Goal: Task Accomplishment & Management: Manage account settings

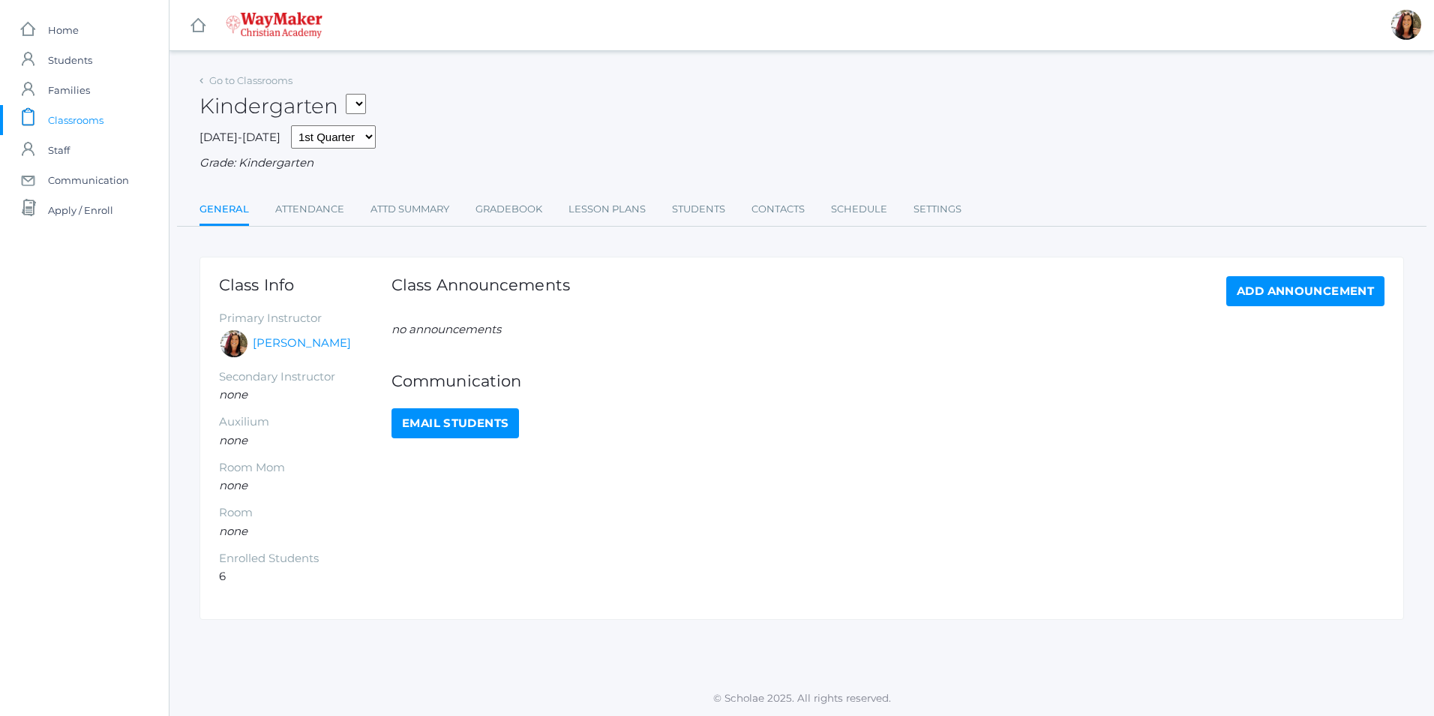
click at [361, 101] on select "KINDER - Phonics K Kindergarten KINDER - Literacy K Kindergarten KINDER - Bible…" at bounding box center [356, 104] width 20 height 20
select select "2556"
click at [351, 94] on select "KINDER - Phonics K Kindergarten KINDER - Literacy K Kindergarten KINDER - Bible…" at bounding box center [356, 104] width 20 height 20
click at [588, 209] on link "Lesson Plans" at bounding box center [607, 209] width 77 height 30
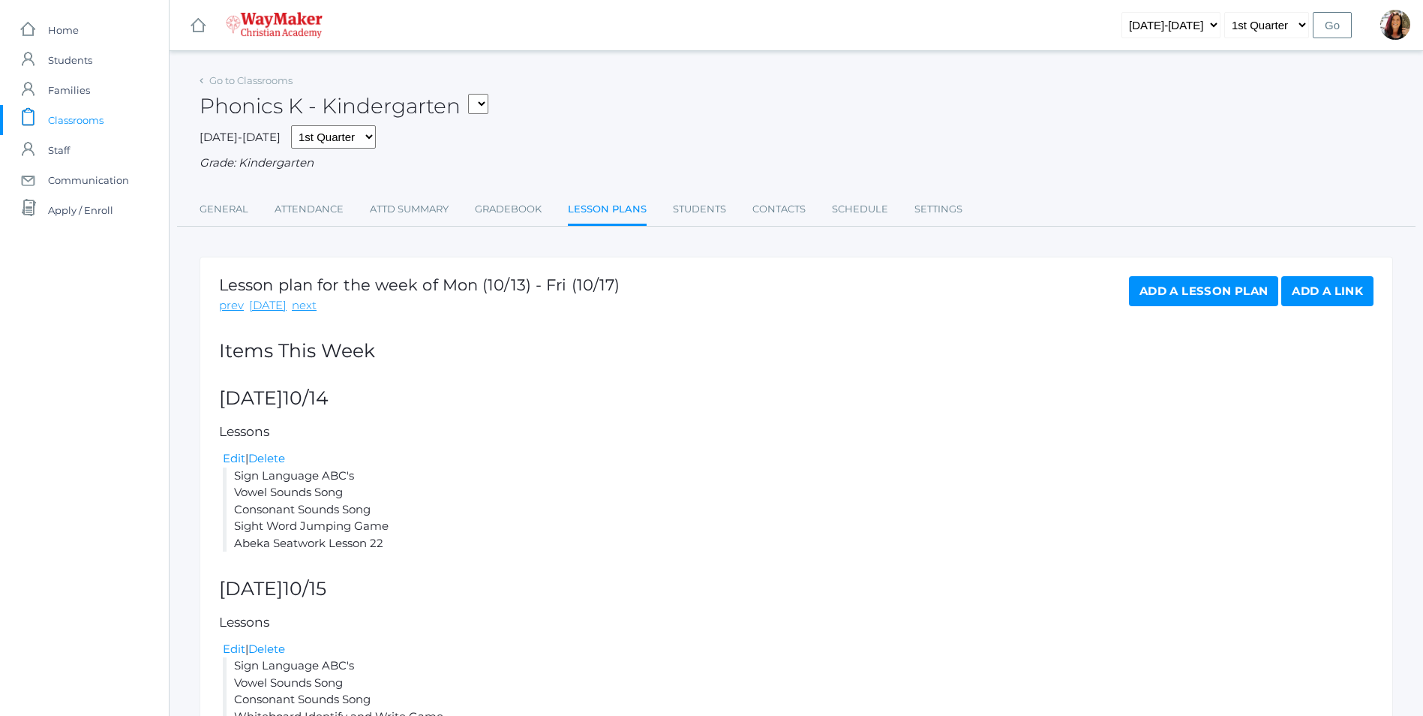
click at [485, 105] on select "KINDER - Phonics K Kindergarten KINDER - Literacy K Kindergarten KINDER - Bible…" at bounding box center [478, 104] width 20 height 20
select select "2538"
click at [473, 94] on select "KINDER - Phonics K Kindergarten KINDER - Literacy K Kindergarten KINDER - Bible…" at bounding box center [478, 104] width 20 height 20
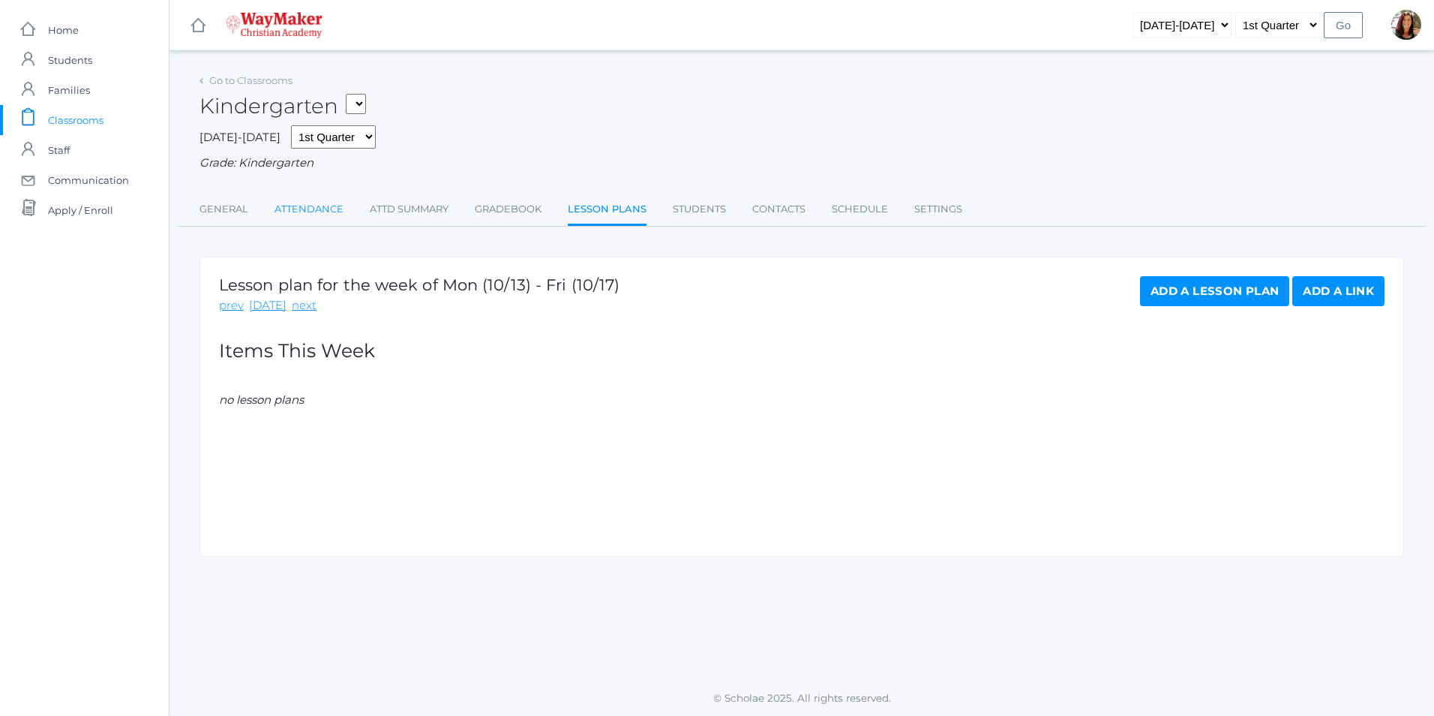
click at [326, 210] on link "Attendance" at bounding box center [309, 209] width 69 height 30
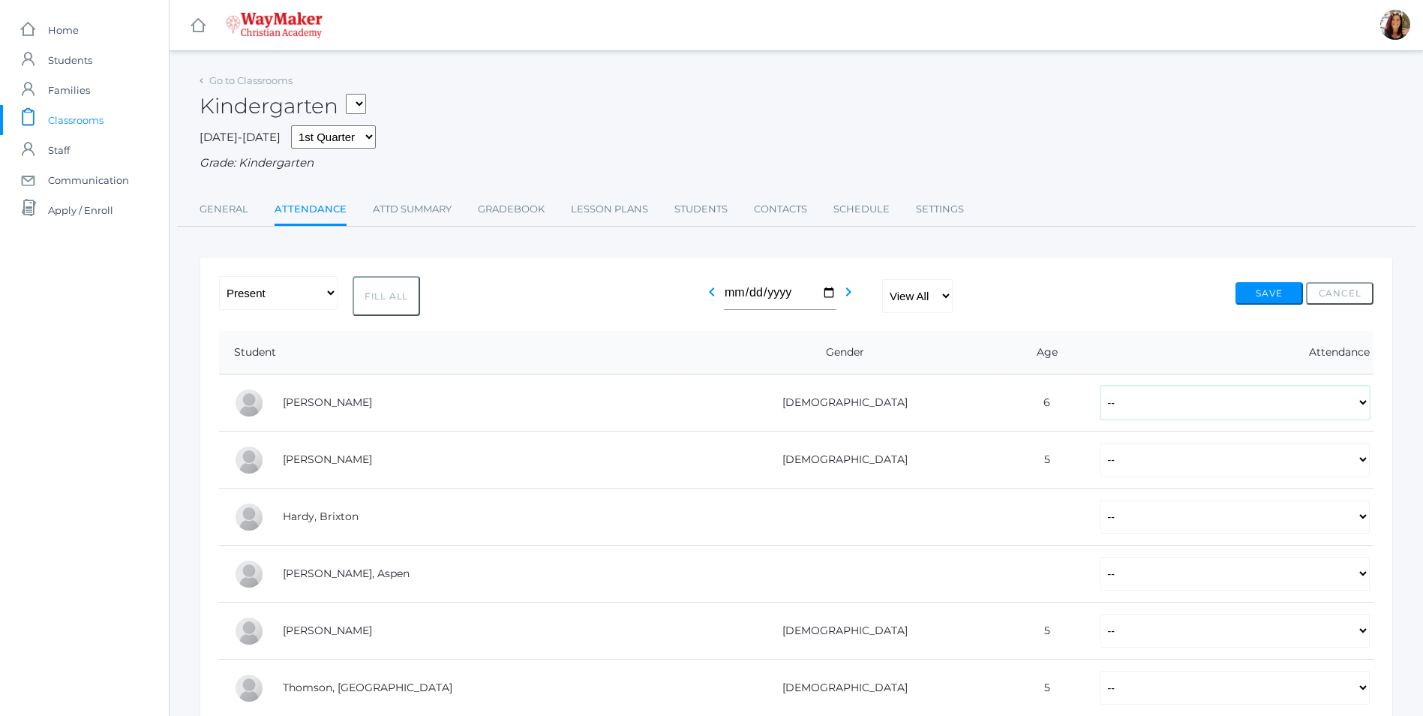
click at [1369, 405] on select "-- Present Tardy Excused Tardy Unexcused Absent Excused Absent Unexcused" at bounding box center [1235, 403] width 269 height 34
select select "P"
click at [1101, 387] on select "-- Present Tardy Excused Tardy Unexcused Absent Excused Absent Unexcused" at bounding box center [1235, 403] width 269 height 34
click at [1364, 469] on select "-- Present Tardy Excused Tardy Unexcused Absent Excused Absent Unexcused" at bounding box center [1235, 460] width 269 height 34
select select "P"
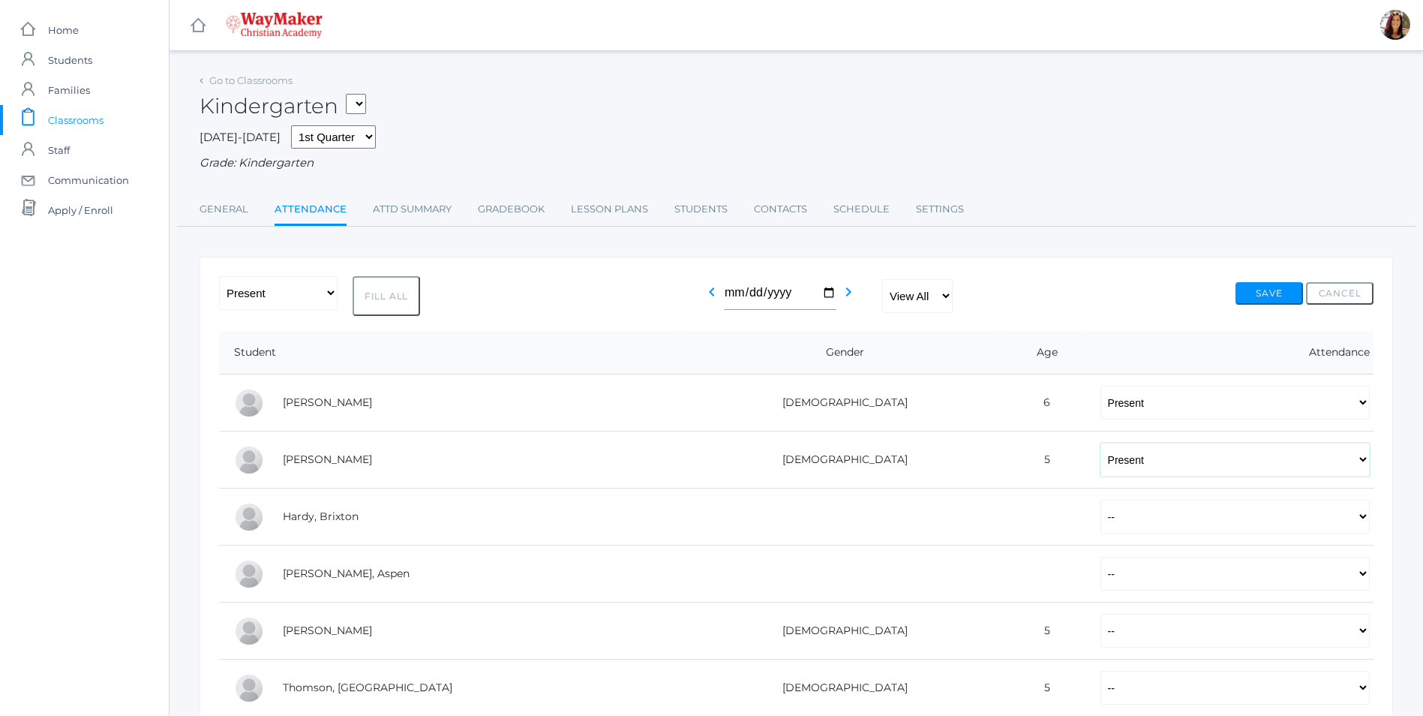
click at [1101, 444] on select "-- Present Tardy Excused Tardy Unexcused Absent Excused Absent Unexcused" at bounding box center [1235, 460] width 269 height 34
click at [1358, 524] on select "-- Present Tardy Excused Tardy Unexcused Absent Excused Absent Unexcused" at bounding box center [1235, 517] width 269 height 34
click at [1101, 501] on select "-- Present Tardy Excused Tardy Unexcused Absent Excused Absent Unexcused" at bounding box center [1235, 517] width 269 height 34
click at [1353, 533] on select "-- Present Tardy Excused Tardy Unexcused Absent Excused Absent Unexcused" at bounding box center [1235, 517] width 269 height 34
select select "P"
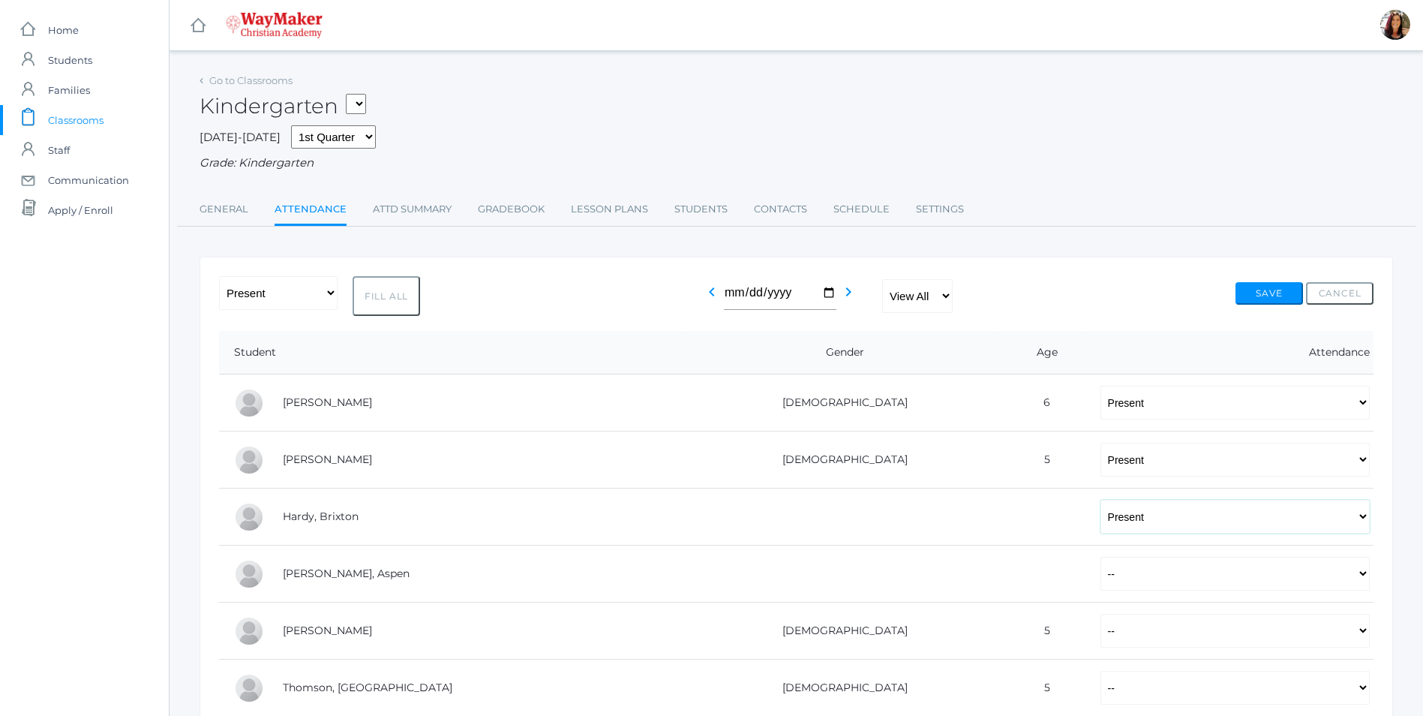
click at [1101, 501] on select "-- Present Tardy Excused Tardy Unexcused Absent Excused Absent Unexcused" at bounding box center [1235, 517] width 269 height 34
click at [1359, 582] on select "-- Present Tardy Excused Tardy Unexcused Absent Excused Absent Unexcused" at bounding box center [1235, 574] width 269 height 34
select select "P"
click at [1101, 558] on select "-- Present Tardy Excused Tardy Unexcused Absent Excused Absent Unexcused" at bounding box center [1235, 574] width 269 height 34
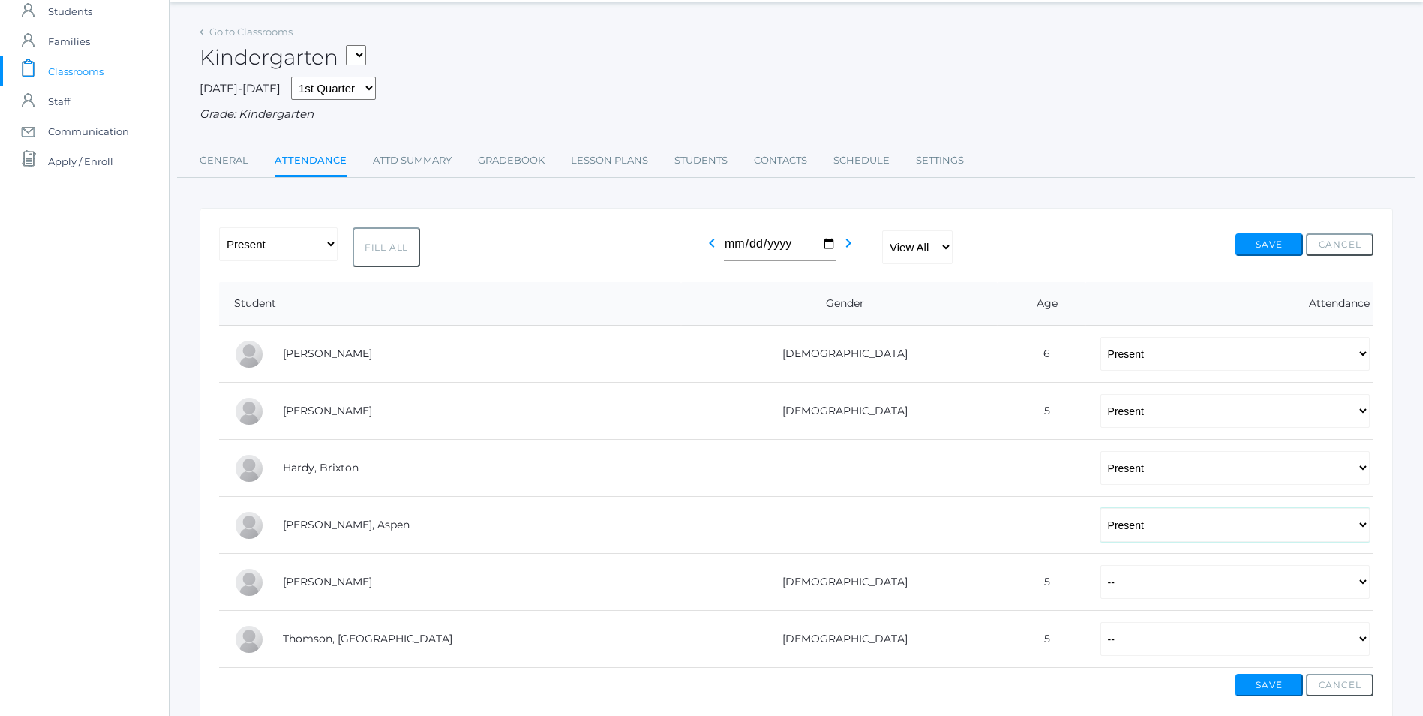
scroll to position [75, 0]
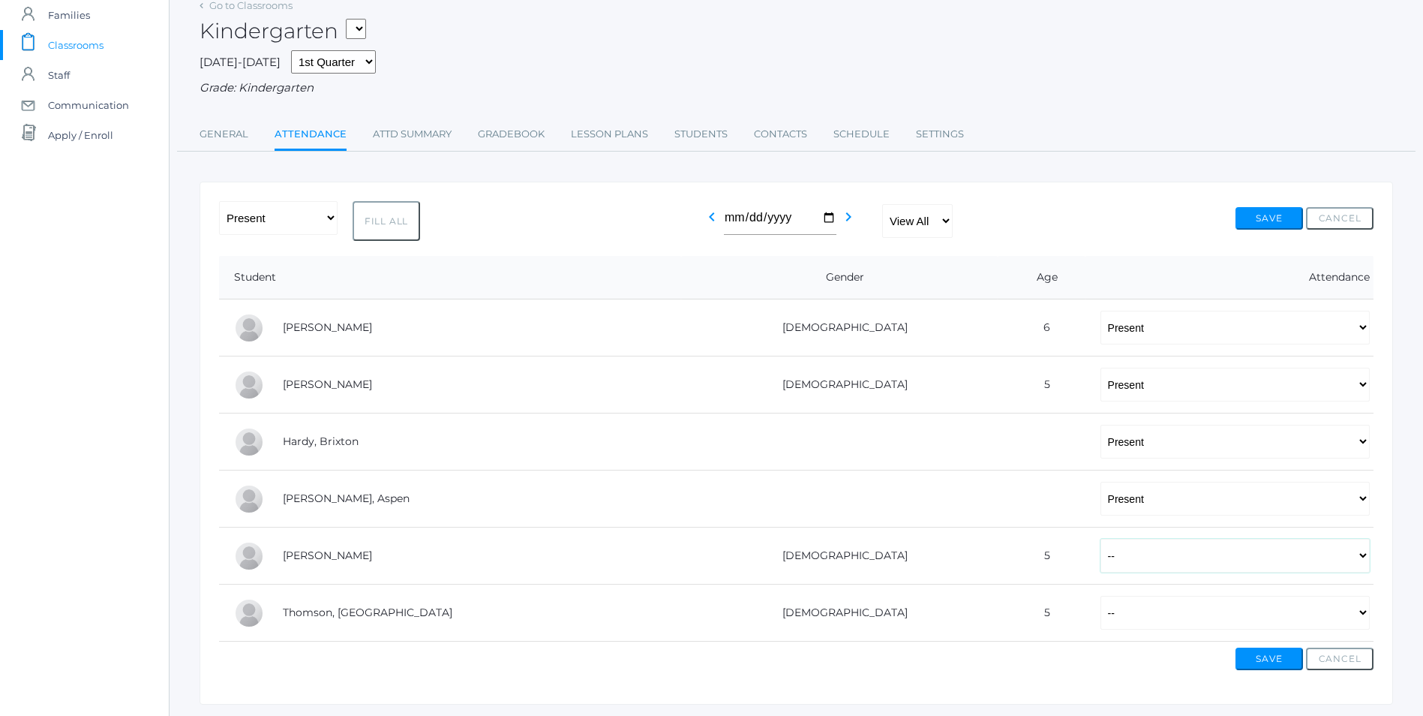
click at [1362, 565] on select "-- Present Tardy Excused Tardy Unexcused Absent Excused Absent Unexcused" at bounding box center [1235, 556] width 269 height 34
click at [1101, 540] on select "-- Present Tardy Excused Tardy Unexcused Absent Excused Absent Unexcused" at bounding box center [1235, 556] width 269 height 34
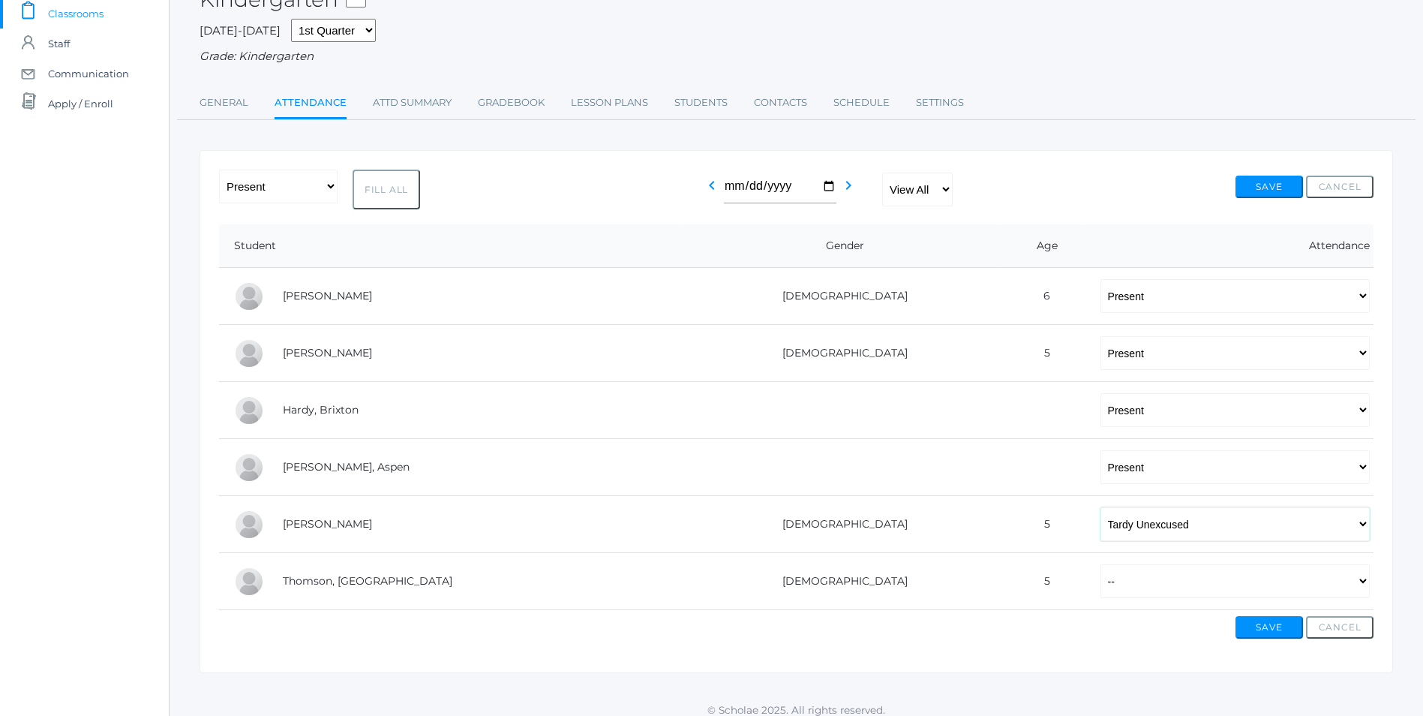
scroll to position [120, 0]
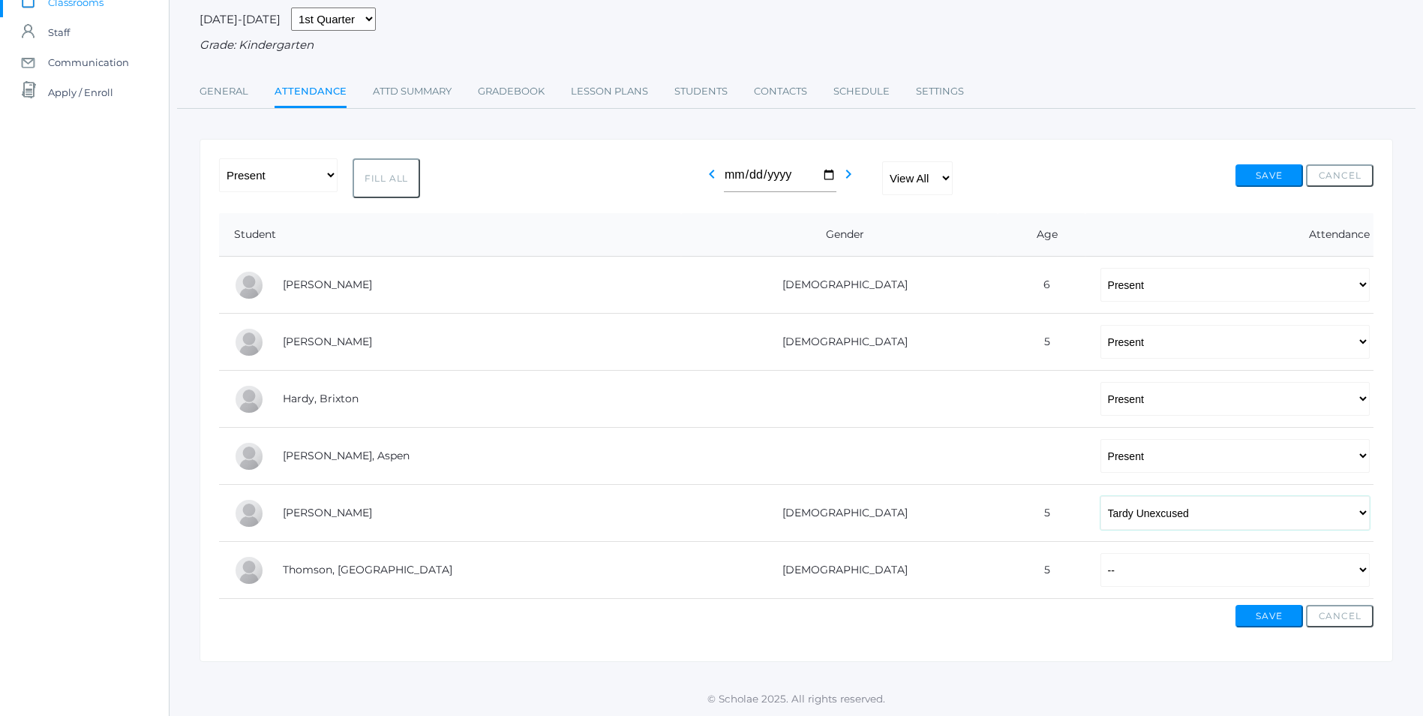
click at [1353, 512] on select "-- Present Tardy Excused Tardy Unexcused Absent Excused Absent Unexcused" at bounding box center [1235, 513] width 269 height 34
select select "AE"
click at [1101, 496] on select "-- Present Tardy Excused Tardy Unexcused Absent Excused Absent Unexcused" at bounding box center [1235, 513] width 269 height 34
click at [1364, 572] on select "-- Present Tardy Excused Tardy Unexcused Absent Excused Absent Unexcused" at bounding box center [1235, 570] width 269 height 34
select select "AE"
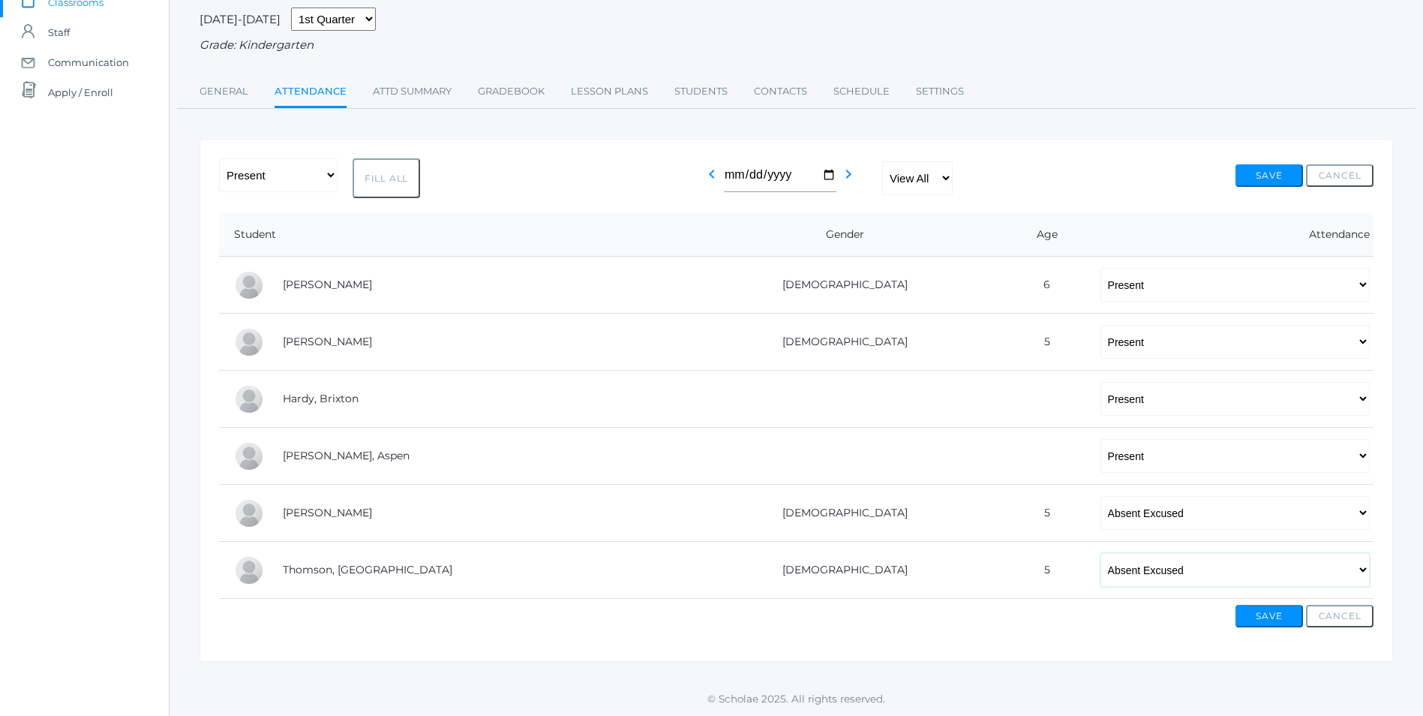
click at [1101, 553] on select "-- Present Tardy Excused Tardy Unexcused Absent Excused Absent Unexcused" at bounding box center [1235, 570] width 269 height 34
click at [1272, 614] on button "Save" at bounding box center [1270, 616] width 68 height 23
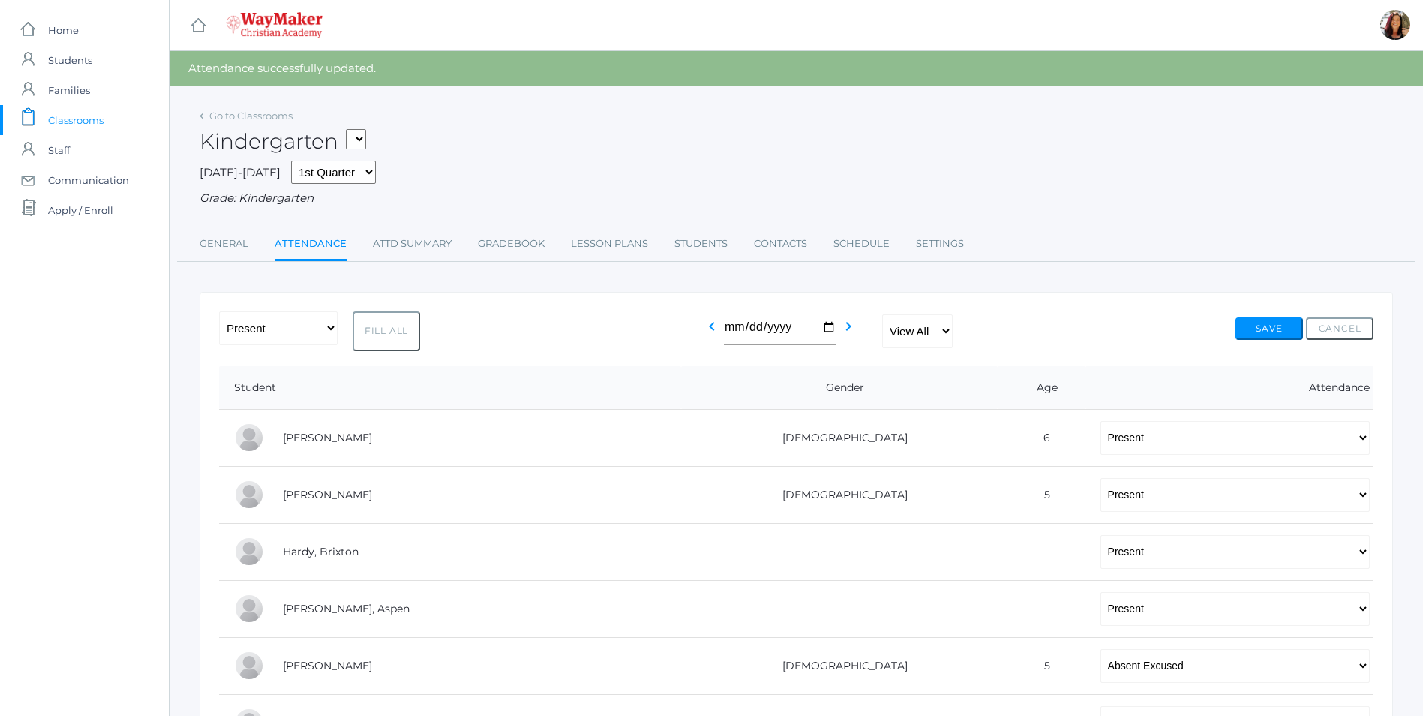
click at [366, 137] on select "KINDER - Phonics K Kindergarten KINDER - Literacy K Kindergarten KINDER - Bible…" at bounding box center [356, 139] width 20 height 20
select select "2554"
click at [351, 129] on select "KINDER - Phonics K Kindergarten KINDER - Literacy K Kindergarten KINDER - Bible…" at bounding box center [356, 139] width 20 height 20
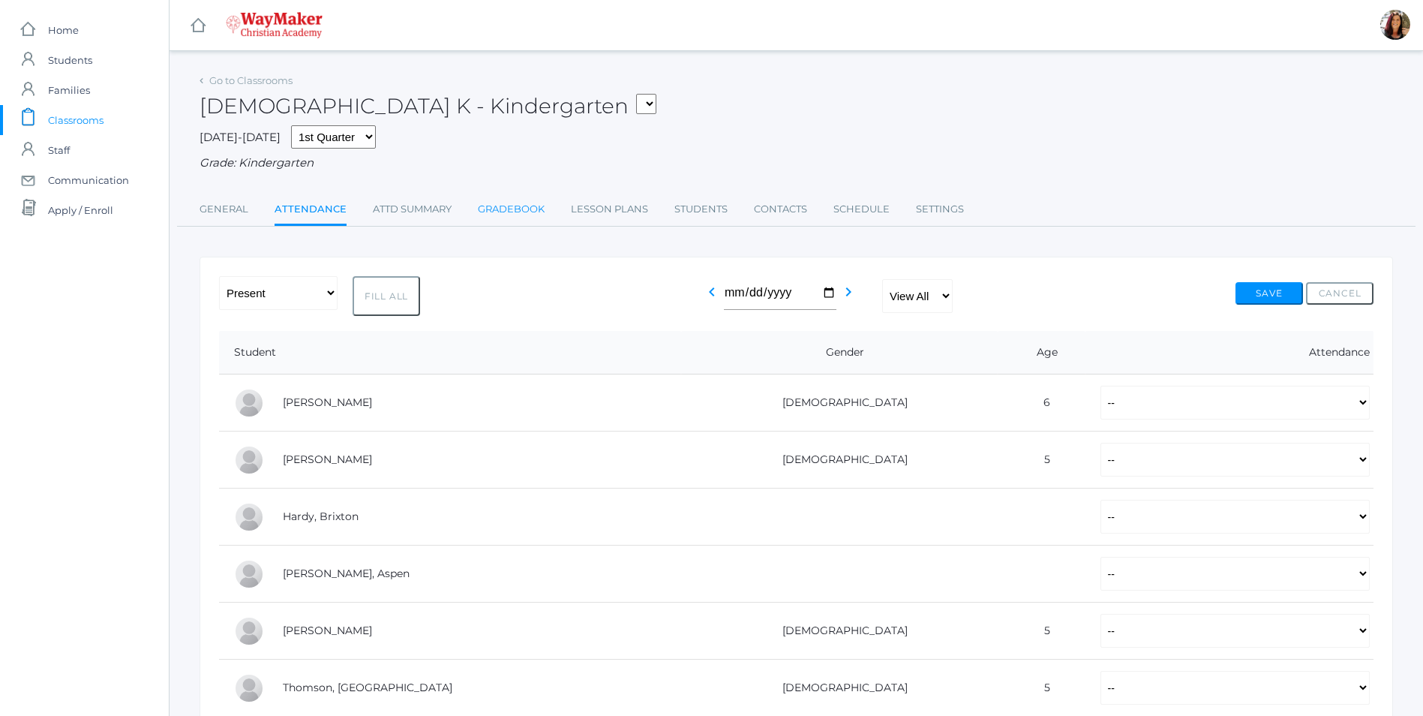
click at [512, 210] on link "Gradebook" at bounding box center [511, 209] width 67 height 30
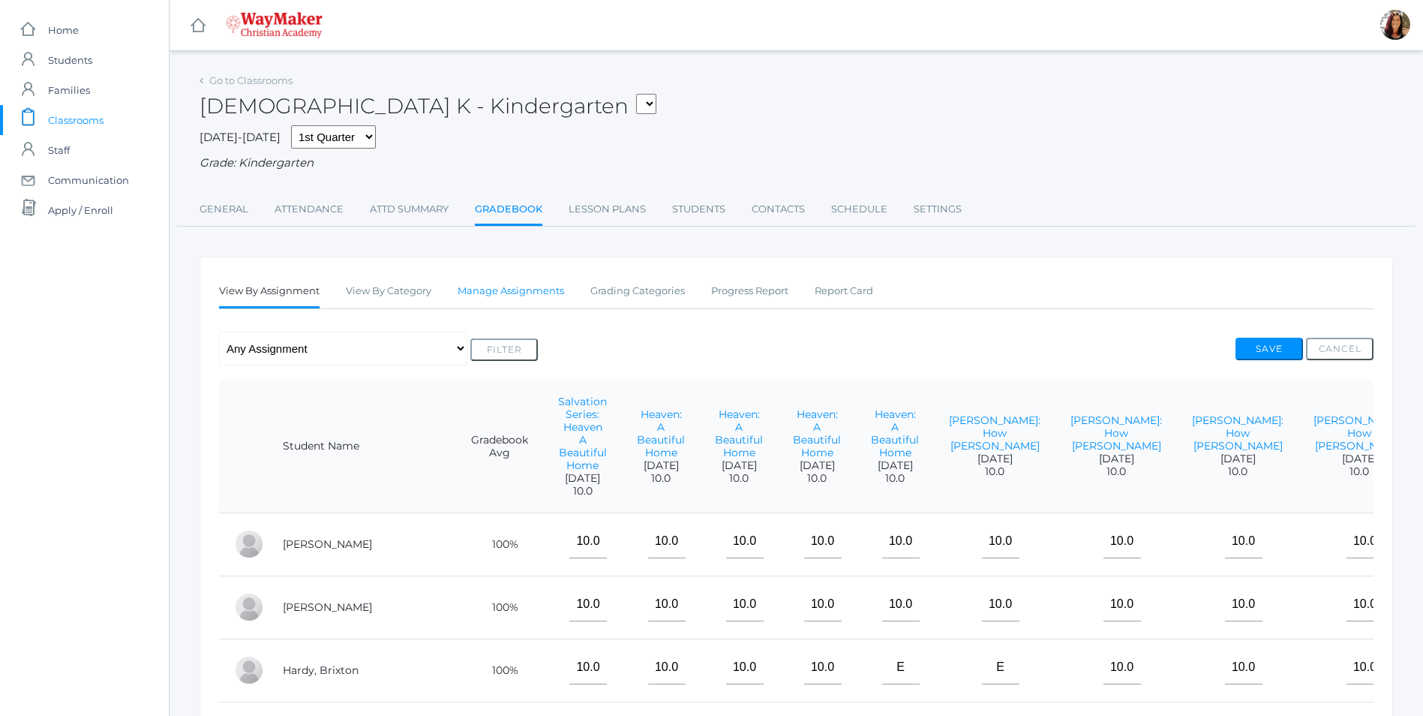
click at [500, 299] on link "Manage Assignments" at bounding box center [511, 291] width 107 height 30
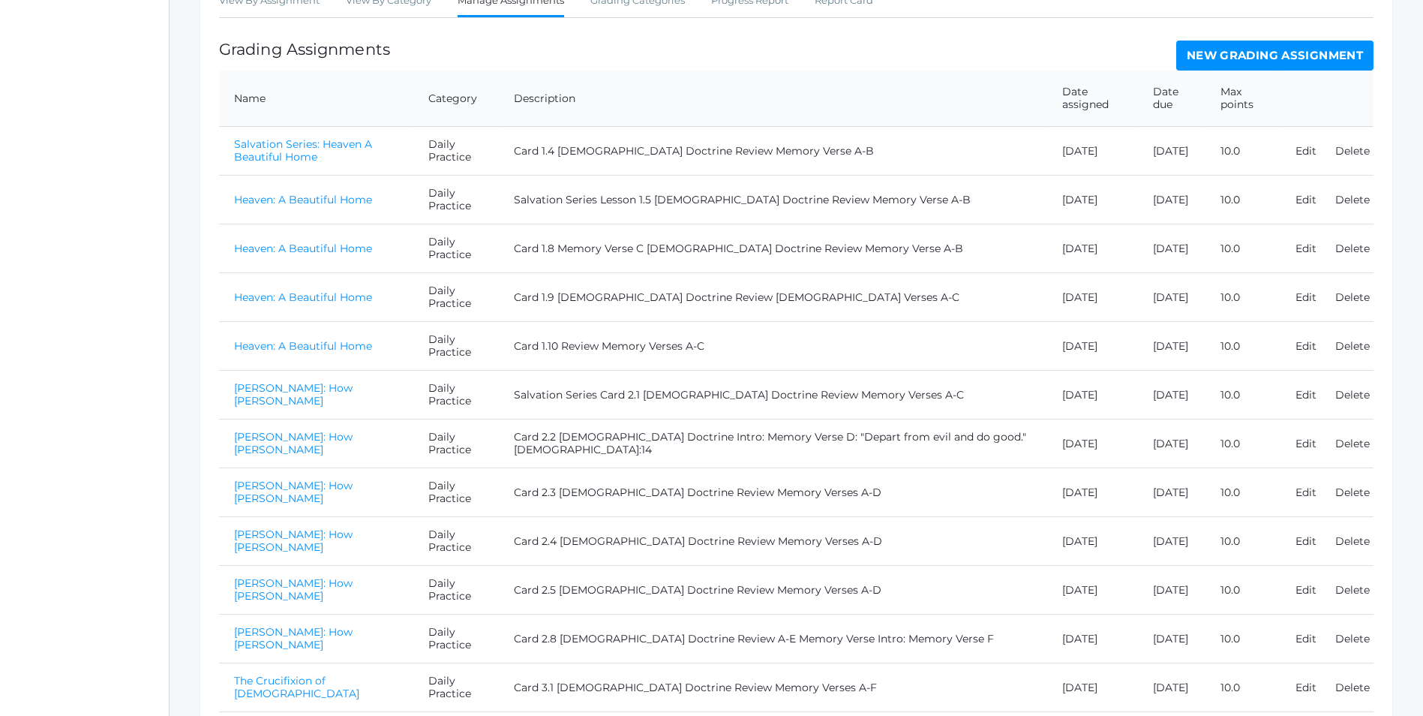
scroll to position [11, 0]
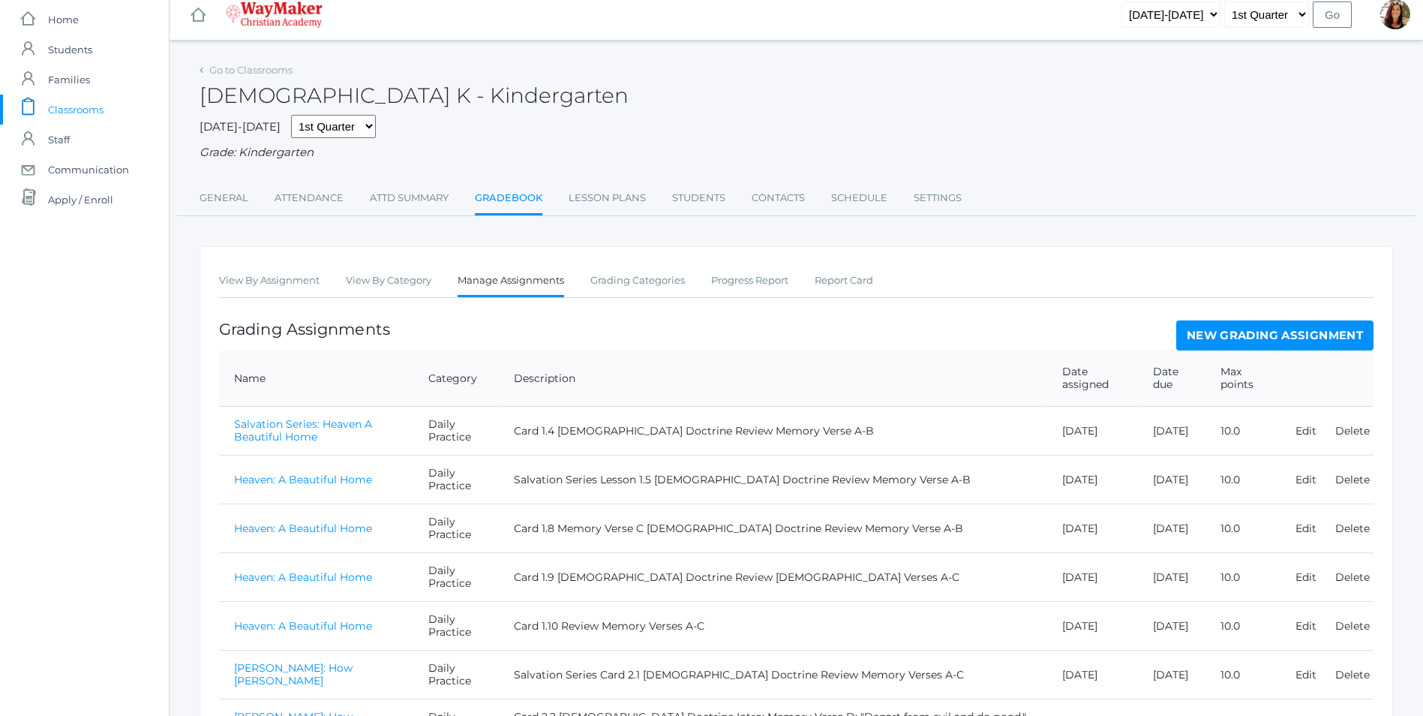
click at [1223, 335] on link "New Grading Assignment" at bounding box center [1274, 335] width 197 height 30
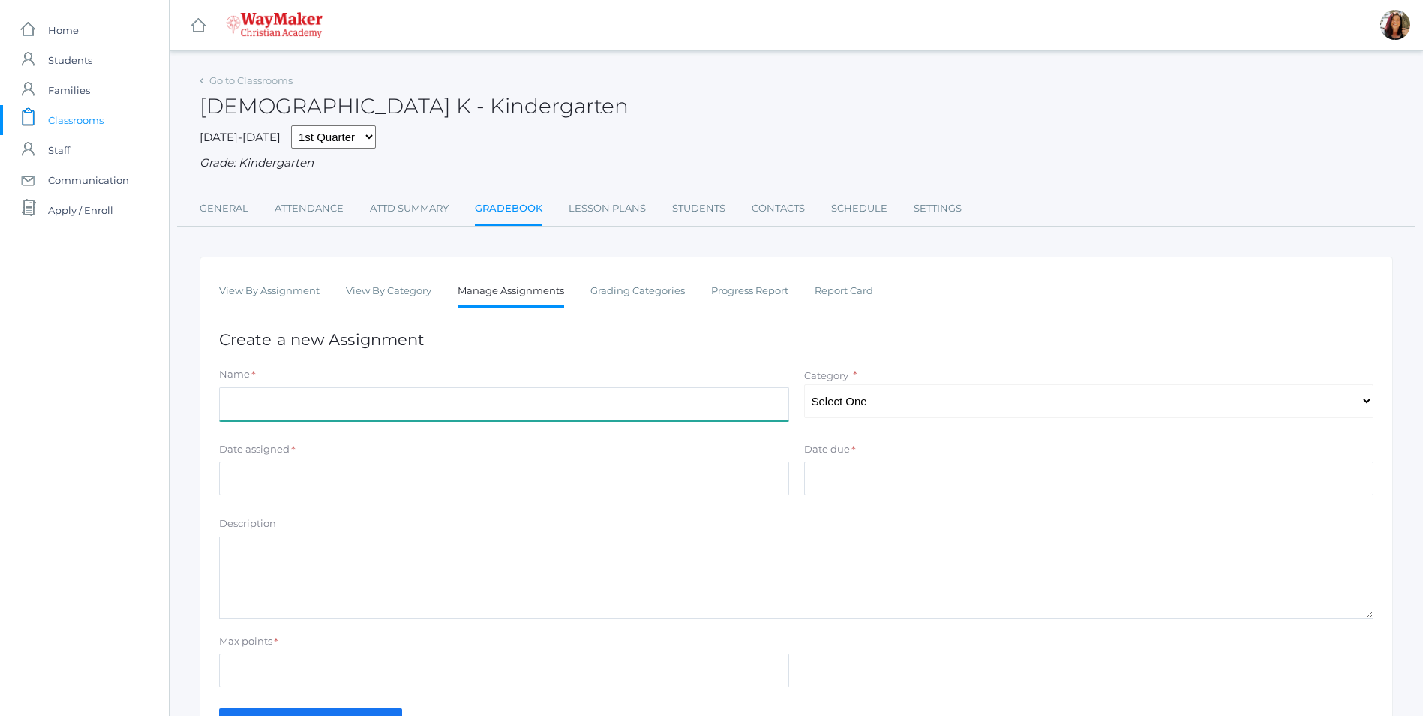
click at [339, 413] on input "Name" at bounding box center [504, 404] width 570 height 34
type input "The Crucifixion of [DEMOGRAPHIC_DATA]"
click at [1365, 413] on select "Select One Daily Practice Summative Assessment" at bounding box center [1089, 401] width 570 height 34
select select "1100"
click at [804, 386] on select "Select One Daily Practice Summative Assessment" at bounding box center [1089, 401] width 570 height 34
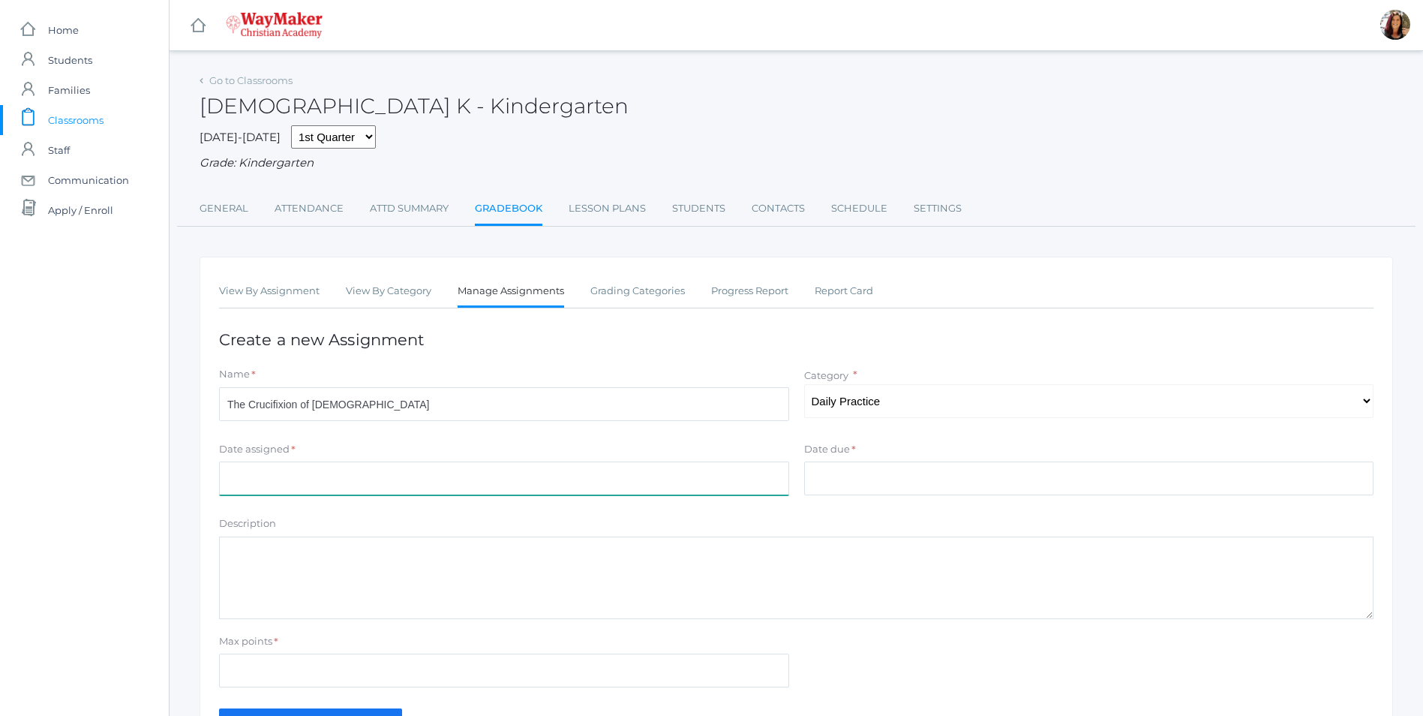
click at [287, 491] on input "Date assigned" at bounding box center [504, 478] width 570 height 34
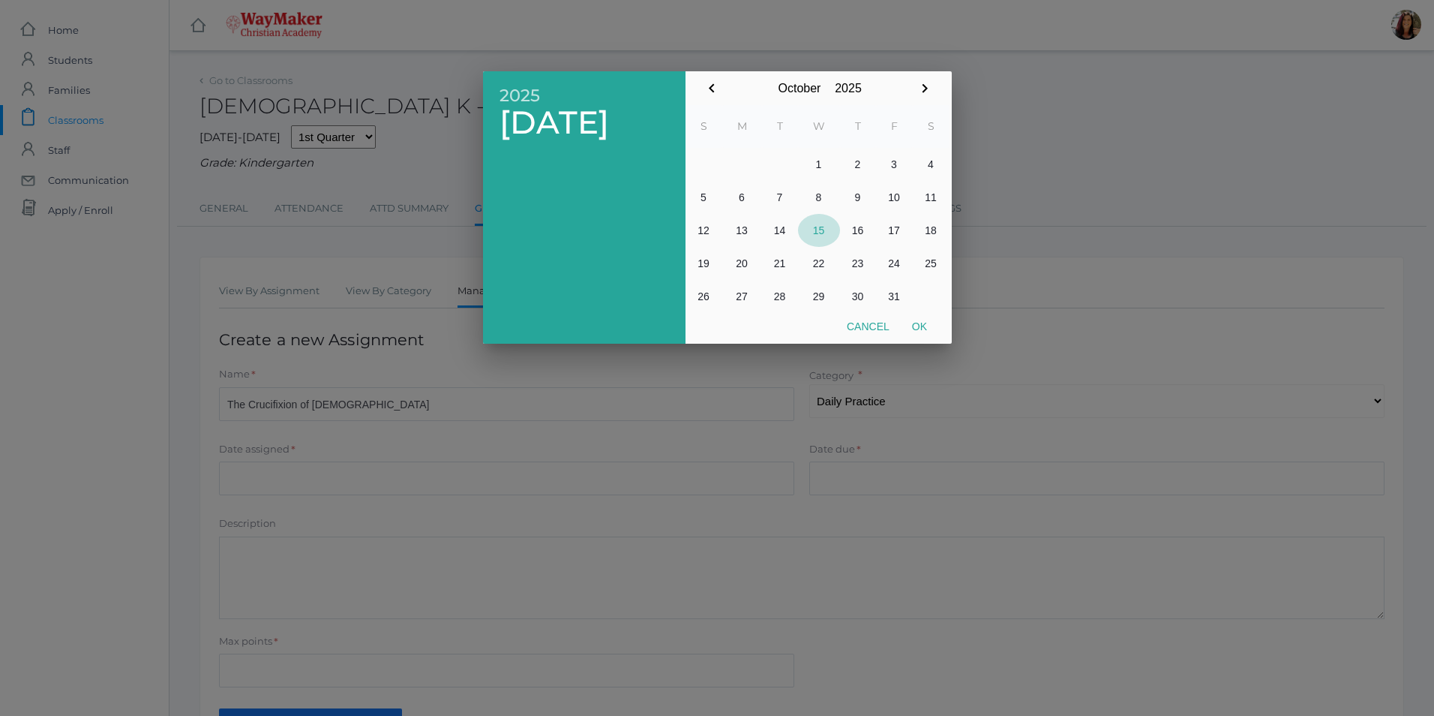
click at [813, 227] on button "15" at bounding box center [819, 230] width 42 height 33
click at [923, 329] on button "Ok" at bounding box center [920, 326] width 38 height 27
type input "[DATE]"
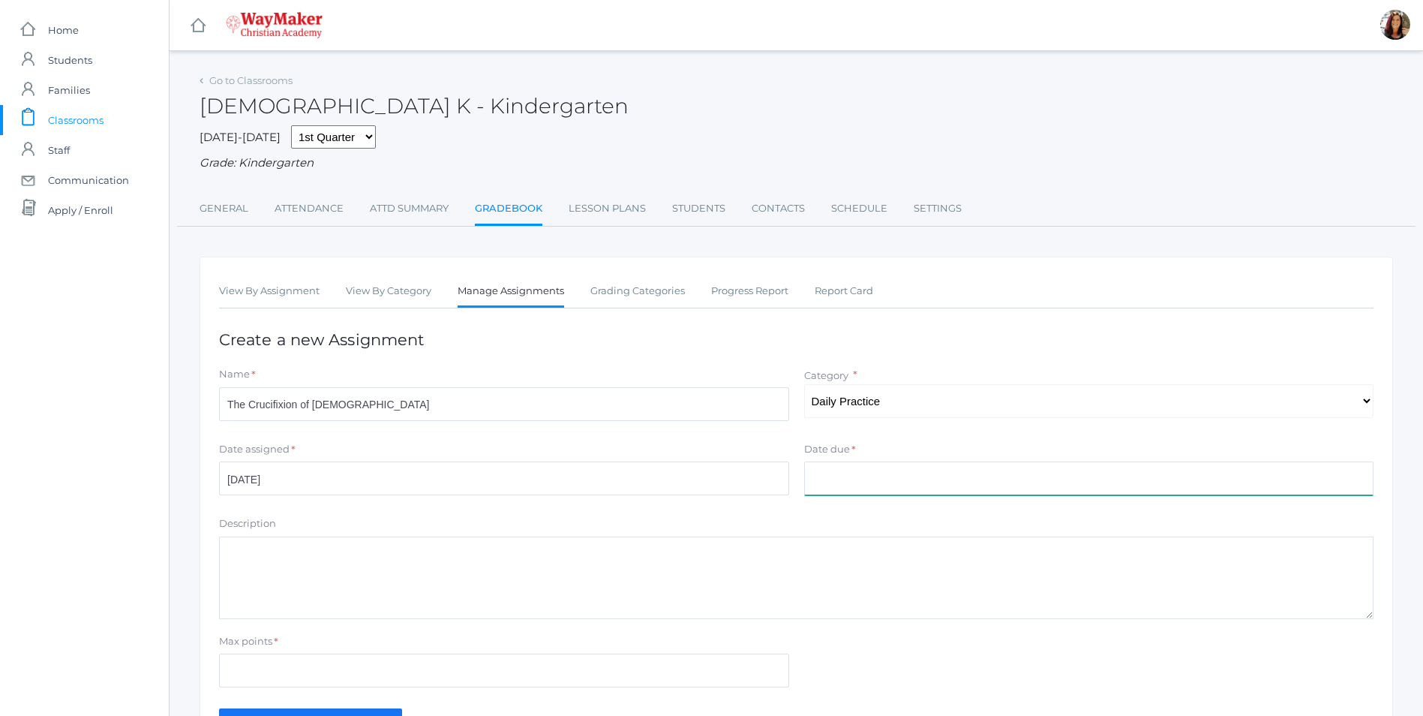
click at [864, 487] on input "Date due" at bounding box center [1089, 478] width 570 height 34
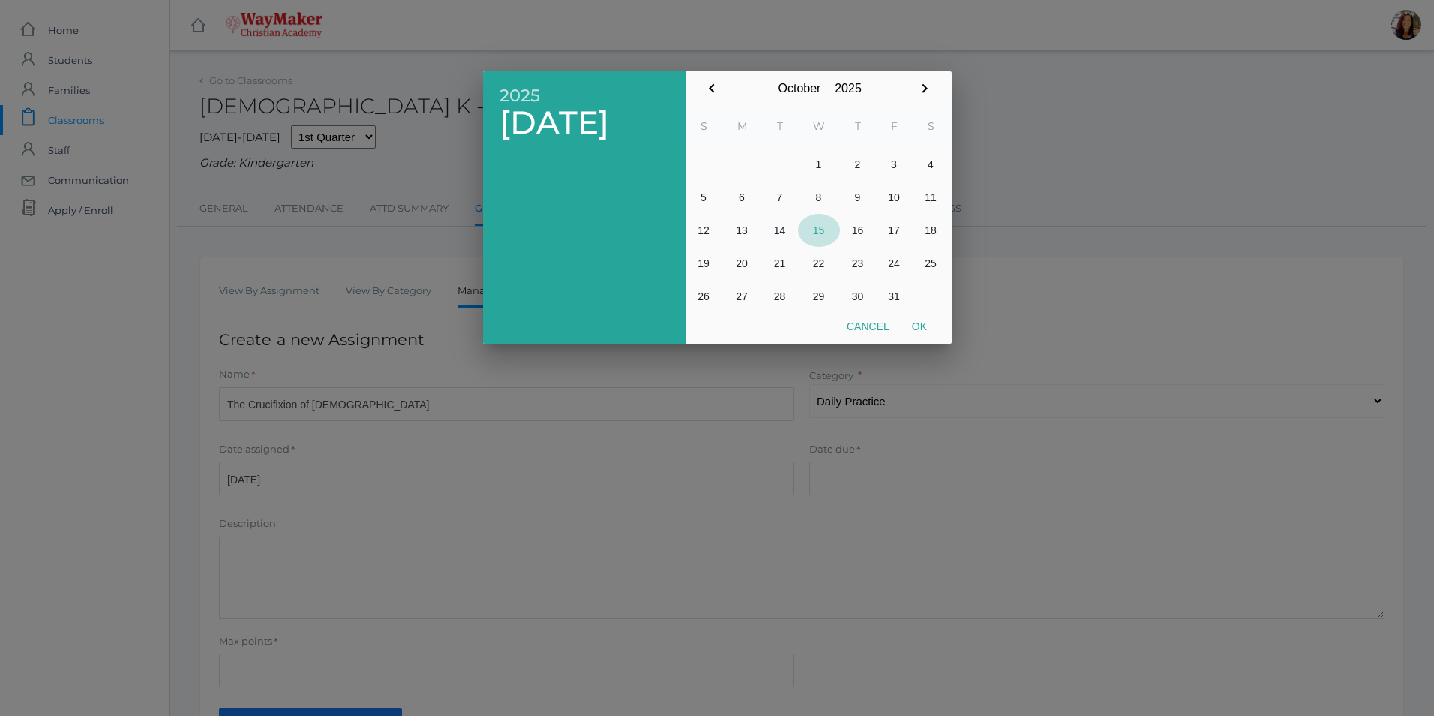
click at [825, 231] on button "15" at bounding box center [819, 230] width 42 height 33
click at [917, 335] on button "Ok" at bounding box center [920, 326] width 38 height 27
type input "[DATE]"
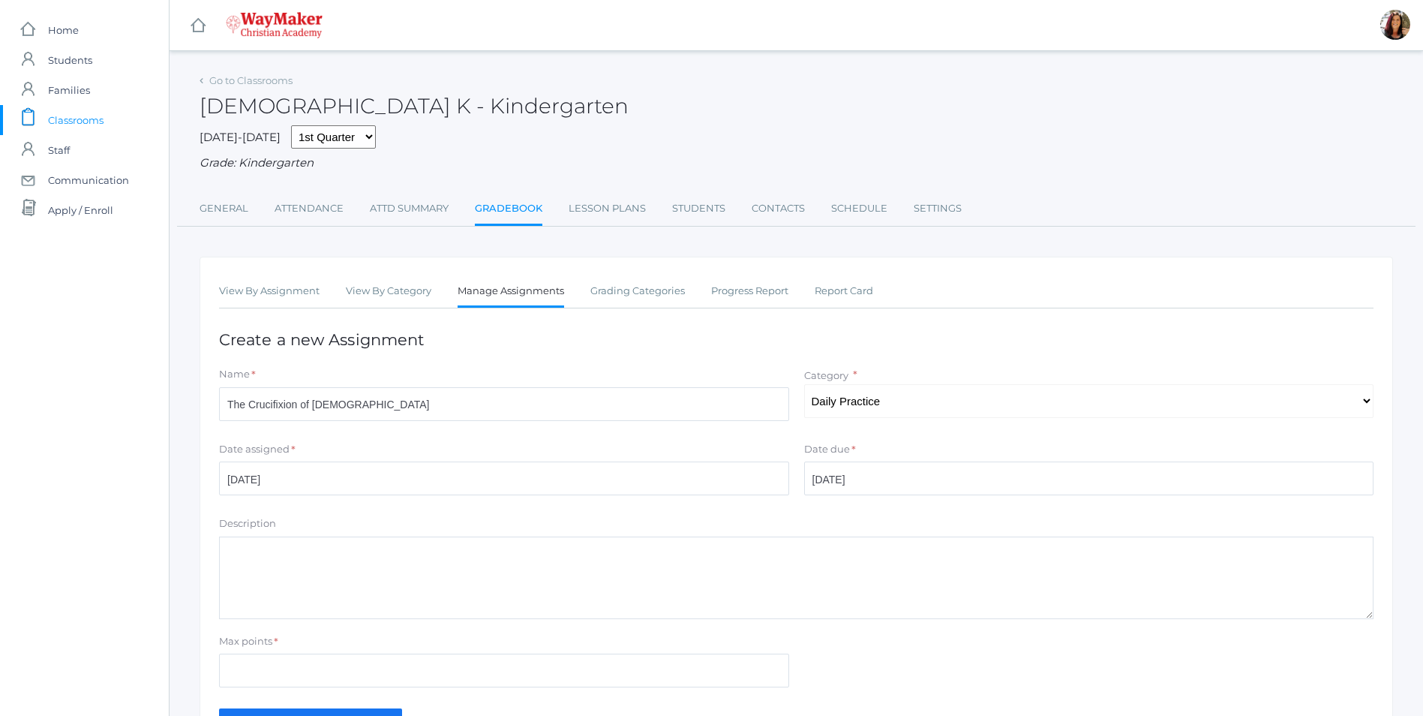
click at [425, 566] on textarea "Description" at bounding box center [796, 577] width 1155 height 83
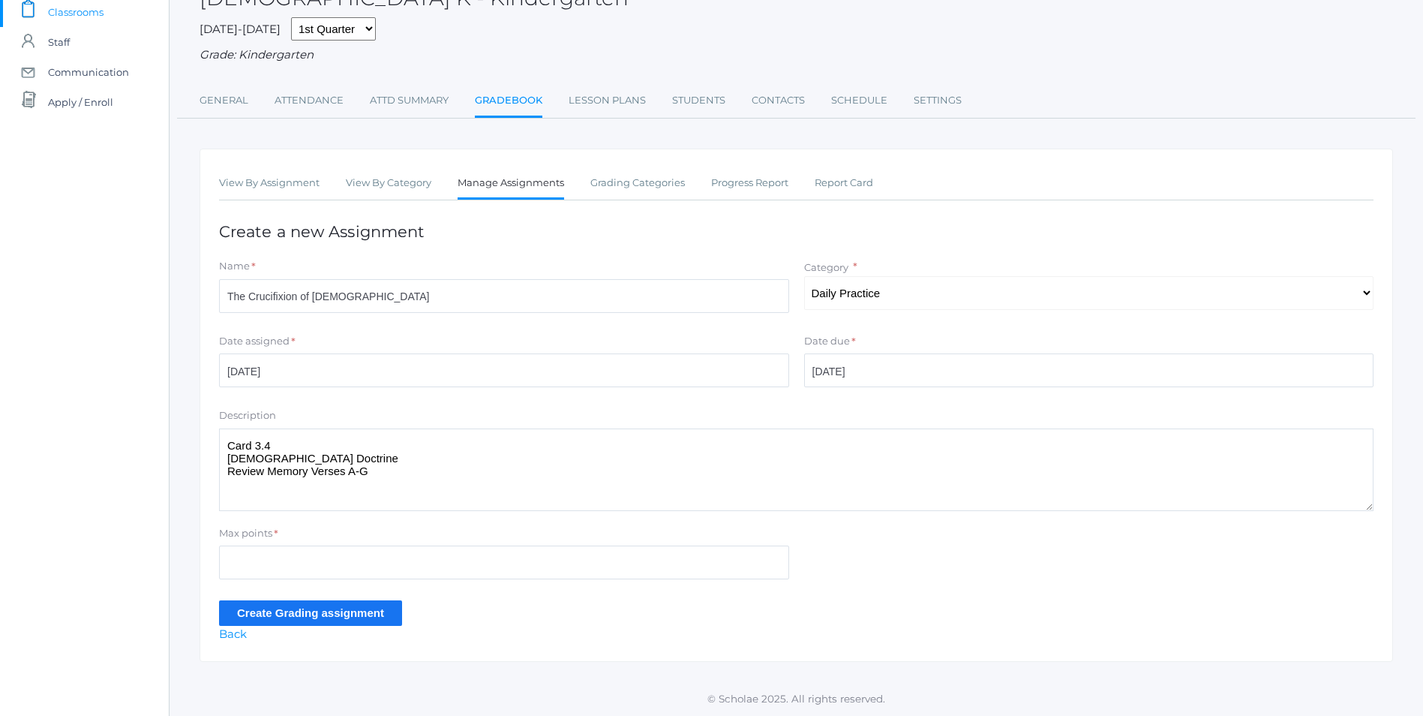
scroll to position [110, 0]
type textarea "Card 3.4 Bible Doctrine Review Memory Verses A-G"
click at [256, 542] on div "Max points *" at bounding box center [504, 536] width 570 height 20
click at [255, 548] on input "Max points" at bounding box center [504, 562] width 570 height 34
type input "10"
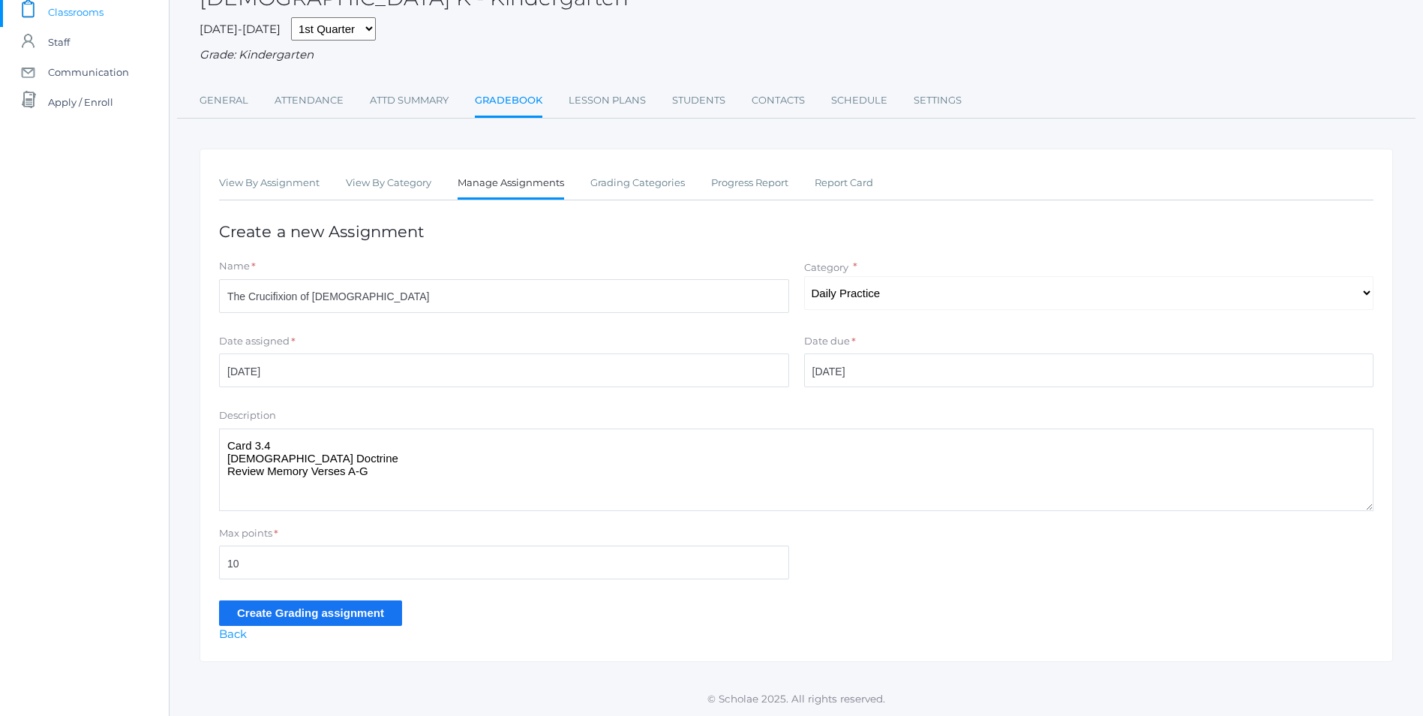
click at [353, 608] on input "Create Grading assignment" at bounding box center [310, 612] width 183 height 25
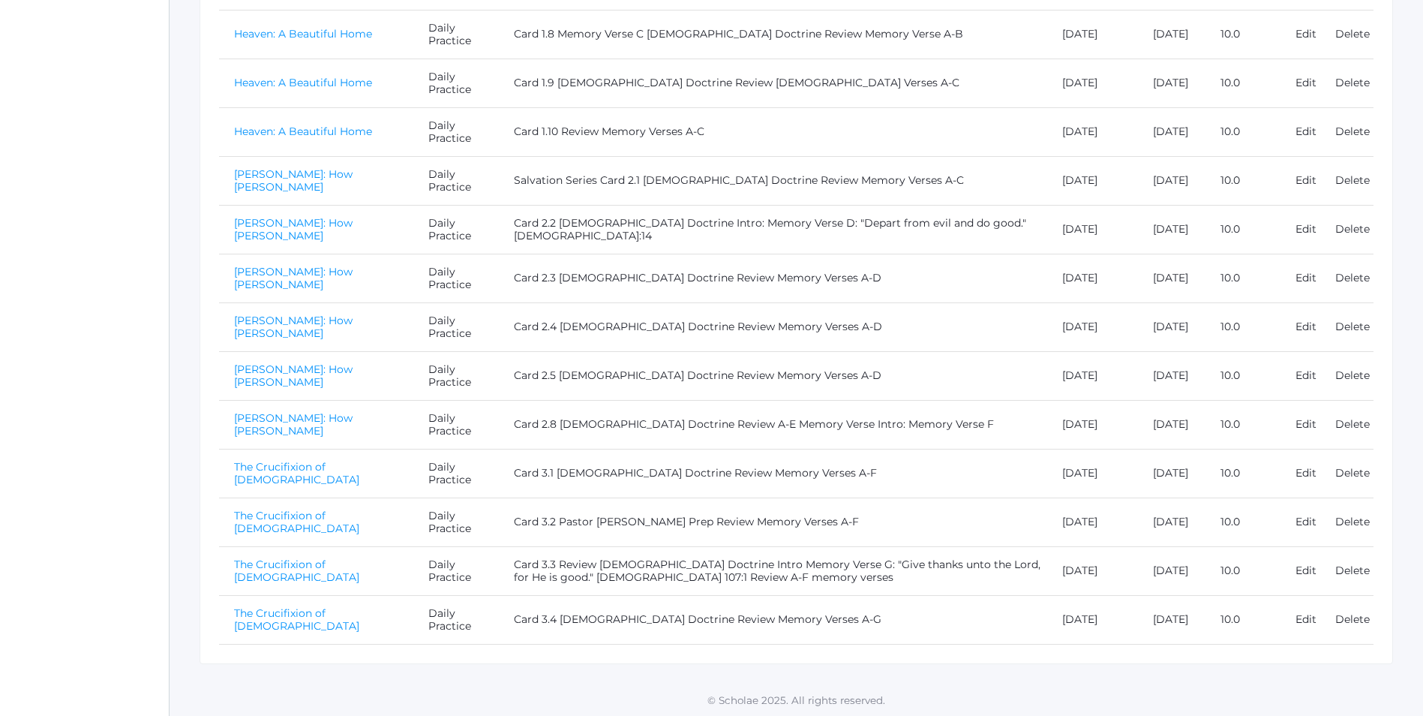
scroll to position [544, 0]
click at [298, 616] on link "The Crucifixion of [DEMOGRAPHIC_DATA]" at bounding box center [296, 617] width 125 height 26
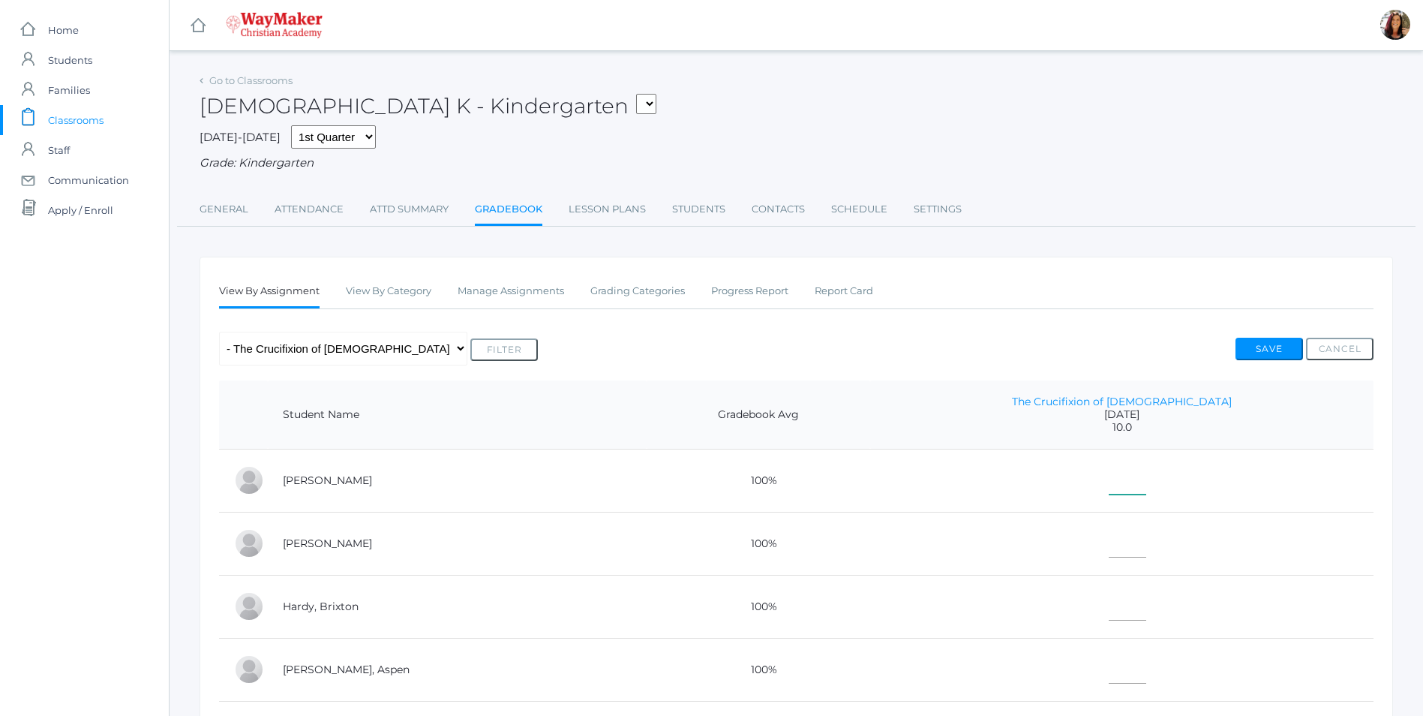
click at [1131, 492] on input"] "text" at bounding box center [1128, 478] width 38 height 34
type input"] "10"
click at [1146, 545] on input"] "text" at bounding box center [1128, 541] width 38 height 34
type input"] "10"
click at [1134, 620] on input"] "text" at bounding box center [1128, 604] width 38 height 34
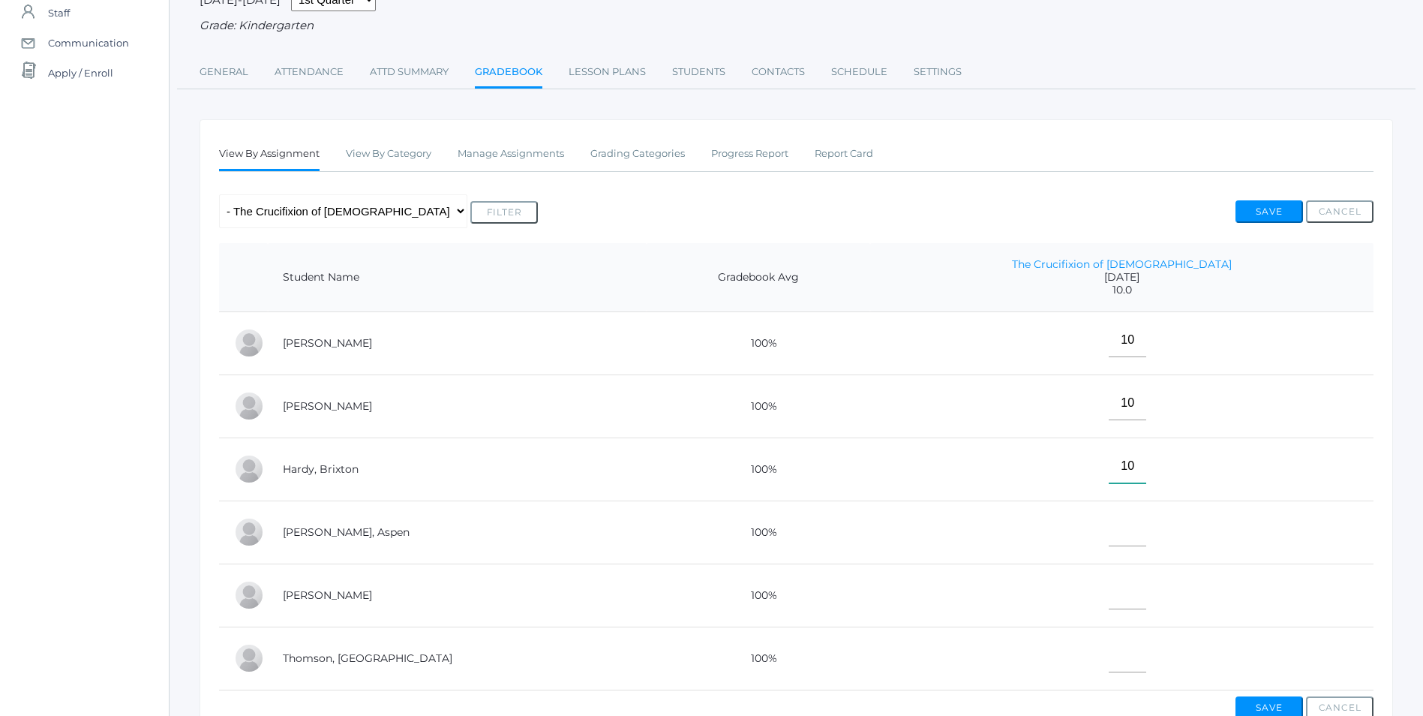
scroll to position [150, 0]
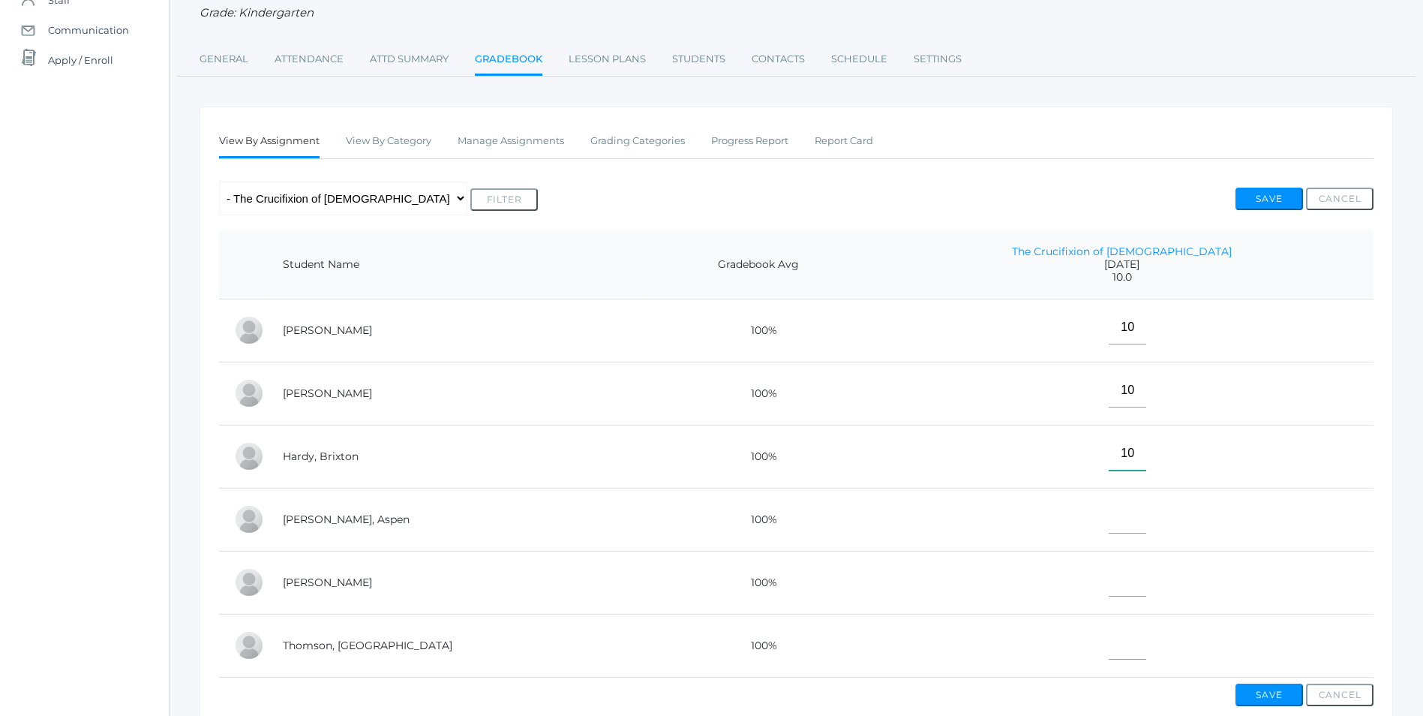
type input"] "10"
click at [1129, 535] on td at bounding box center [1121, 519] width 503 height 63
click at [1145, 527] on input"] "text" at bounding box center [1128, 517] width 38 height 34
type input"] "10"
click at [1142, 588] on input"] "text" at bounding box center [1128, 580] width 38 height 34
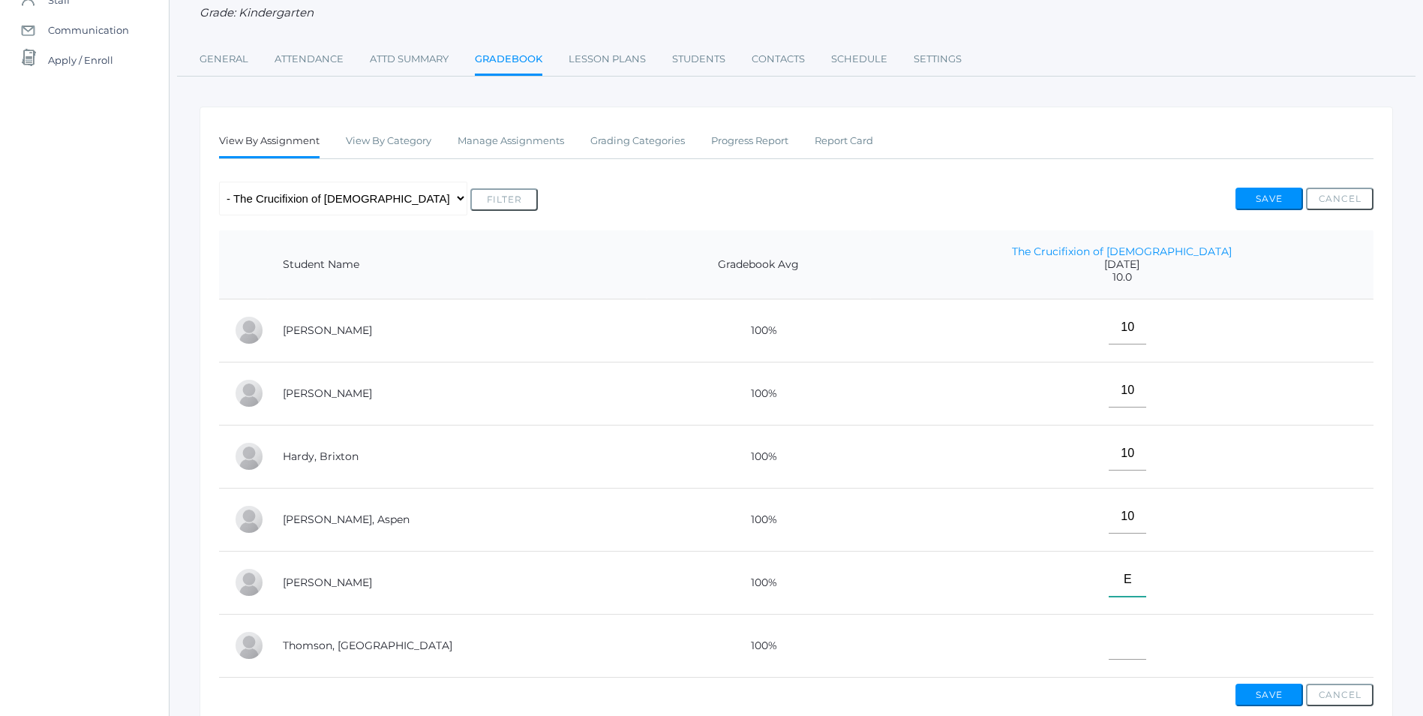
type input"] "E"
click at [1158, 662] on td at bounding box center [1121, 645] width 503 height 63
click at [1146, 651] on input"] "text" at bounding box center [1128, 643] width 38 height 34
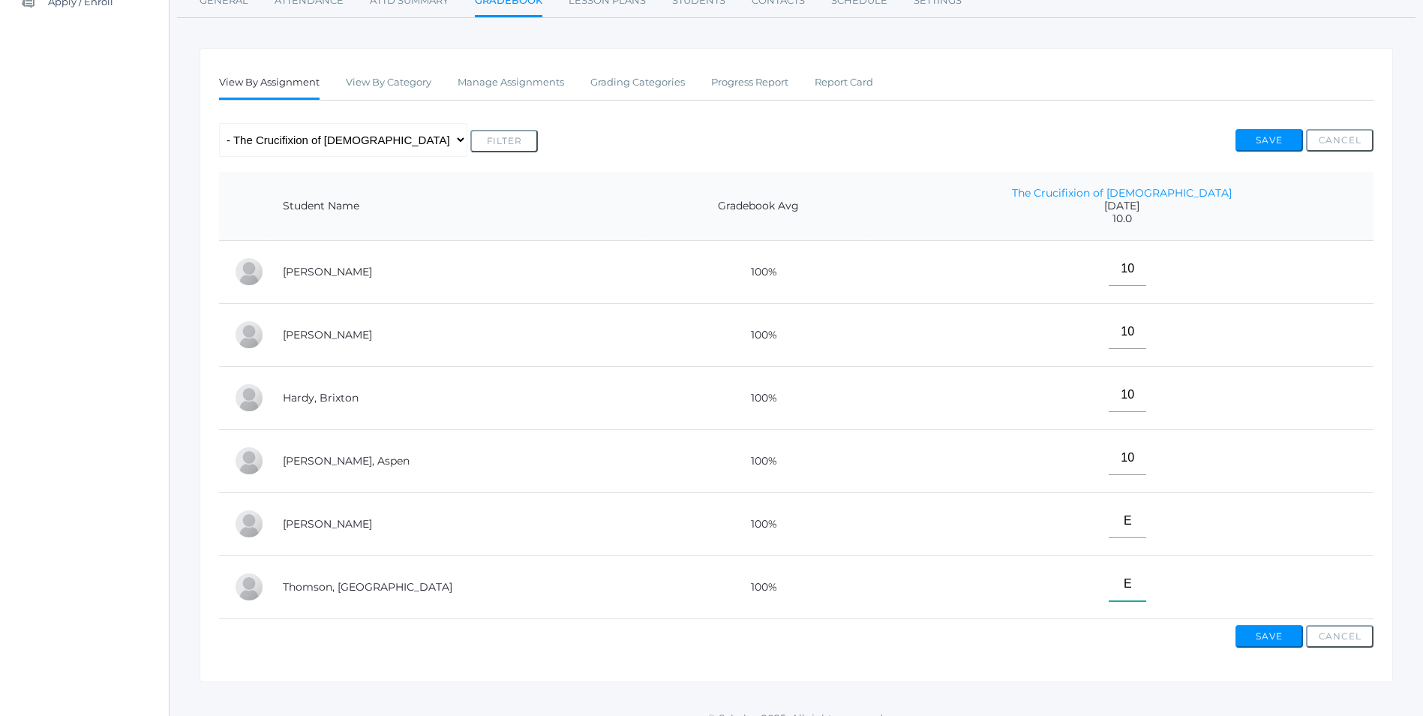
scroll to position [225, 0]
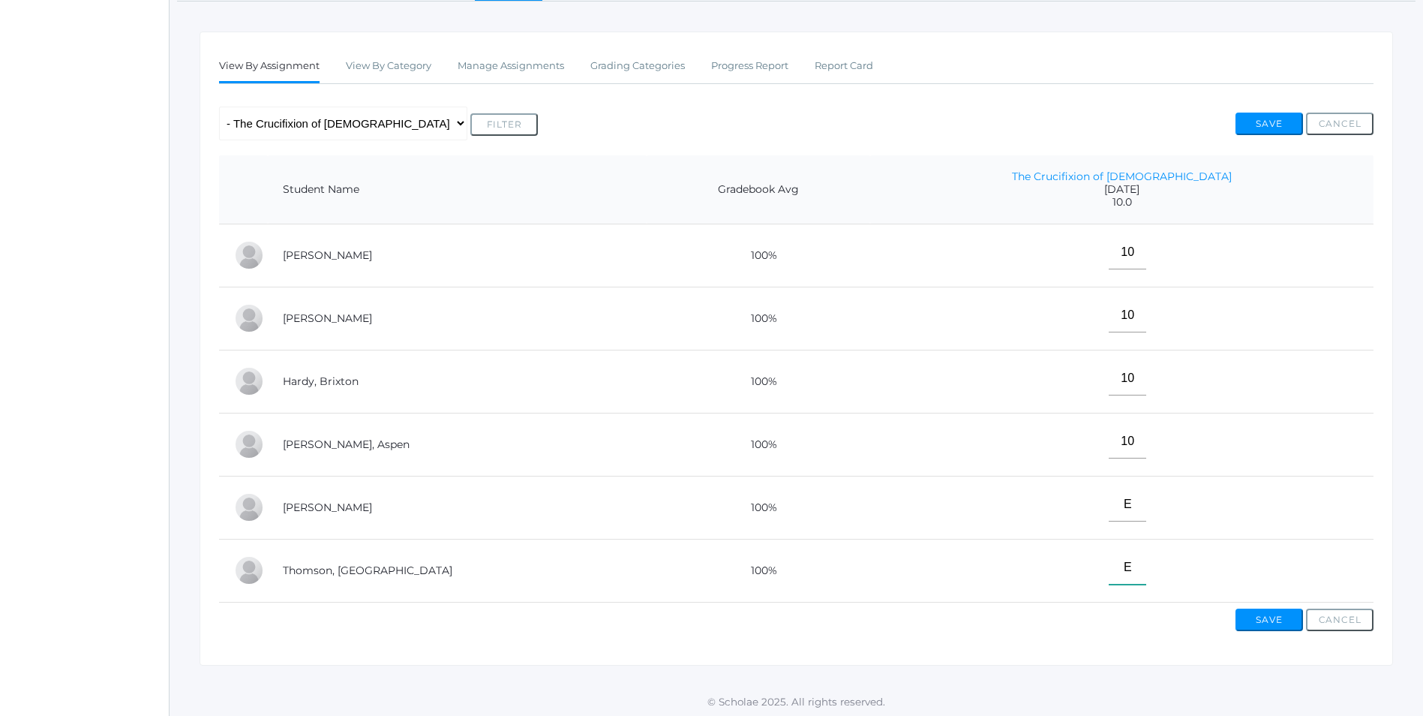
type input"] "E"
click at [1243, 631] on button "Save" at bounding box center [1270, 619] width 68 height 23
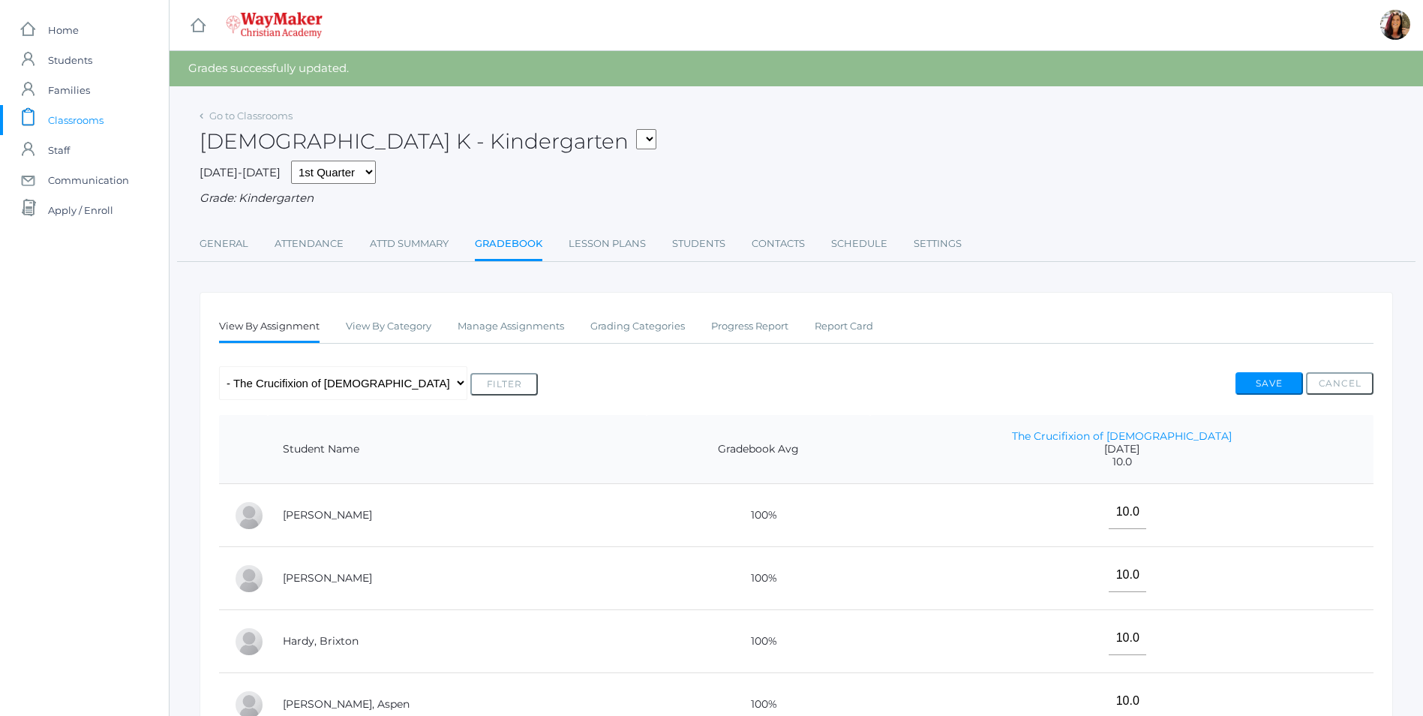
click at [636, 130] on select "KINDER - Phonics K Kindergarten KINDER - Literacy K Kindergarten KINDER - [DEMO…" at bounding box center [646, 139] width 20 height 20
select select "2555"
click at [636, 129] on select "KINDER - Phonics K Kindergarten KINDER - Literacy K Kindergarten KINDER - [DEMO…" at bounding box center [646, 139] width 20 height 20
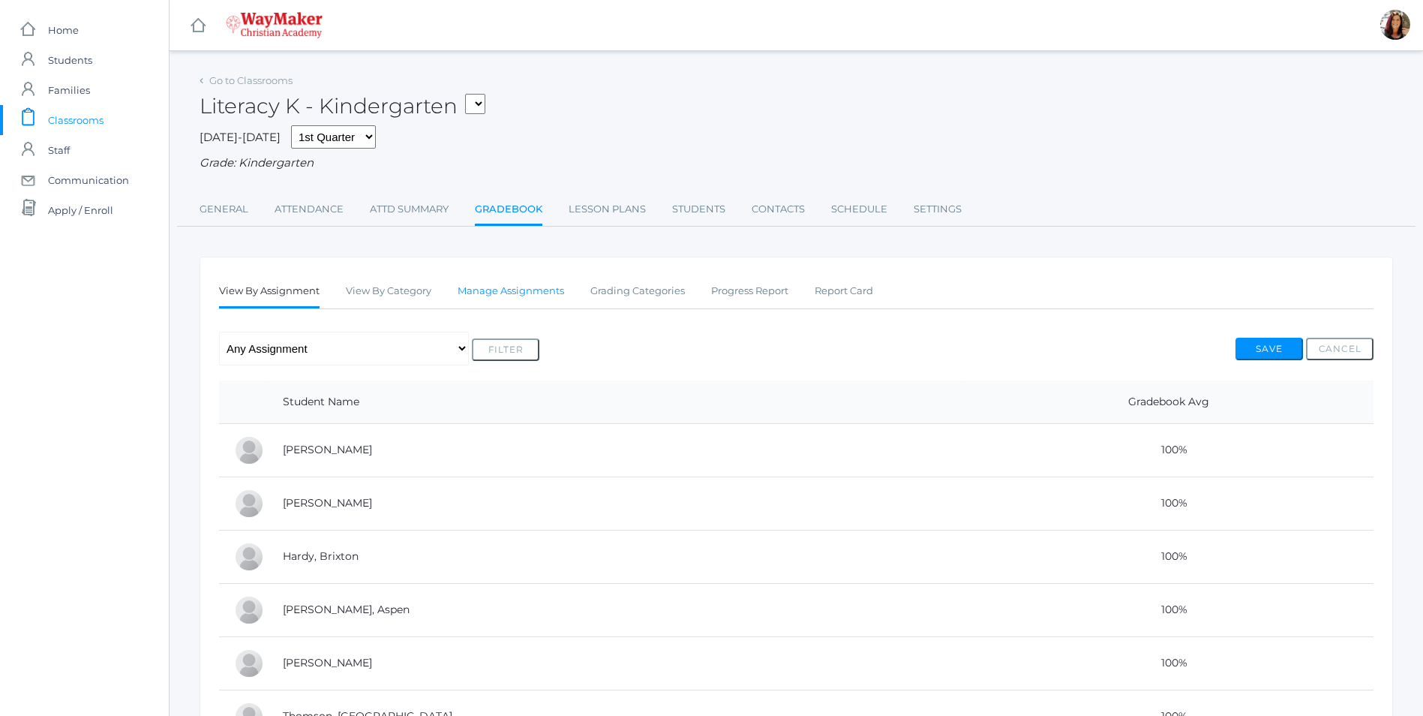
click at [502, 296] on link "Manage Assignments" at bounding box center [511, 291] width 107 height 30
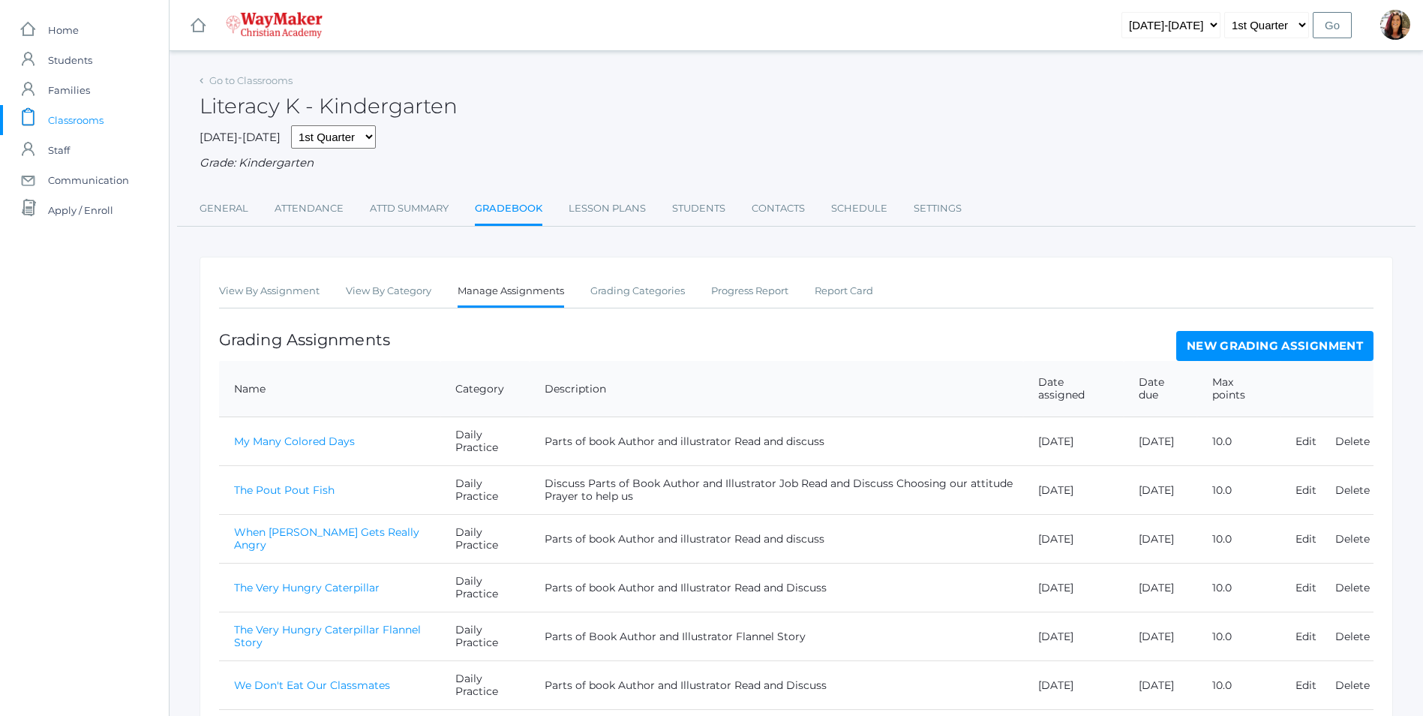
click at [1263, 350] on link "New Grading Assignment" at bounding box center [1274, 346] width 197 height 30
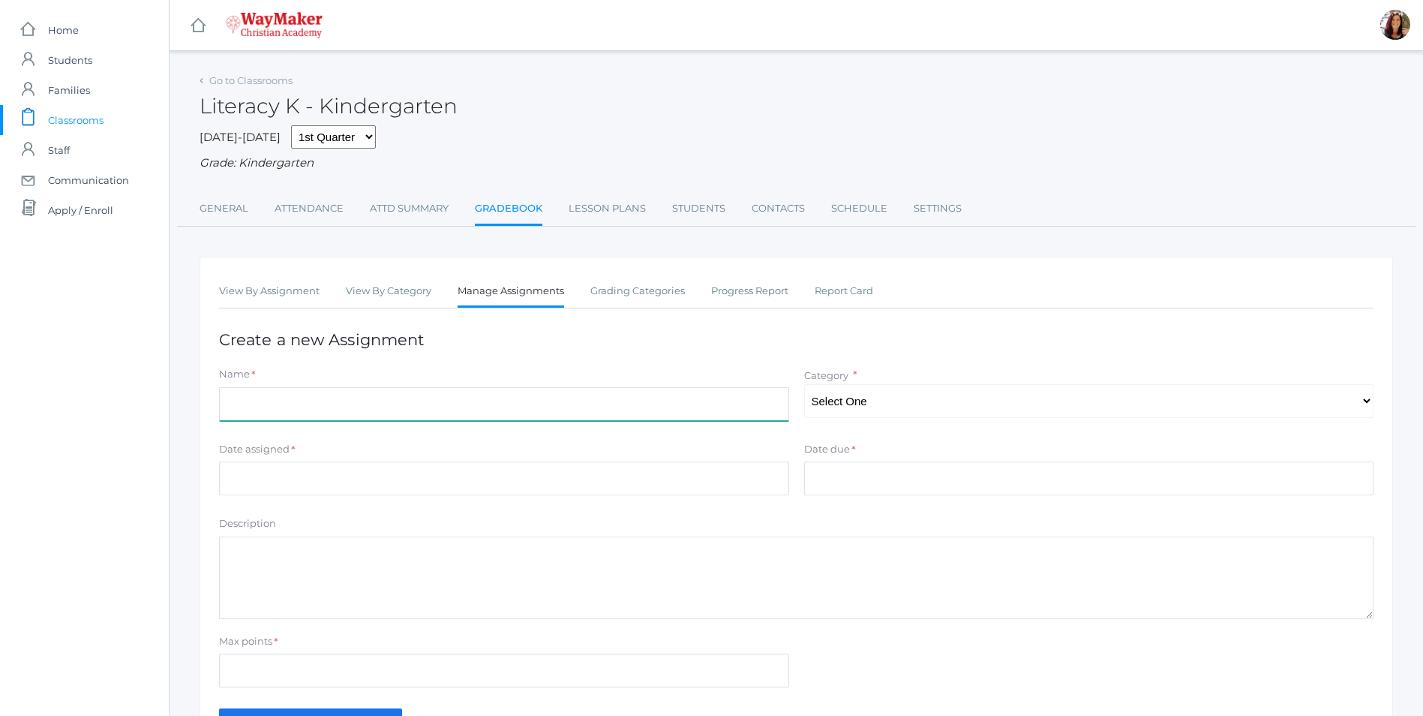
click at [420, 412] on input "Name" at bounding box center [504, 404] width 570 height 34
type input "Story Time with Mr. Hall"
click at [1368, 408] on select "Select One Daily Practice Summative Assessment" at bounding box center [1089, 401] width 570 height 34
select select "1102"
click at [804, 386] on select "Select One Daily Practice Summative Assessment" at bounding box center [1089, 401] width 570 height 34
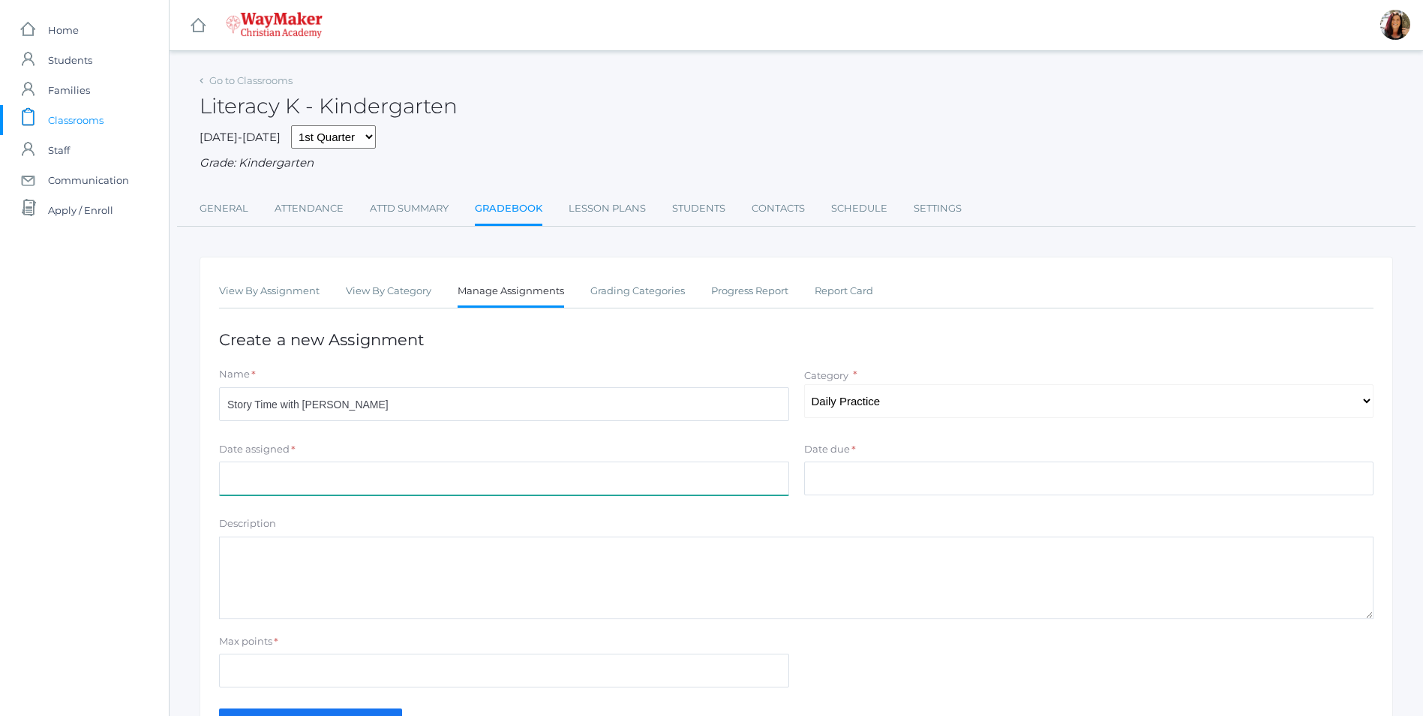
click at [266, 483] on input "Date assigned" at bounding box center [504, 478] width 570 height 34
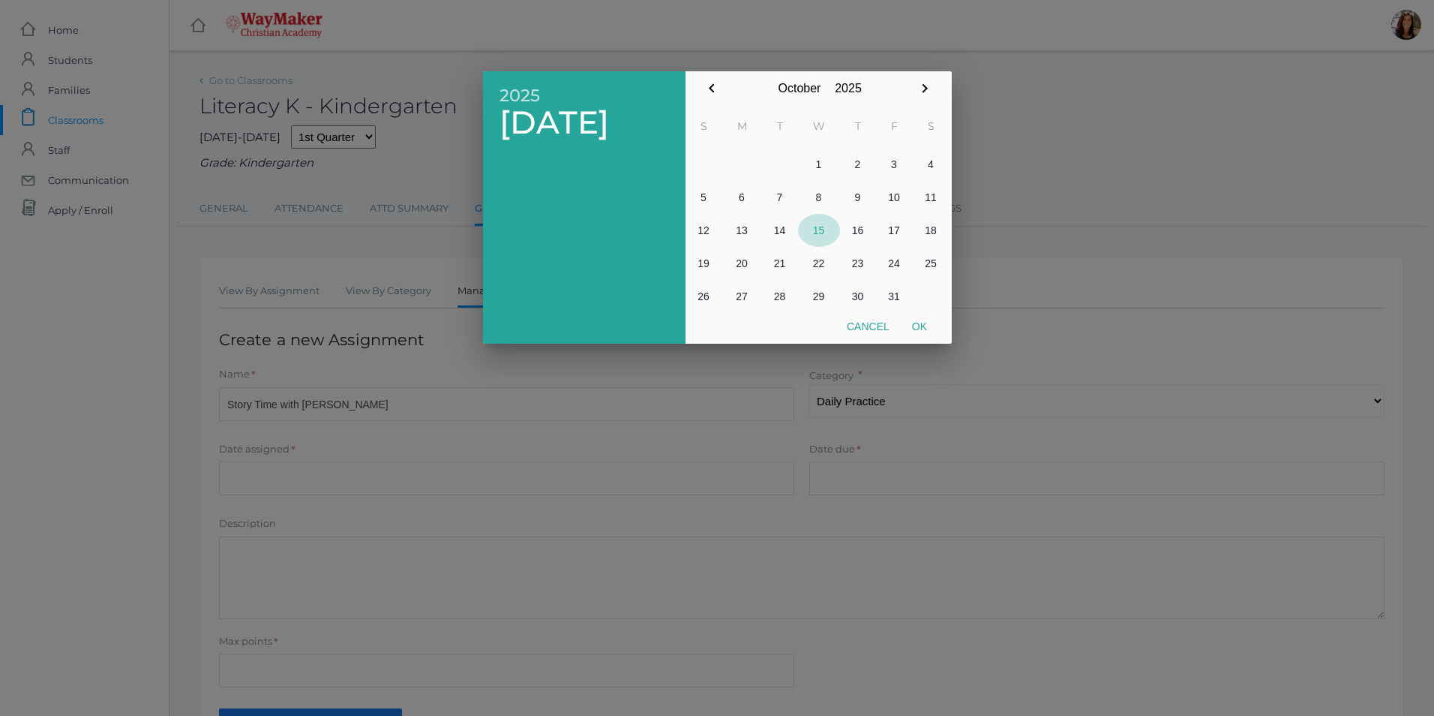
click at [822, 226] on button "15" at bounding box center [819, 230] width 42 height 33
click at [916, 332] on button "Ok" at bounding box center [920, 326] width 38 height 27
type input "2025-10-15"
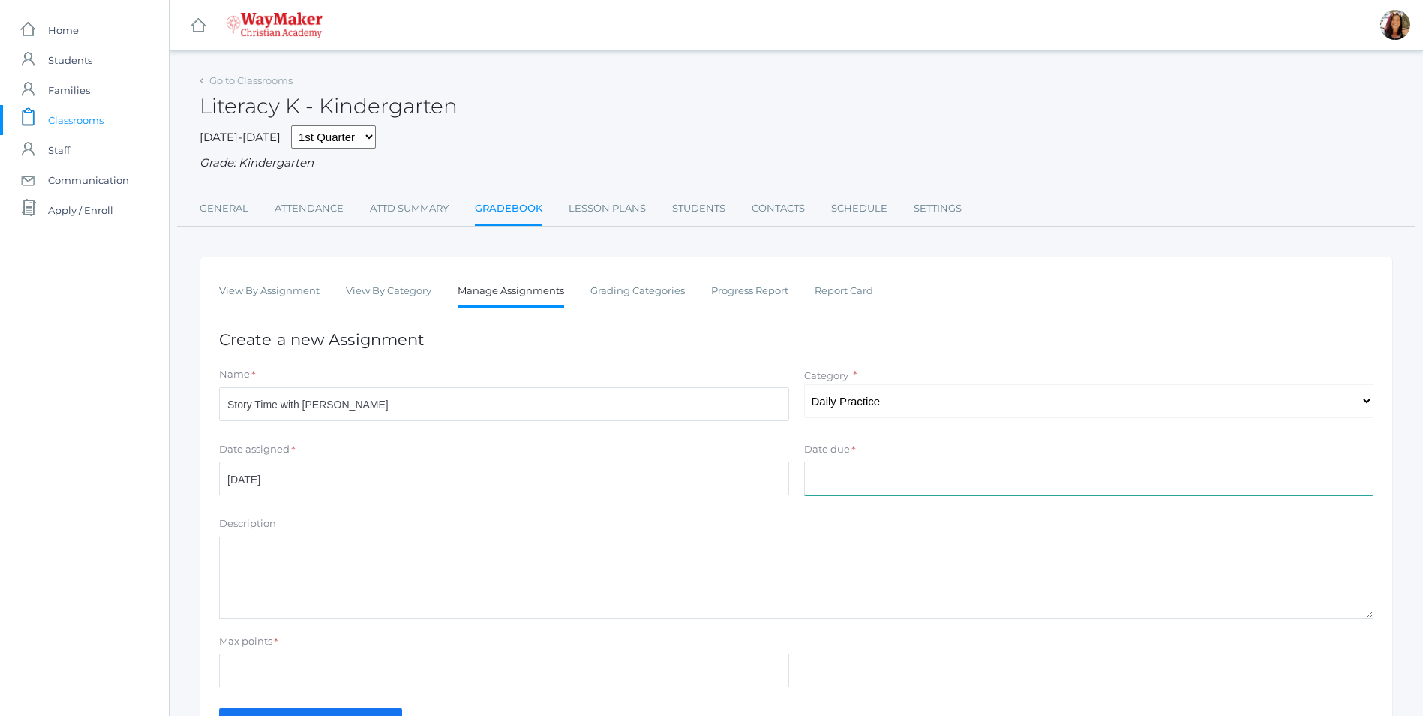
click at [821, 478] on input "Date due" at bounding box center [1089, 478] width 570 height 34
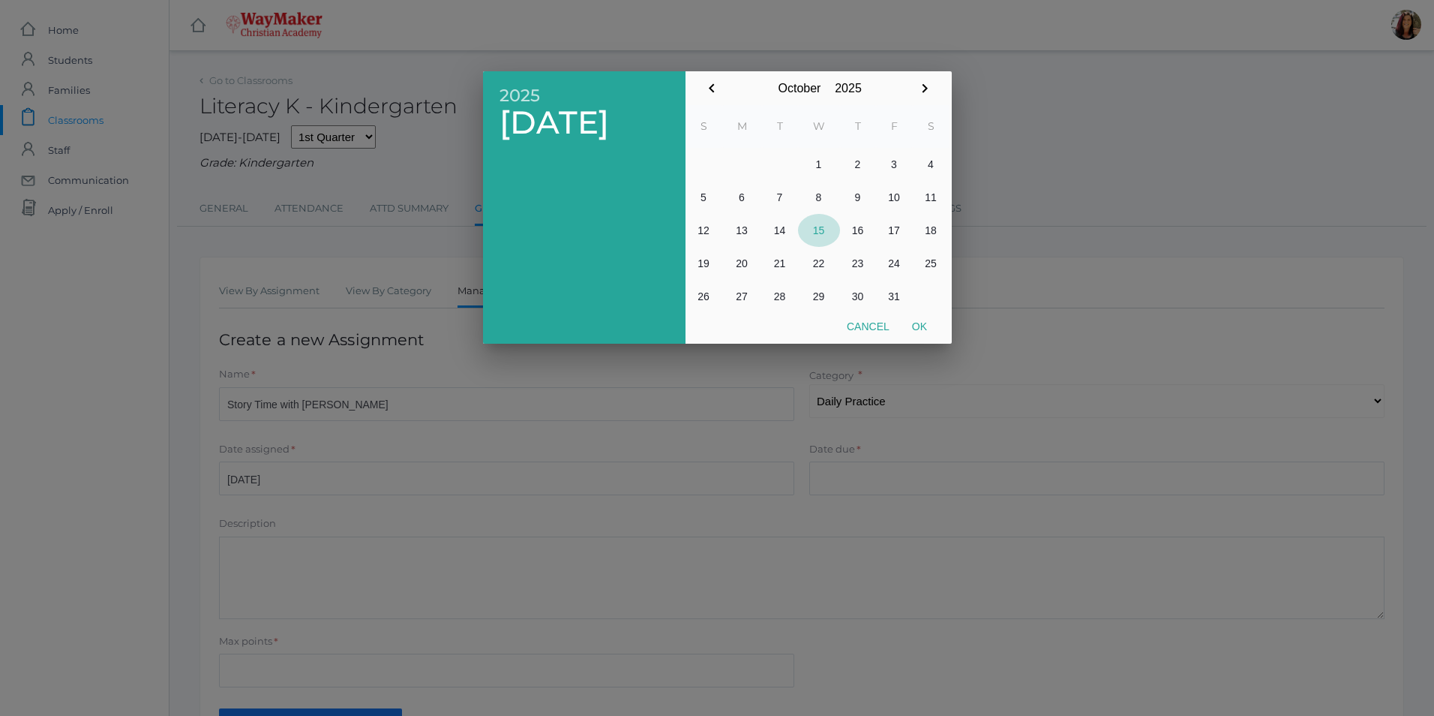
click at [826, 233] on button "15" at bounding box center [819, 230] width 42 height 33
click at [913, 326] on button "Ok" at bounding box center [920, 326] width 38 height 27
type input "2025-10-15"
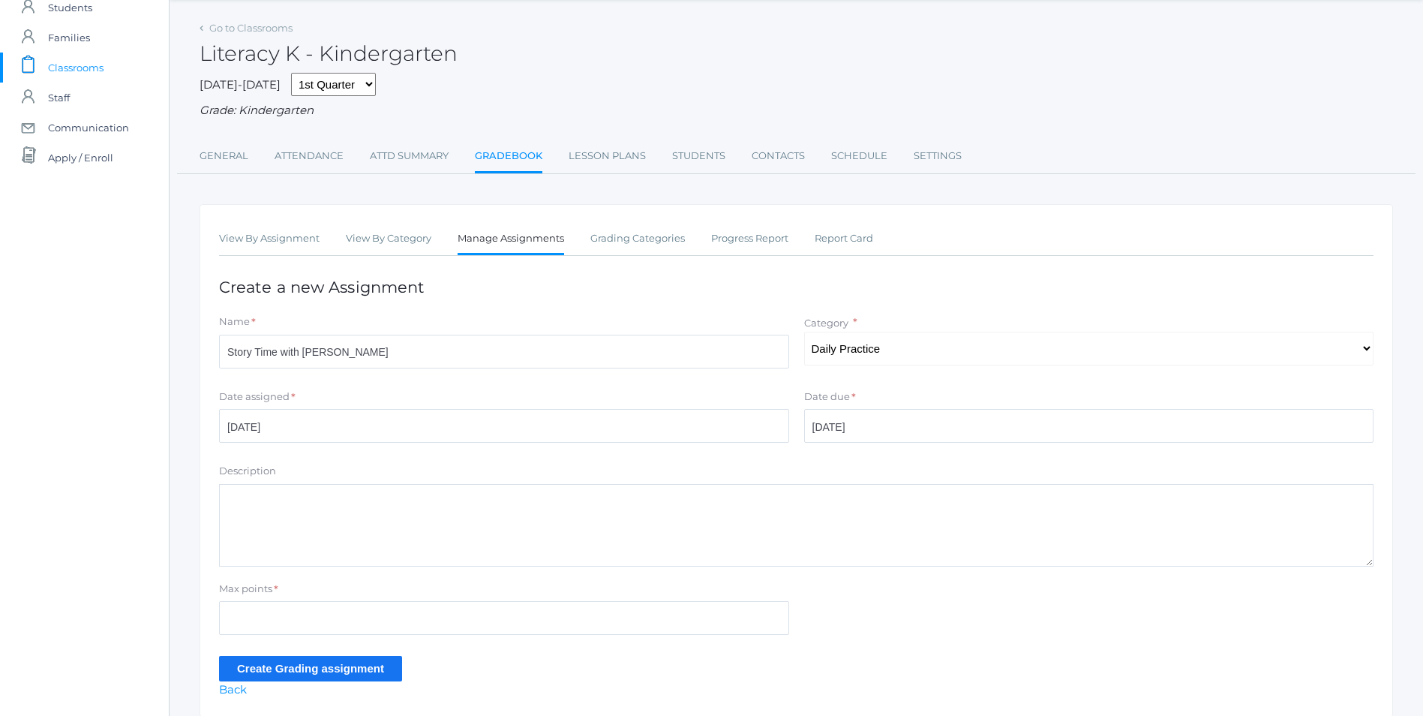
scroll to position [75, 0]
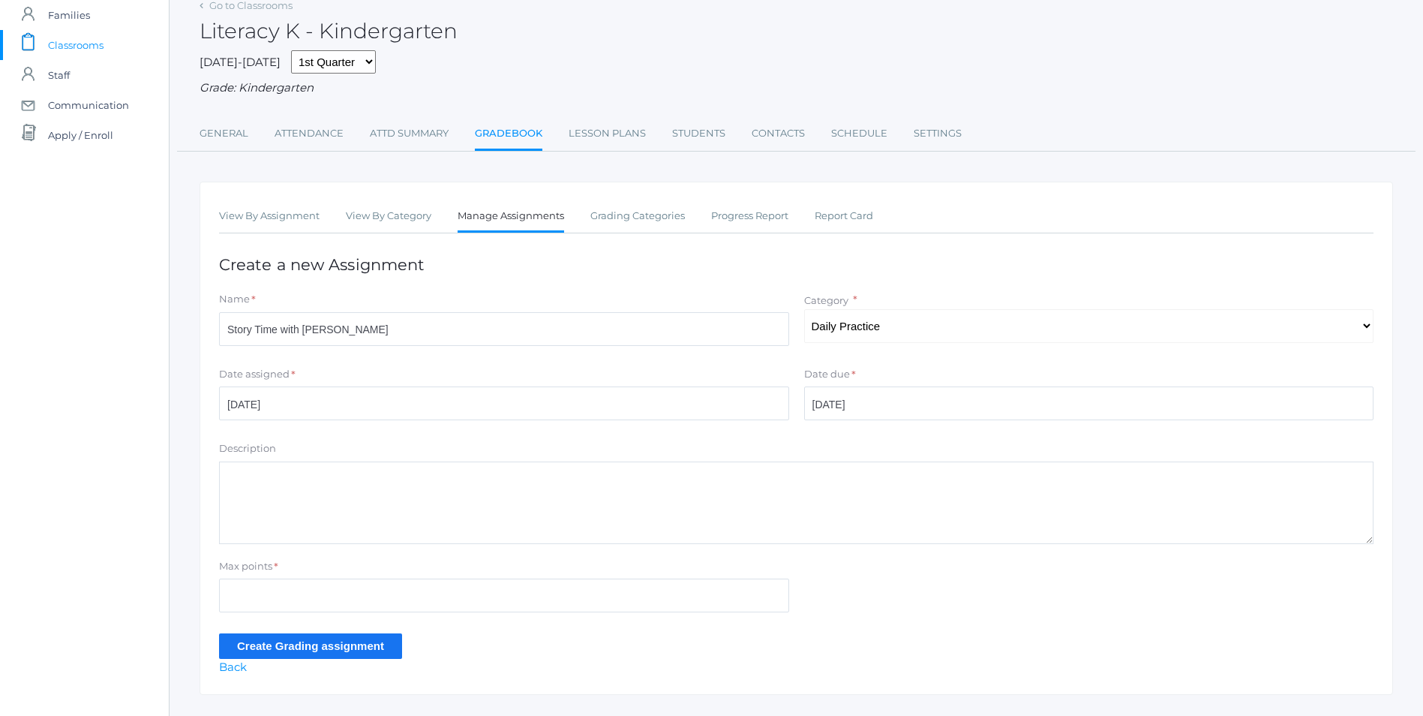
click at [301, 487] on textarea "Description" at bounding box center [796, 502] width 1155 height 83
type textarea "Frog and Toad The Giving Tree"
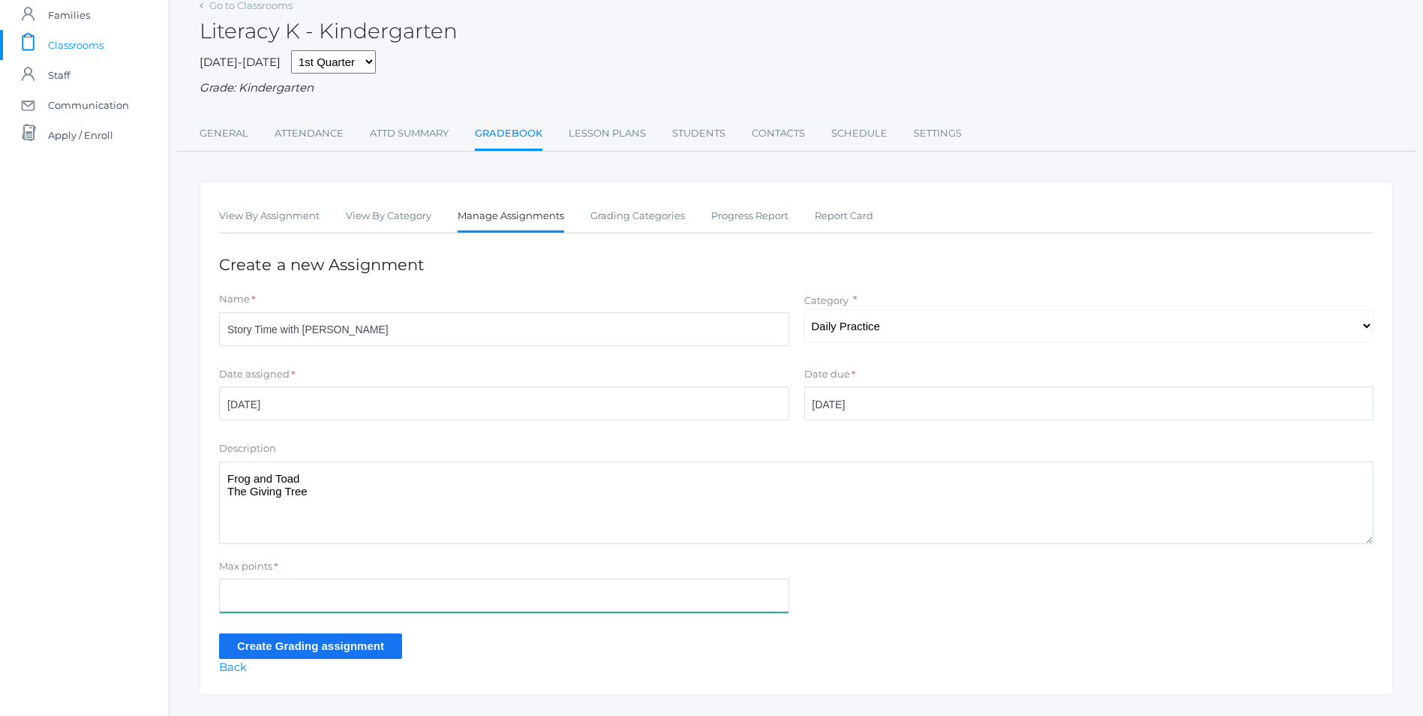
click at [335, 590] on input "Max points" at bounding box center [504, 595] width 570 height 34
type input "10"
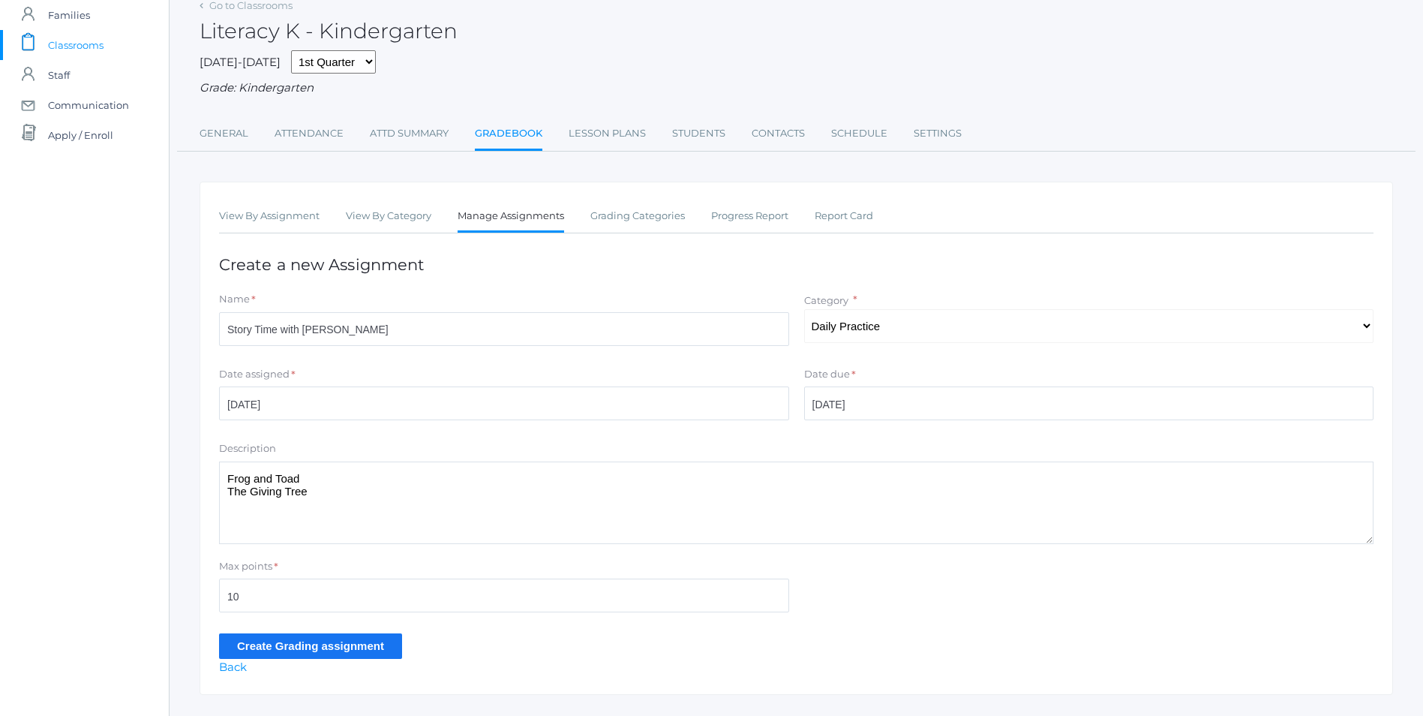
click at [290, 644] on input "Create Grading assignment" at bounding box center [310, 645] width 183 height 25
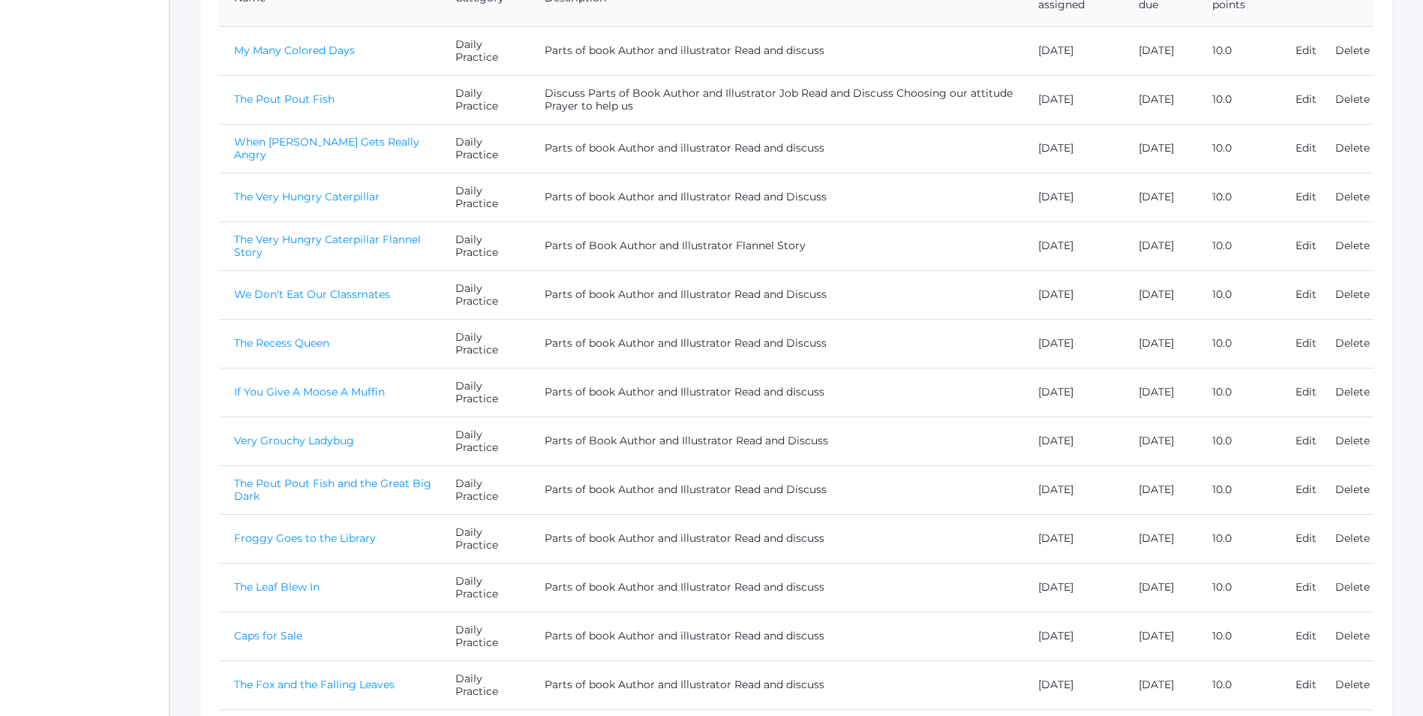
scroll to position [525, 0]
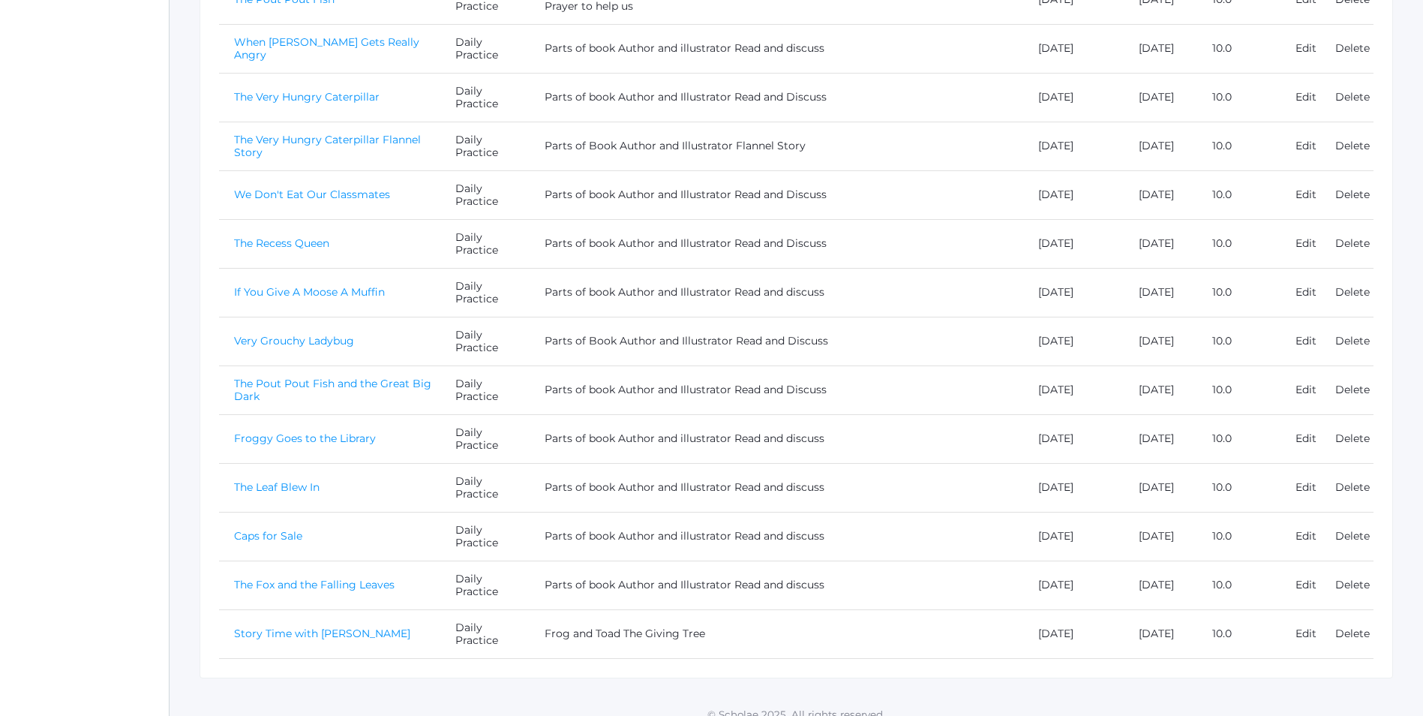
click at [269, 636] on link "Story Time with [PERSON_NAME]" at bounding box center [322, 633] width 176 height 14
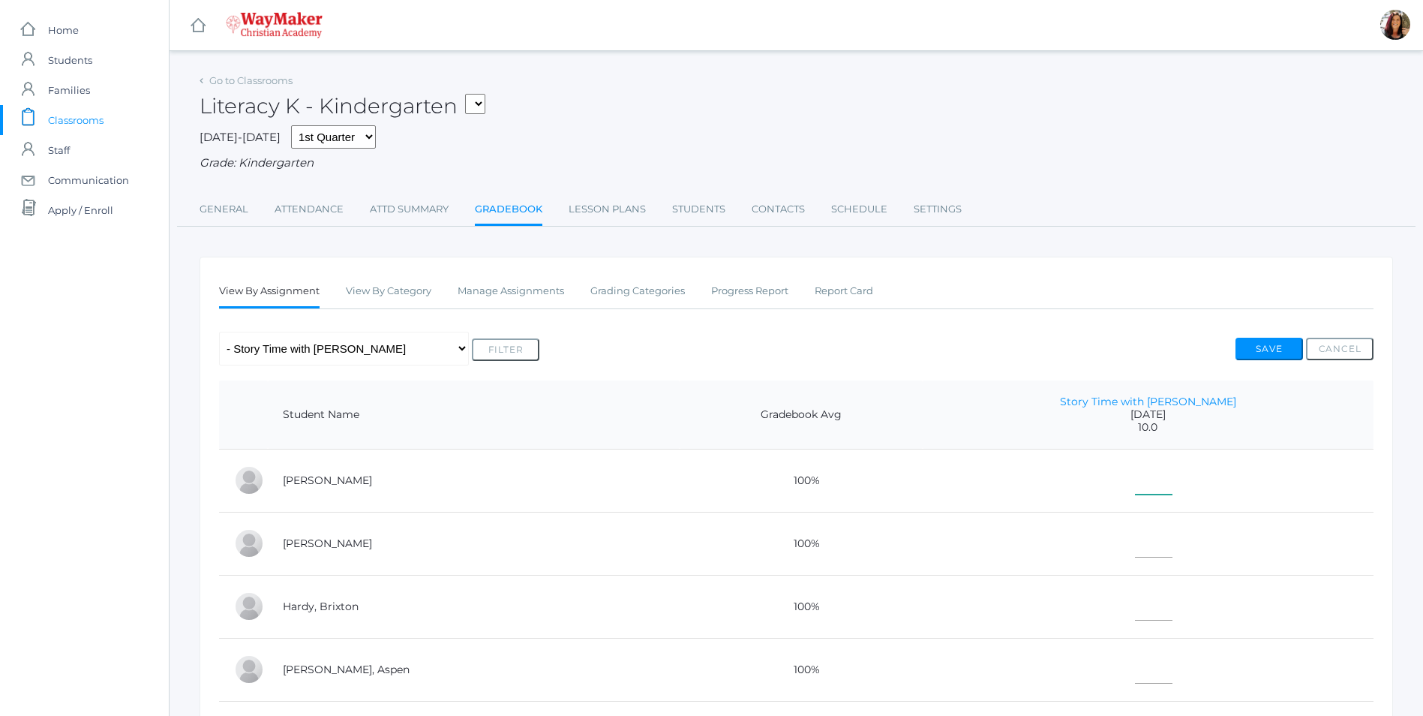
click at [1135, 476] on input"] "text" at bounding box center [1154, 478] width 38 height 34
type input"] "10"
click at [1160, 547] on input"] "text" at bounding box center [1154, 541] width 38 height 34
type input"] "10"
click at [1148, 620] on input"] "text" at bounding box center [1154, 604] width 38 height 34
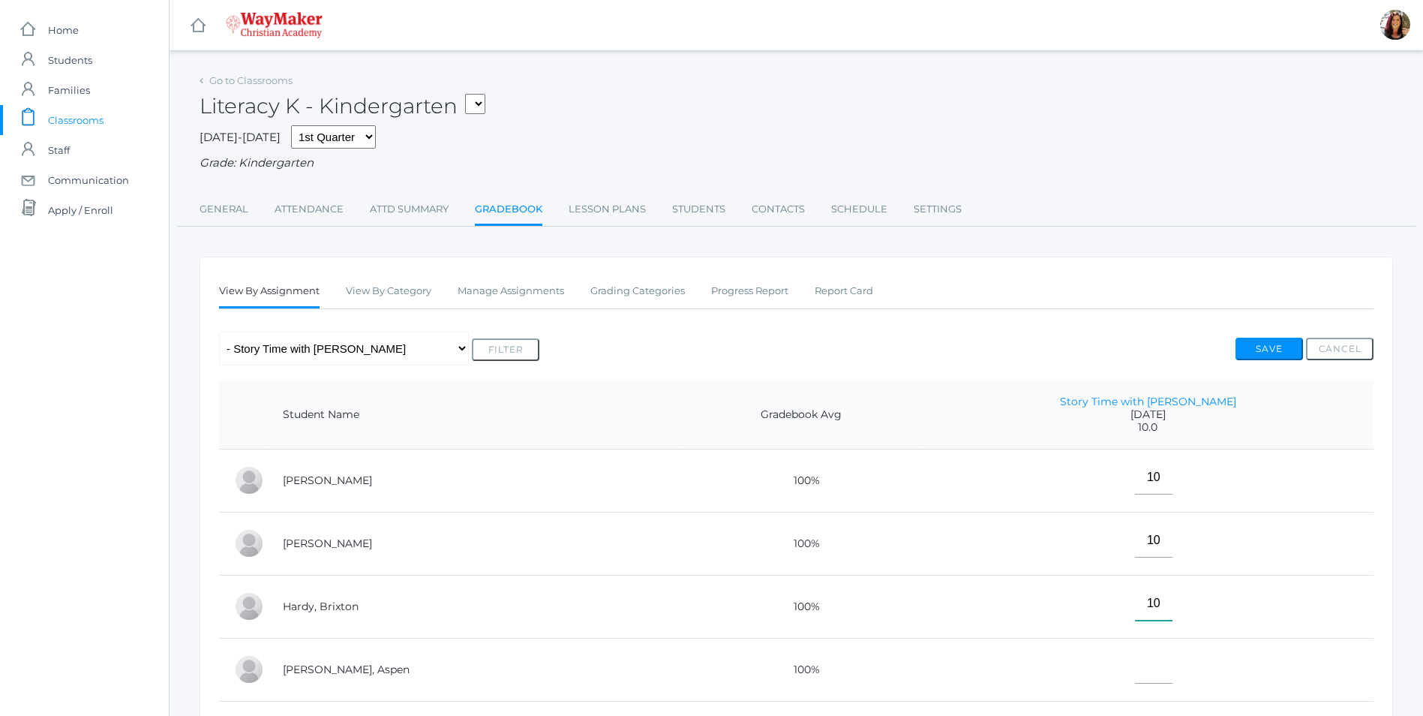
scroll to position [150, 0]
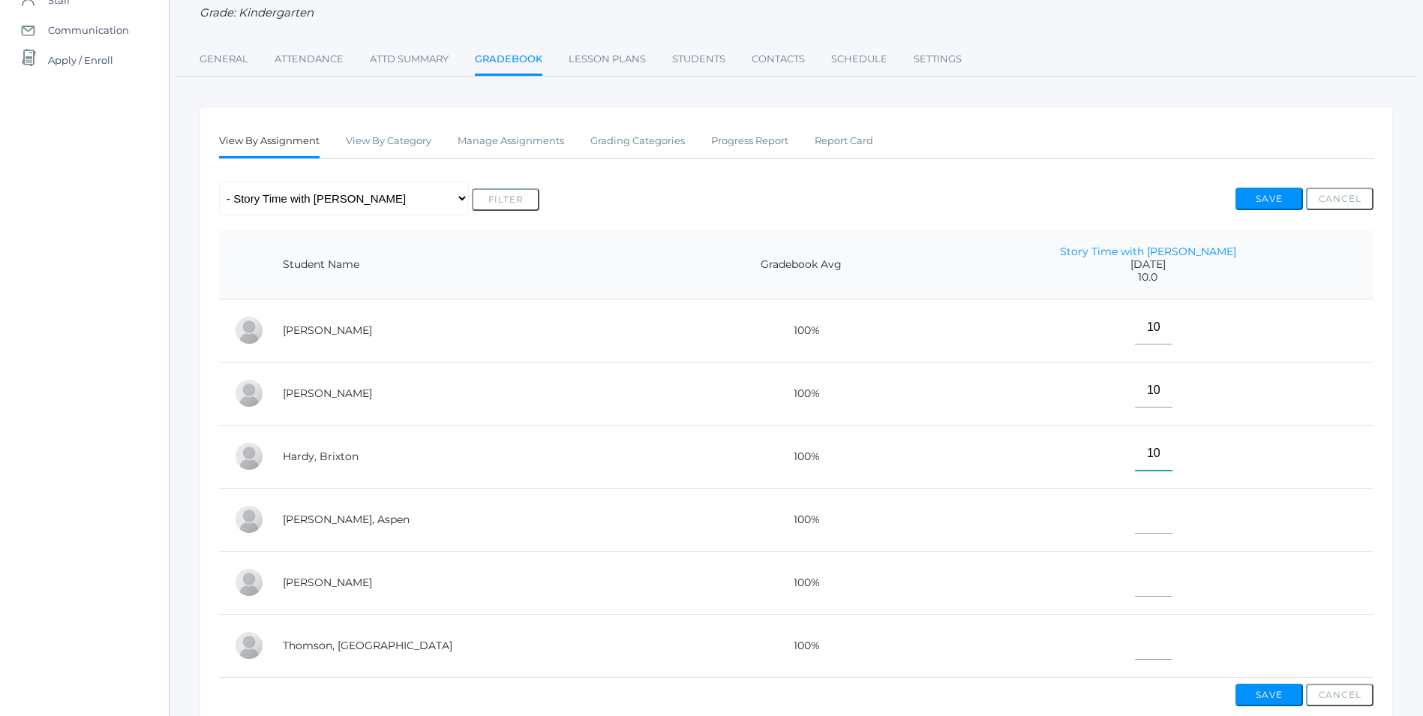
type input"] "10"
click at [1135, 522] on input"] "text" at bounding box center [1154, 517] width 38 height 34
type input"] "10"
click at [1143, 592] on input"] "text" at bounding box center [1154, 580] width 38 height 34
type input"] "E"
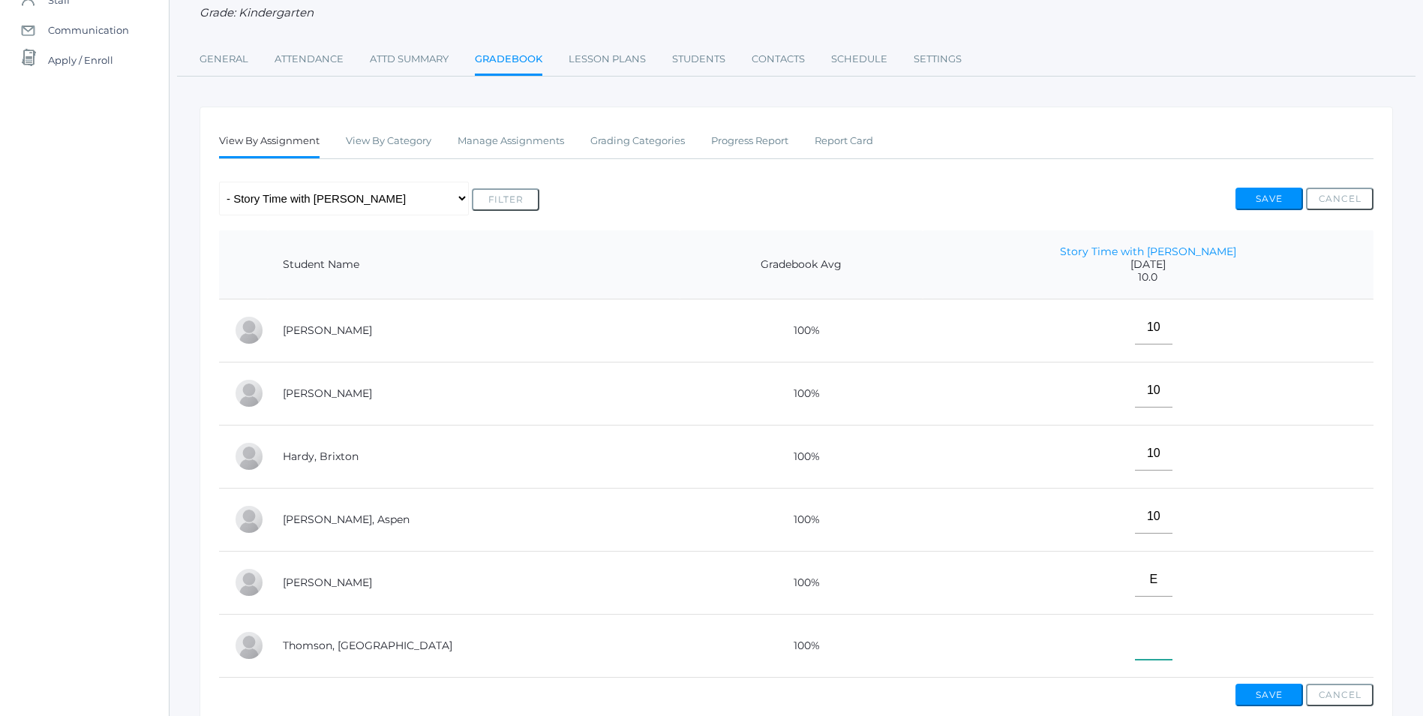
click at [1143, 644] on input"] "text" at bounding box center [1154, 643] width 38 height 34
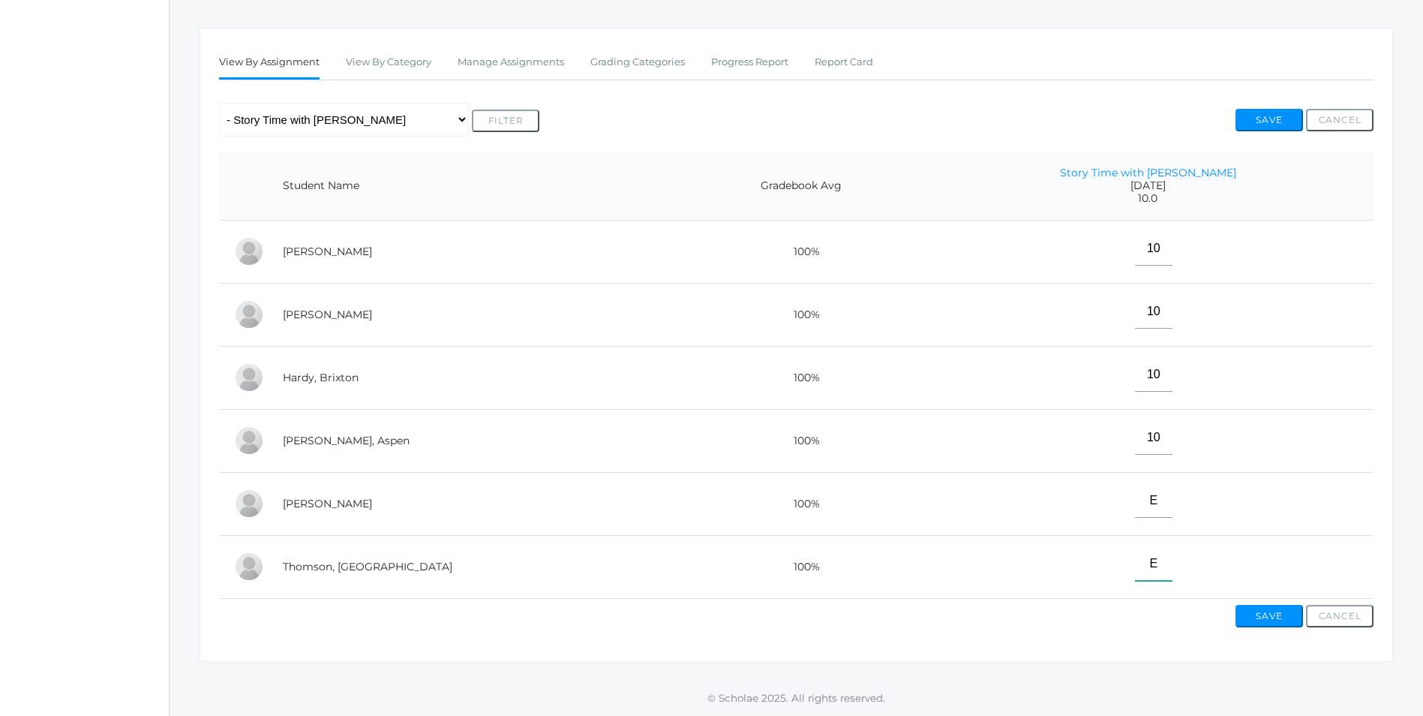
scroll to position [242, 0]
type input"] "E"
click at [1260, 611] on button "Save" at bounding box center [1270, 616] width 68 height 23
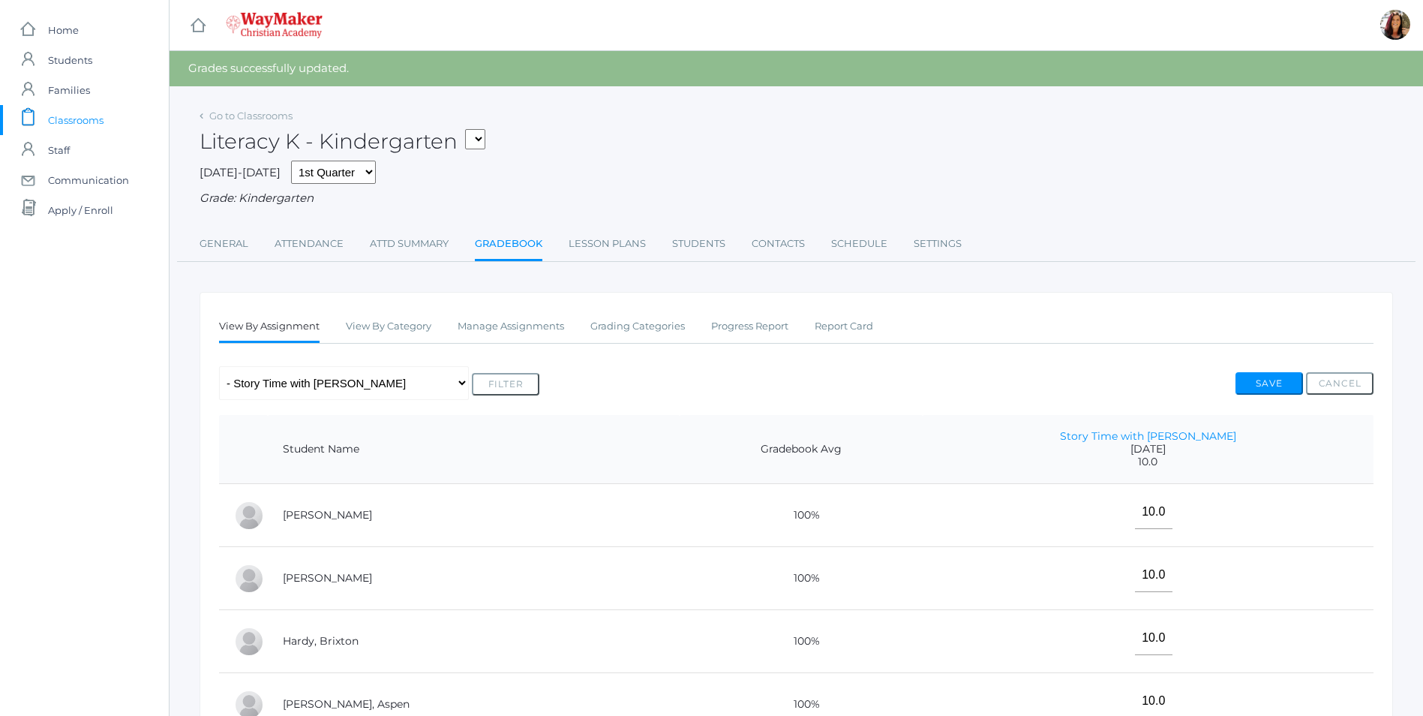
click at [483, 138] on select "KINDER - Phonics K Kindergarten KINDER - Literacy K Kindergarten KINDER - Bible…" at bounding box center [475, 139] width 20 height 20
select select "2556"
click at [470, 129] on select "KINDER - Phonics K Kindergarten KINDER - Literacy K Kindergarten KINDER - Bible…" at bounding box center [475, 139] width 20 height 20
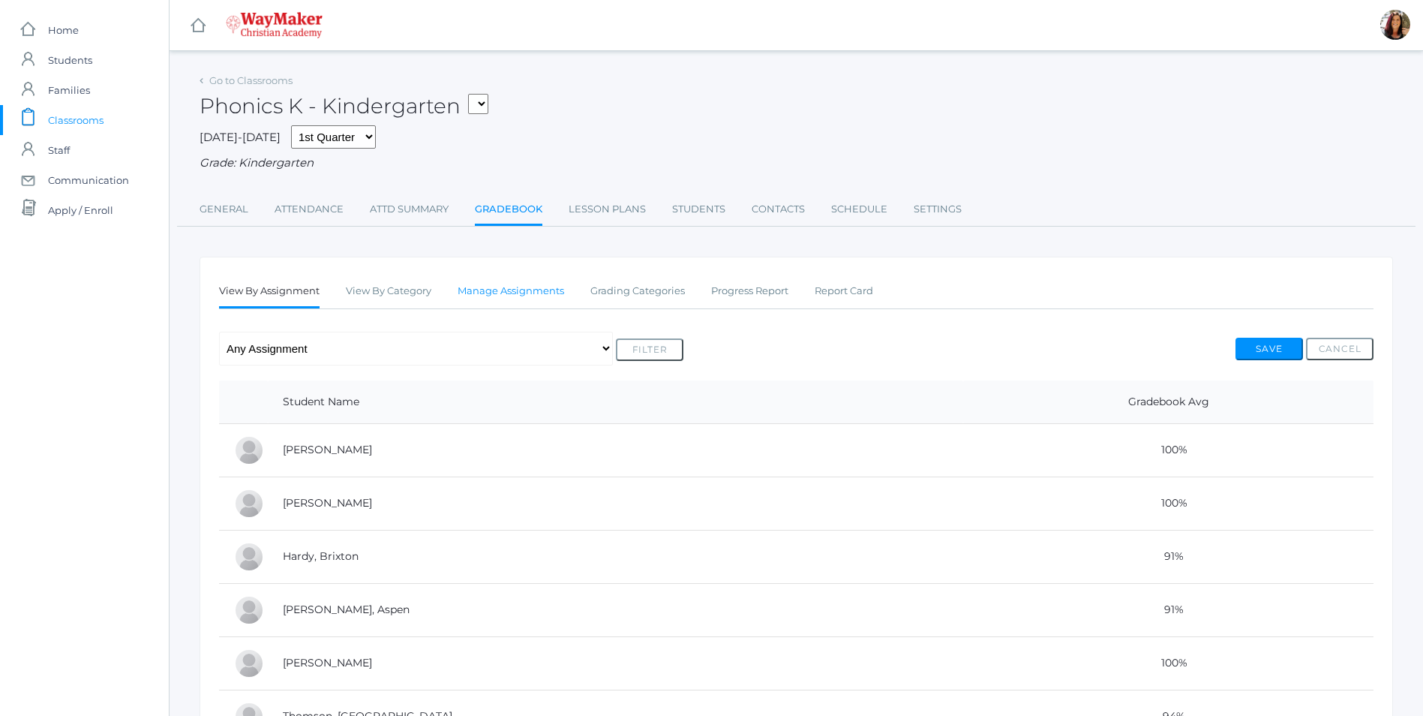
click at [512, 294] on link "Manage Assignments" at bounding box center [511, 291] width 107 height 30
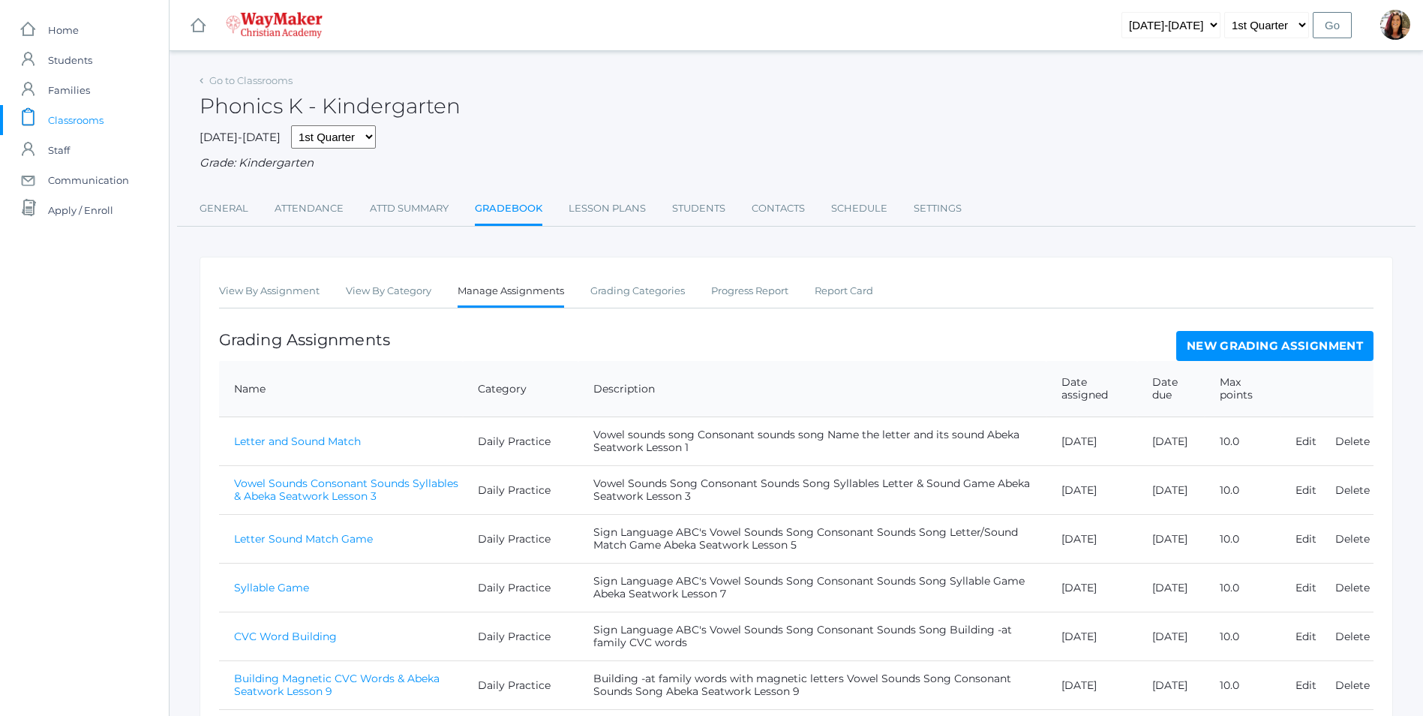
click at [1201, 347] on link "New Grading Assignment" at bounding box center [1274, 346] width 197 height 30
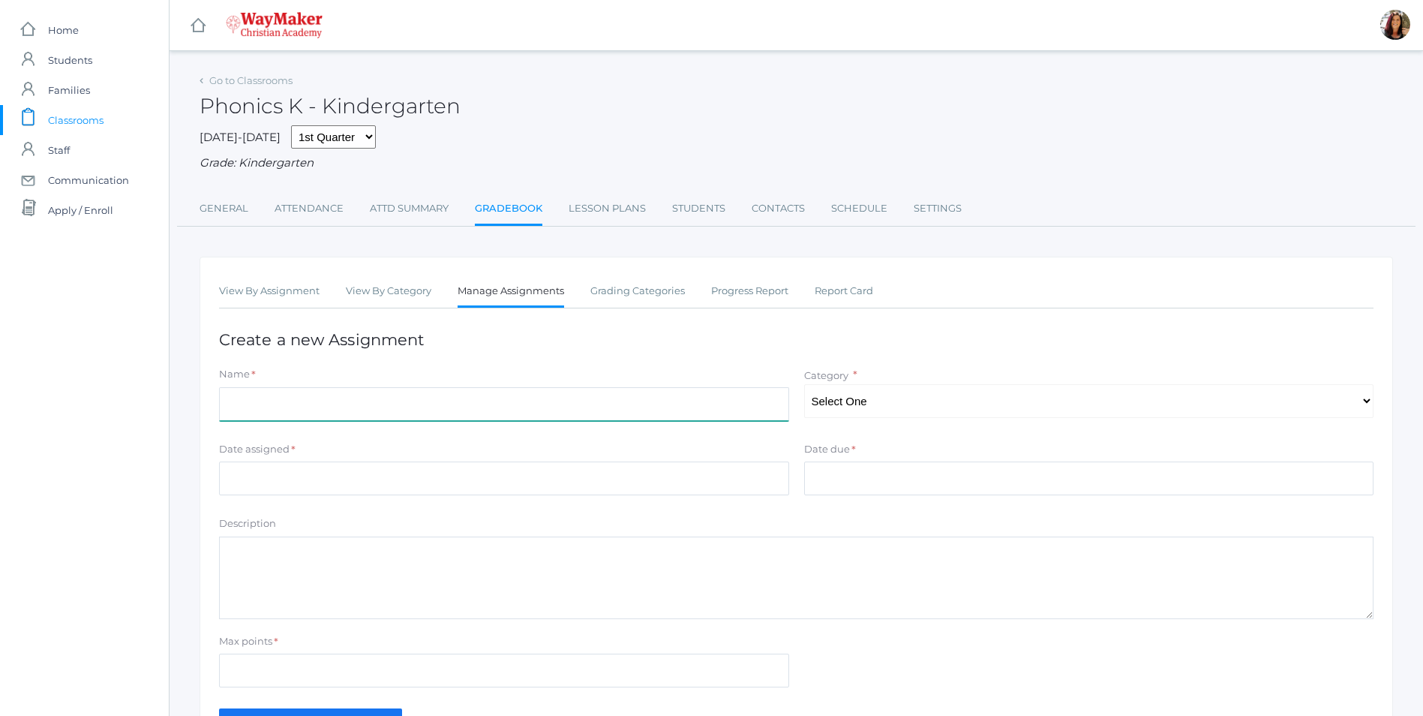
click at [308, 411] on input "Name" at bounding box center [504, 404] width 570 height 34
type input "Write and Identify Consonants and Sounds"
click at [909, 402] on select "Select One Daily Practice Summative Assessment" at bounding box center [1089, 401] width 570 height 34
select select "1104"
click at [804, 386] on select "Select One Daily Practice Summative Assessment" at bounding box center [1089, 401] width 570 height 34
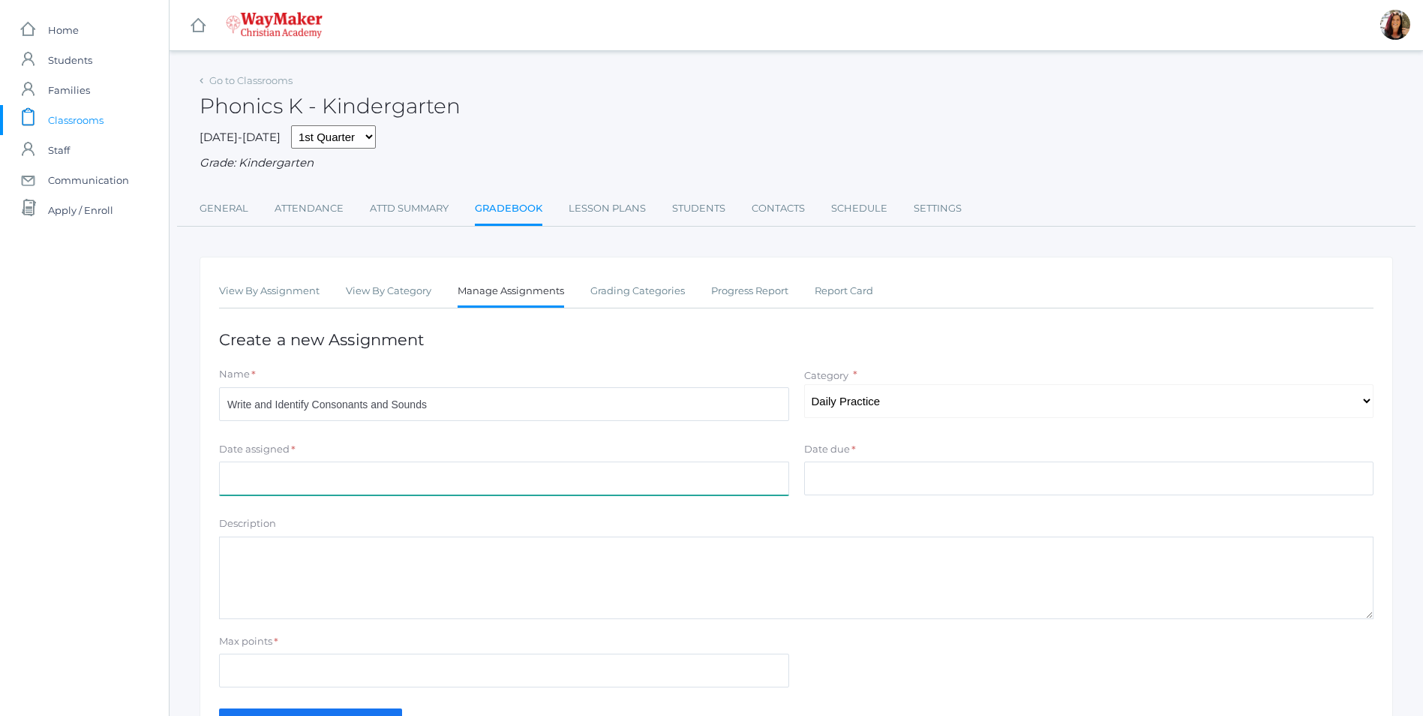
click at [317, 468] on input "Date assigned" at bounding box center [504, 478] width 570 height 34
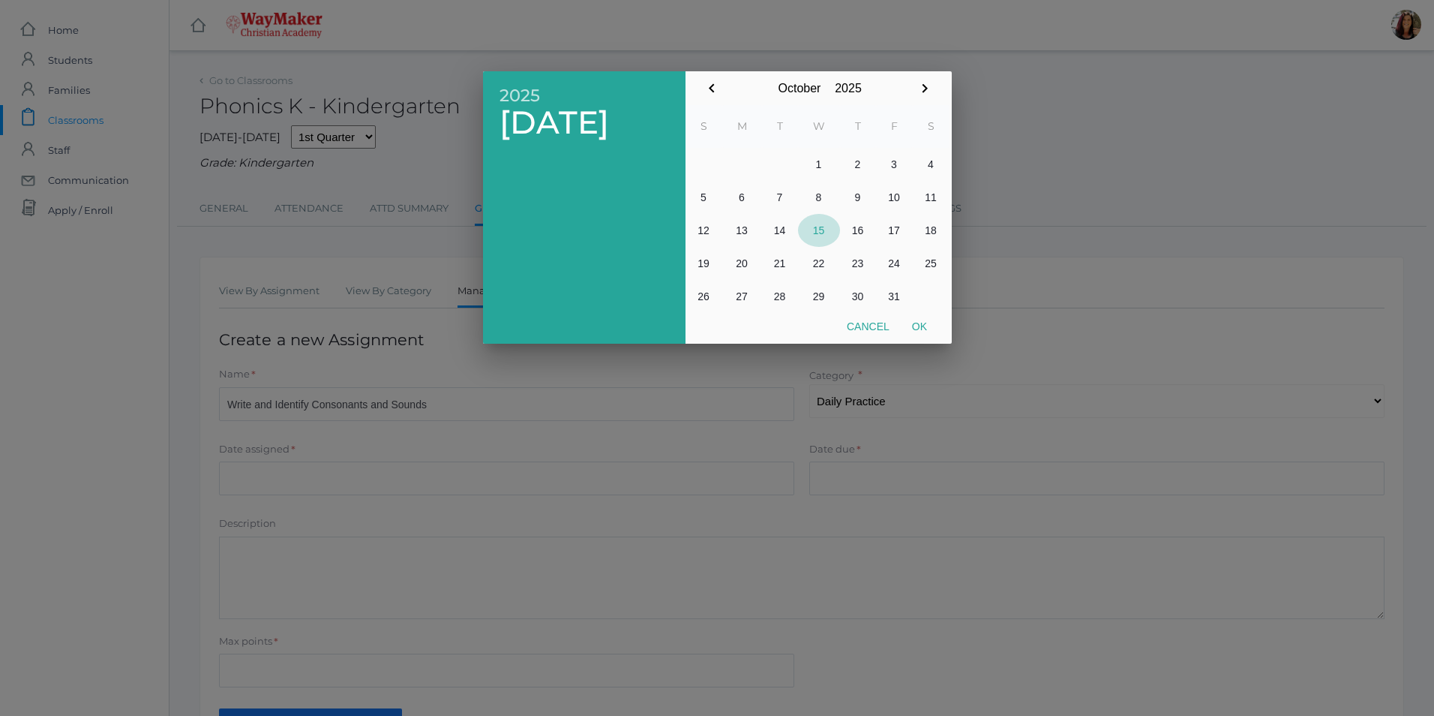
click at [814, 231] on button "15" at bounding box center [819, 230] width 42 height 33
click at [919, 320] on button "Ok" at bounding box center [920, 326] width 38 height 27
type input "2025-10-15"
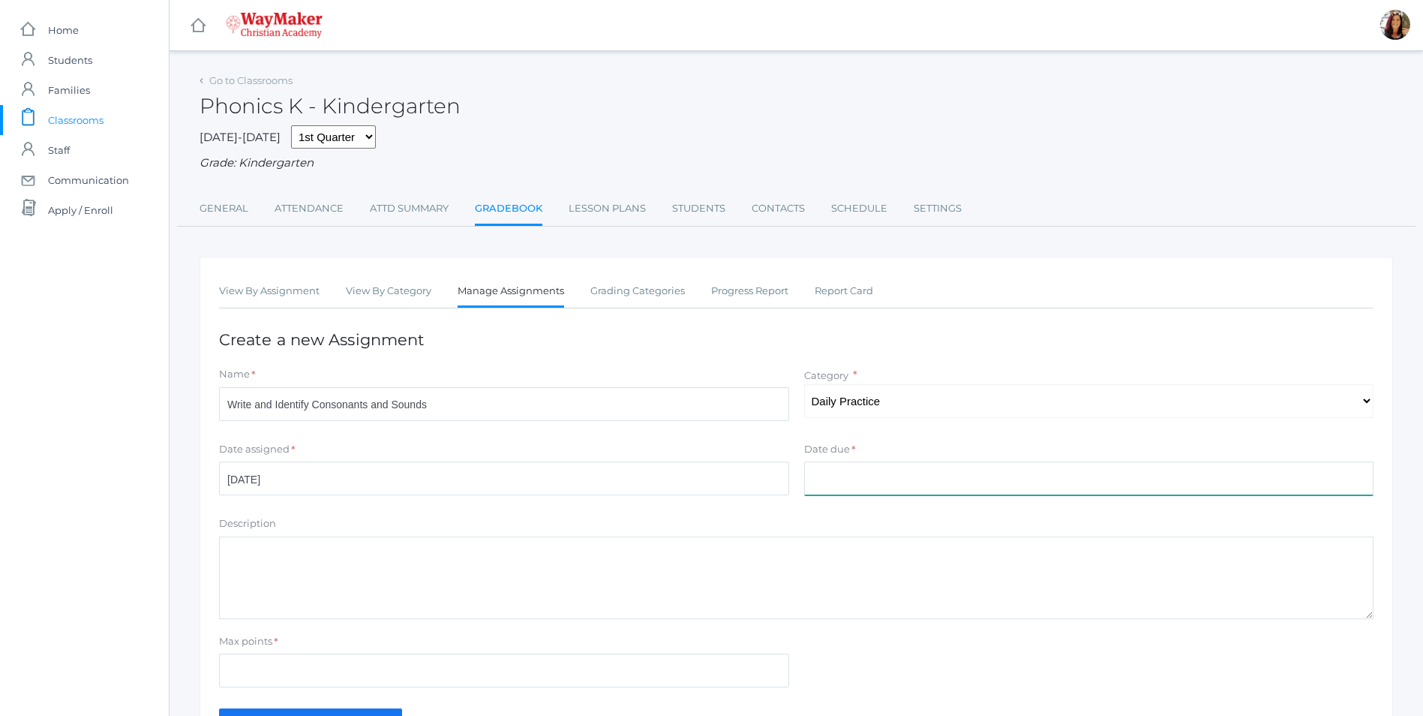
click at [833, 489] on input "Date due" at bounding box center [1089, 478] width 570 height 34
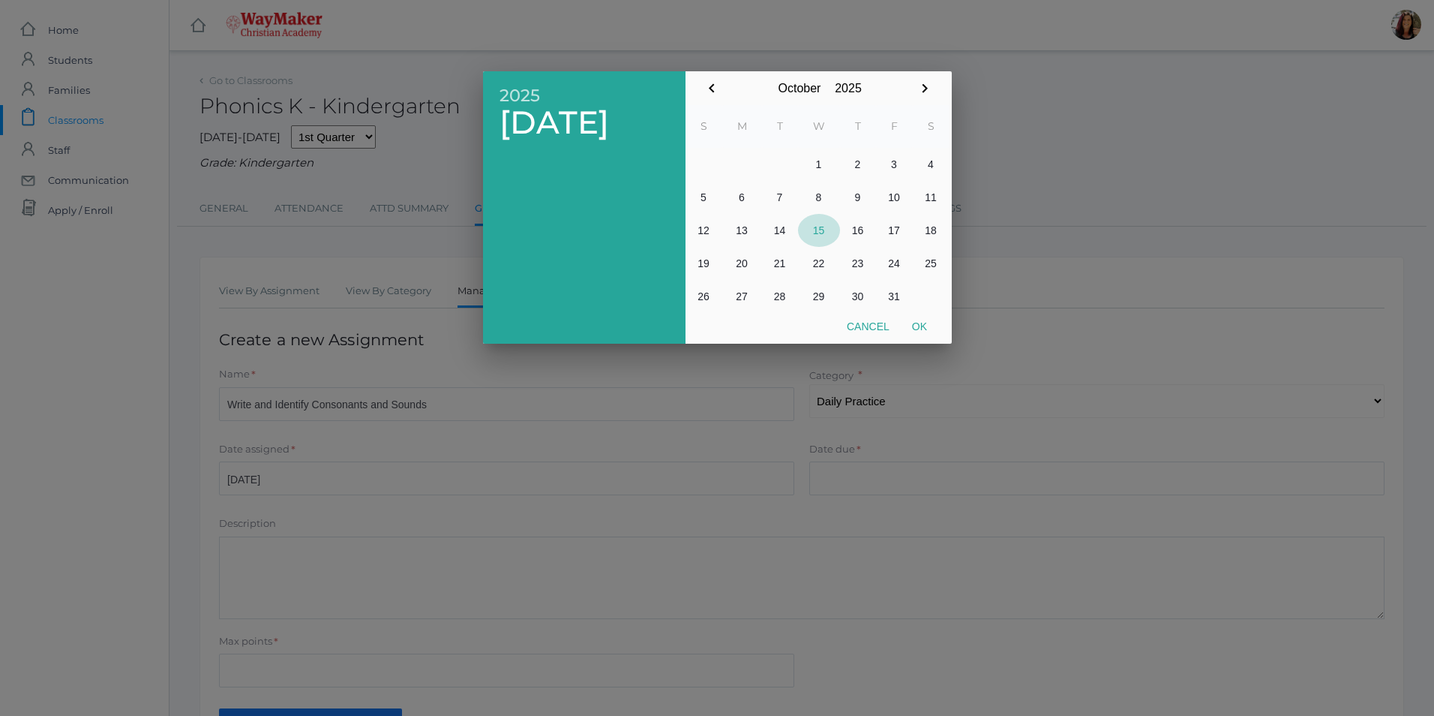
click at [825, 228] on button "15" at bounding box center [819, 230] width 42 height 33
click at [918, 320] on button "Ok" at bounding box center [920, 326] width 38 height 27
type input "2025-10-15"
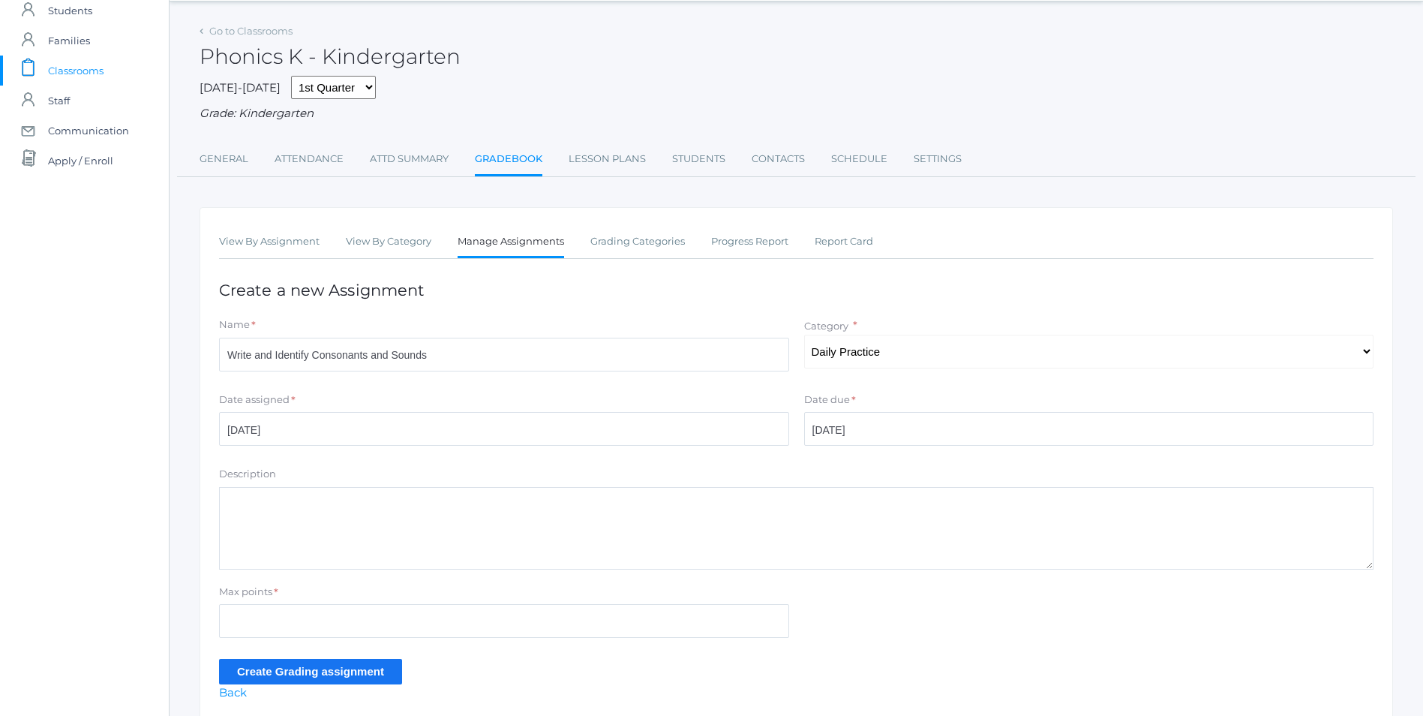
scroll to position [110, 0]
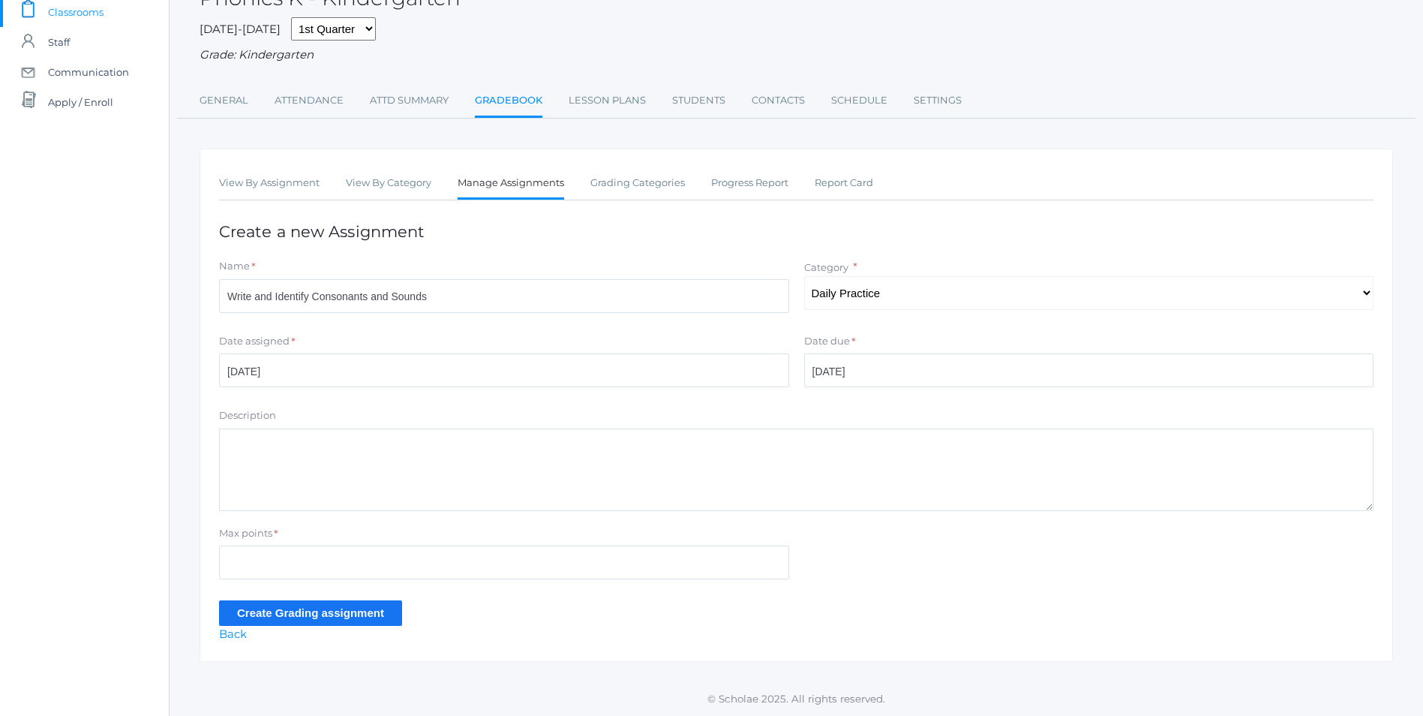
click at [397, 461] on textarea "Description" at bounding box center [796, 469] width 1155 height 83
type textarea "A"
type textarea "Sign Language ABC's Vowel Sounds Song Consonant Sounds Song Identify and Write …"
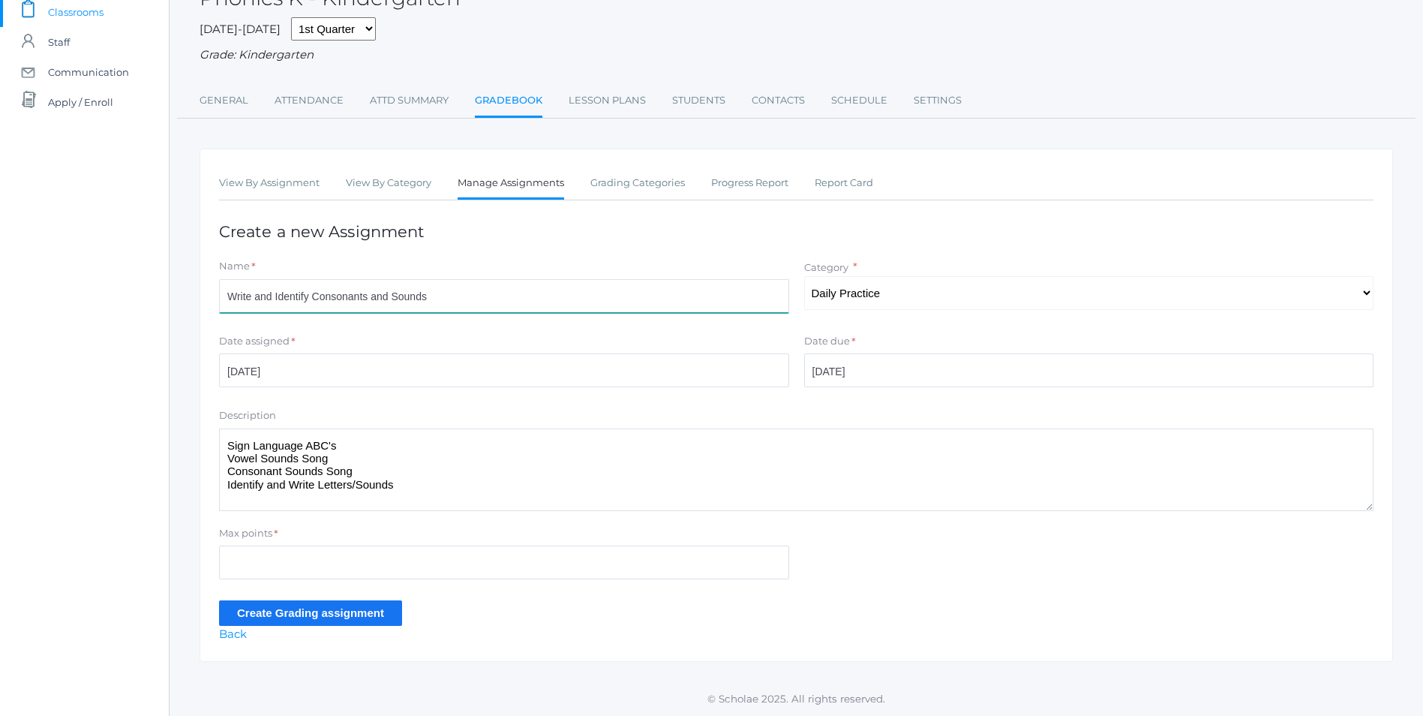
click at [445, 294] on input "Write and Identify Consonants and Sounds" at bounding box center [504, 296] width 570 height 34
type input "Write and Identify Consonants and Sounds & Abeka Seatwork Lesson 23"
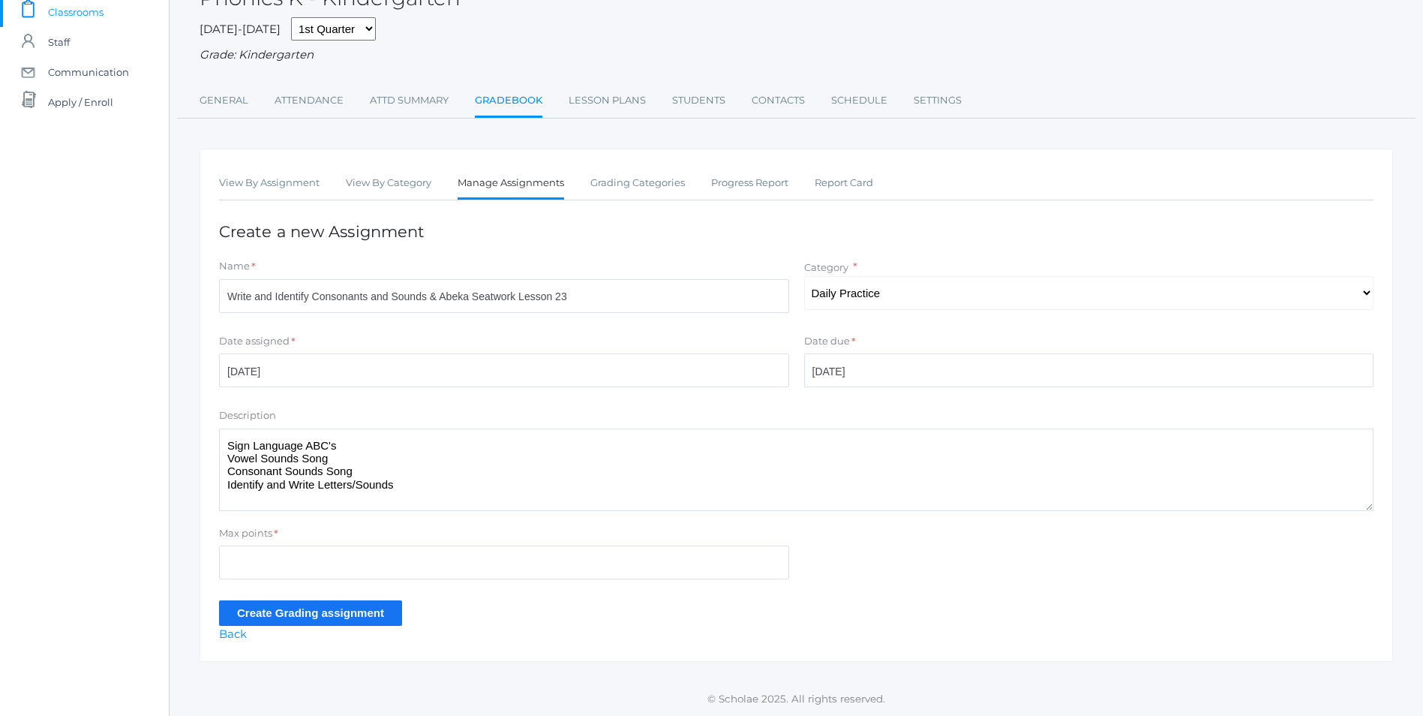
click at [455, 501] on textarea "Sign Language ABC's Vowel Sounds Song Consonant Sounds Song Identify and Write …" at bounding box center [796, 469] width 1155 height 83
type textarea "Sign Language ABC's Vowel Sounds Song Consonant Sounds Song Identify and Write …"
click at [259, 566] on input "Max points" at bounding box center [504, 562] width 570 height 34
type input "10"
click at [308, 610] on input "Create Grading assignment" at bounding box center [310, 612] width 183 height 25
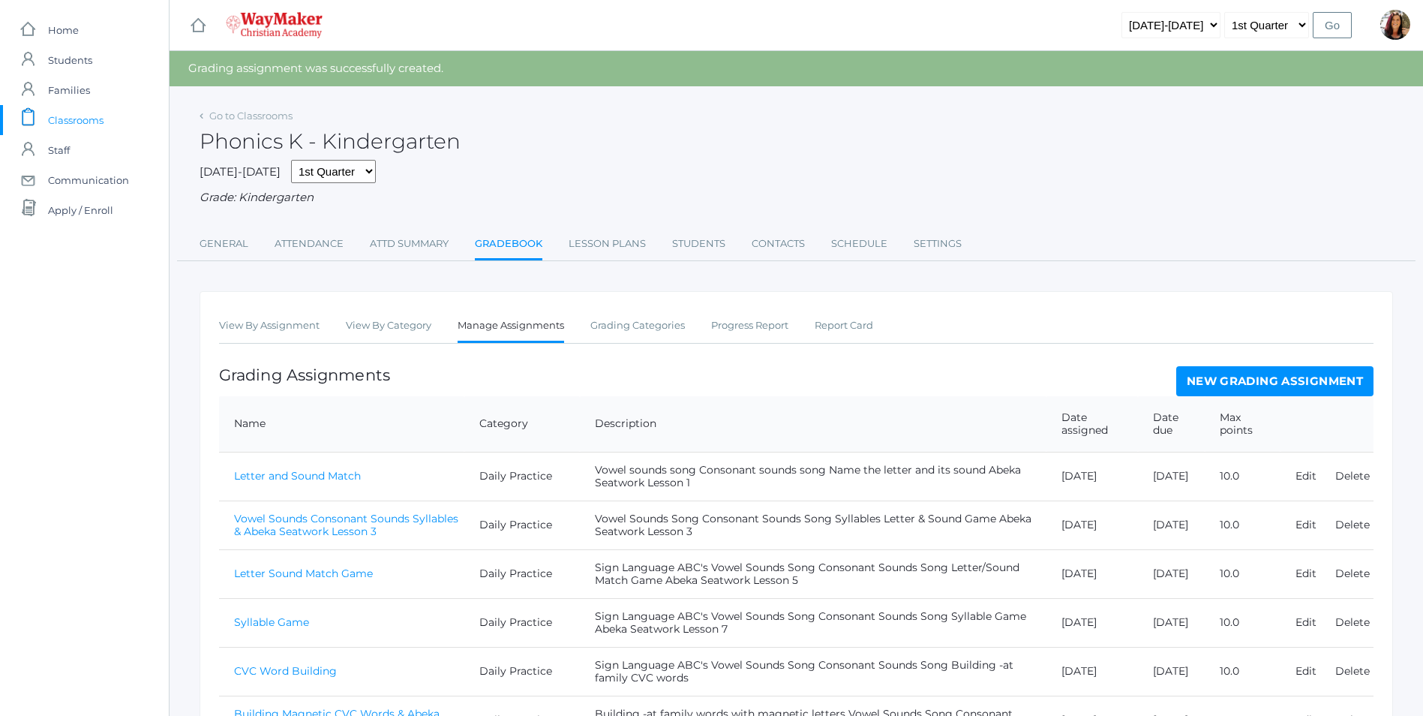
scroll to position [544, 0]
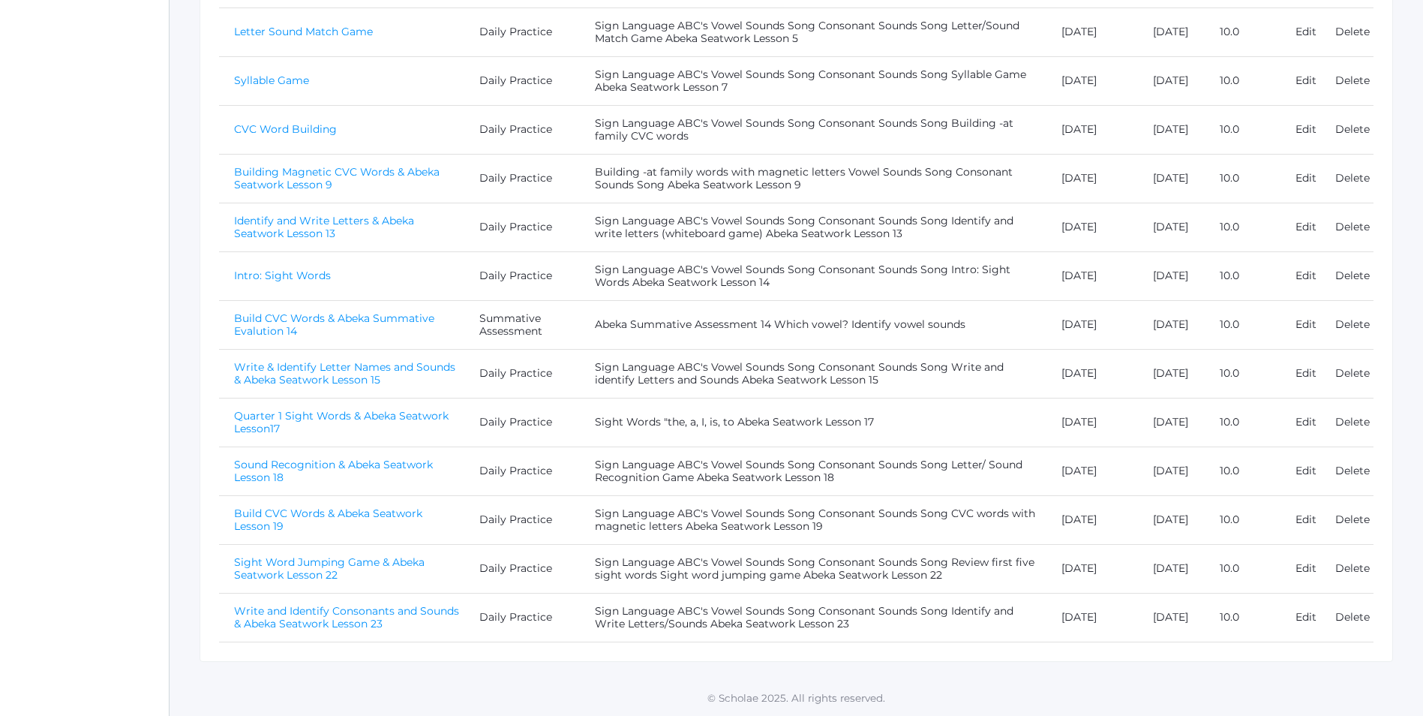
click at [407, 613] on link "Write and Identify Consonants and Sounds & Abeka Seatwork Lesson 23" at bounding box center [346, 617] width 225 height 26
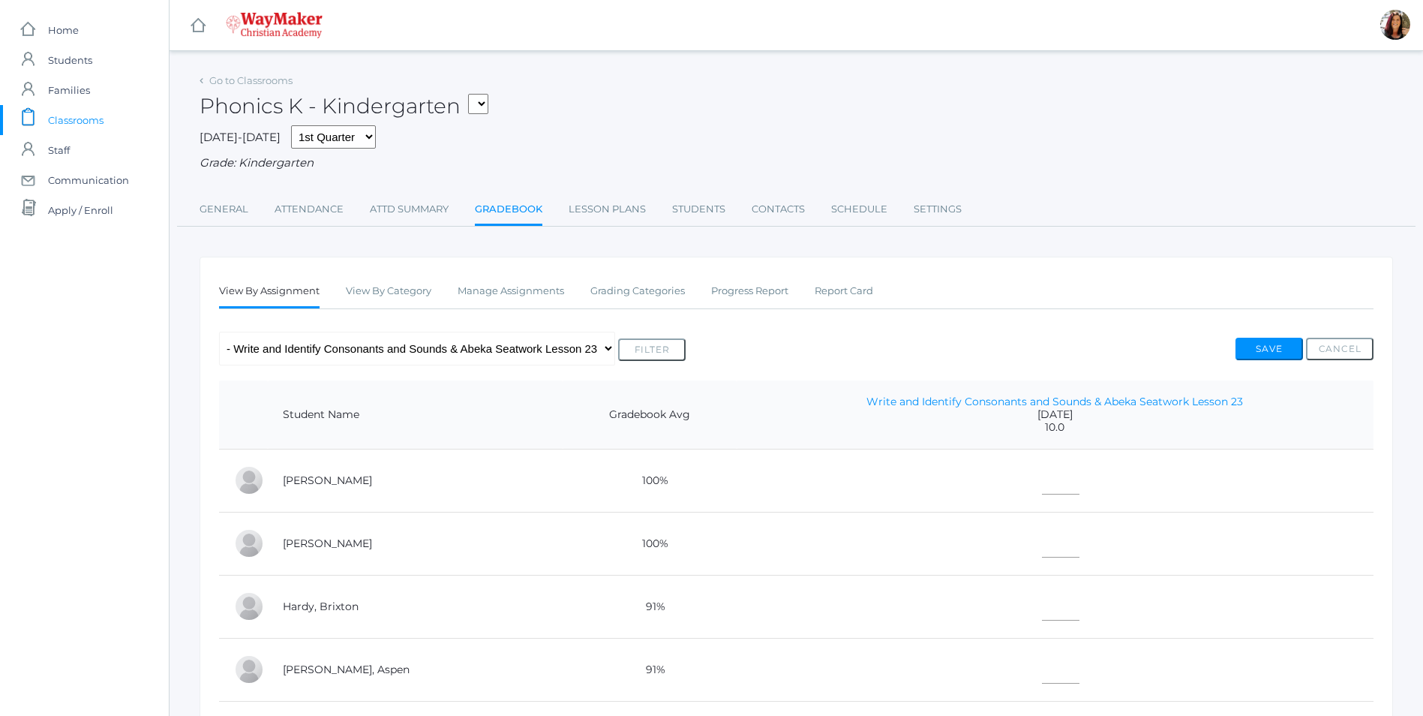
click at [1041, 492] on td at bounding box center [1055, 480] width 637 height 63
click at [1042, 486] on input"] "text" at bounding box center [1061, 478] width 38 height 34
type input"] "10"
click at [1042, 551] on input"] "text" at bounding box center [1061, 541] width 38 height 34
type input"] "10"
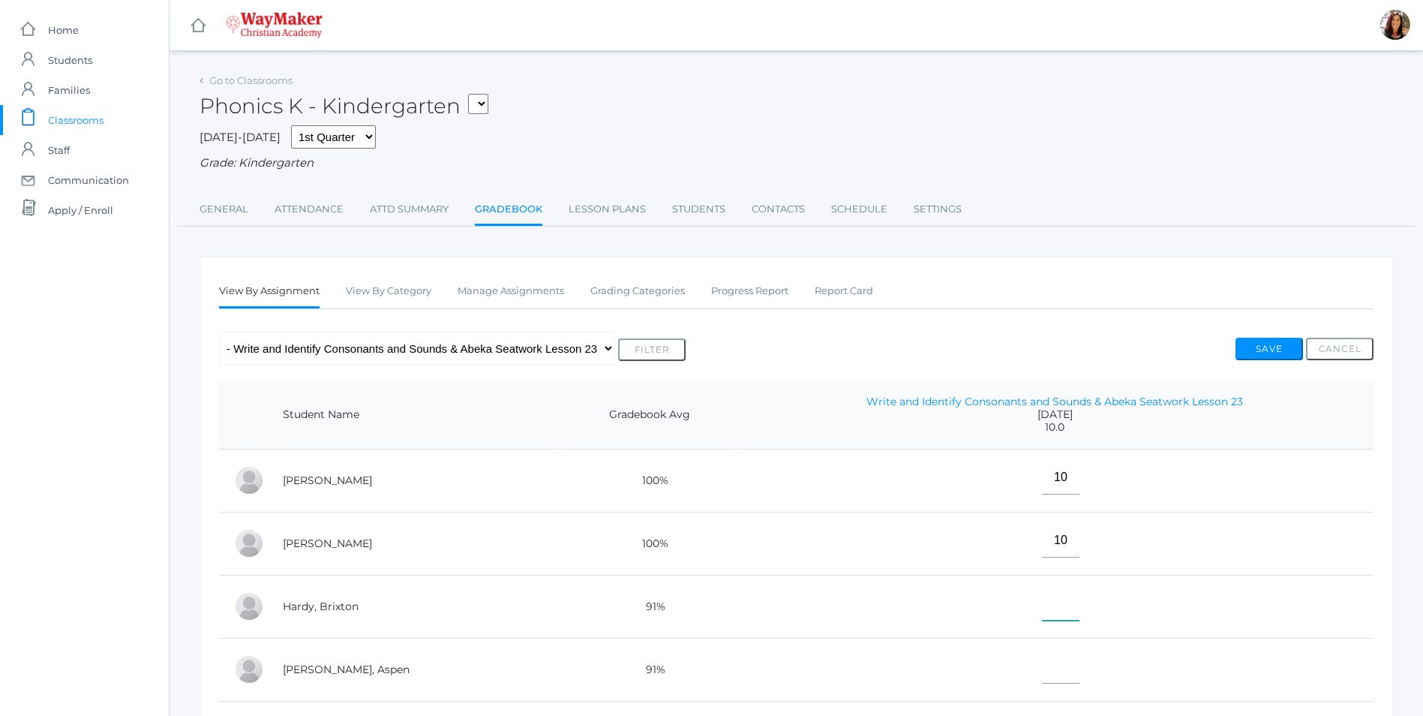
click at [1042, 614] on input"] "text" at bounding box center [1061, 604] width 38 height 34
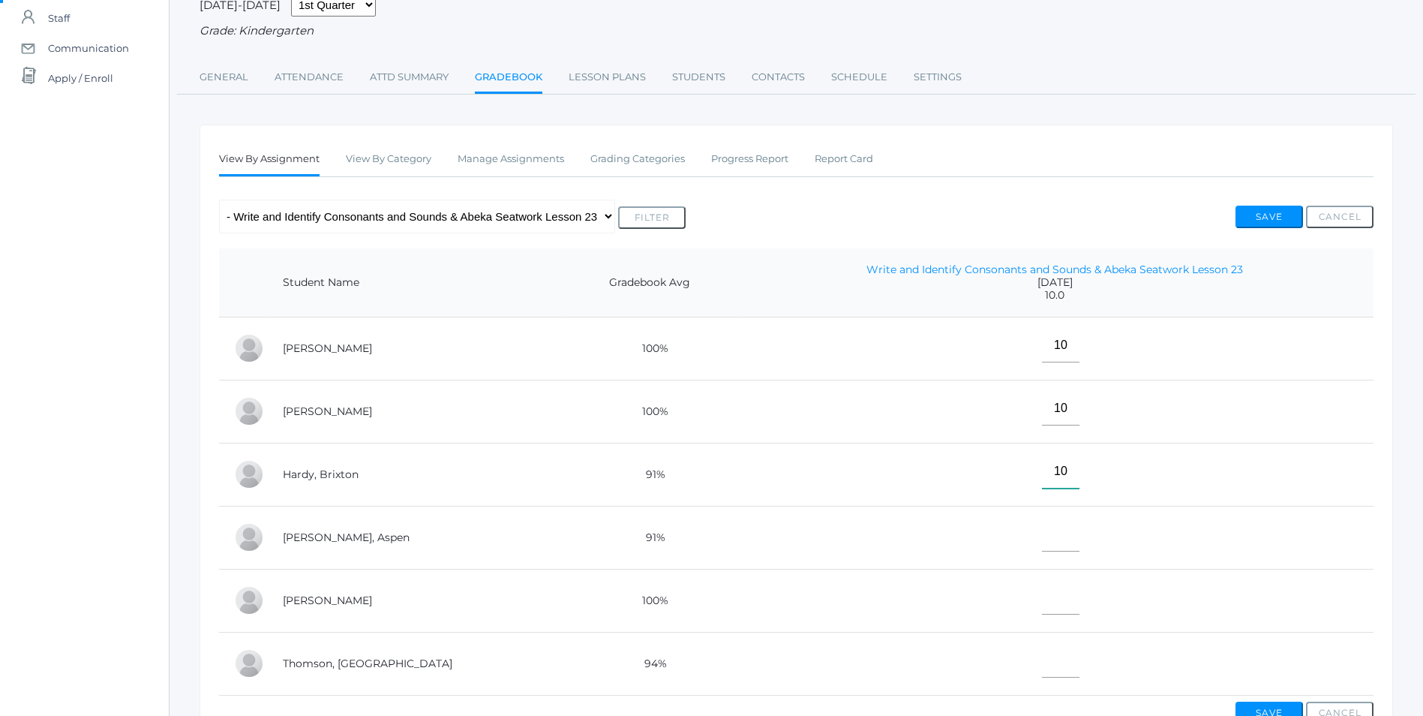
scroll to position [225, 0]
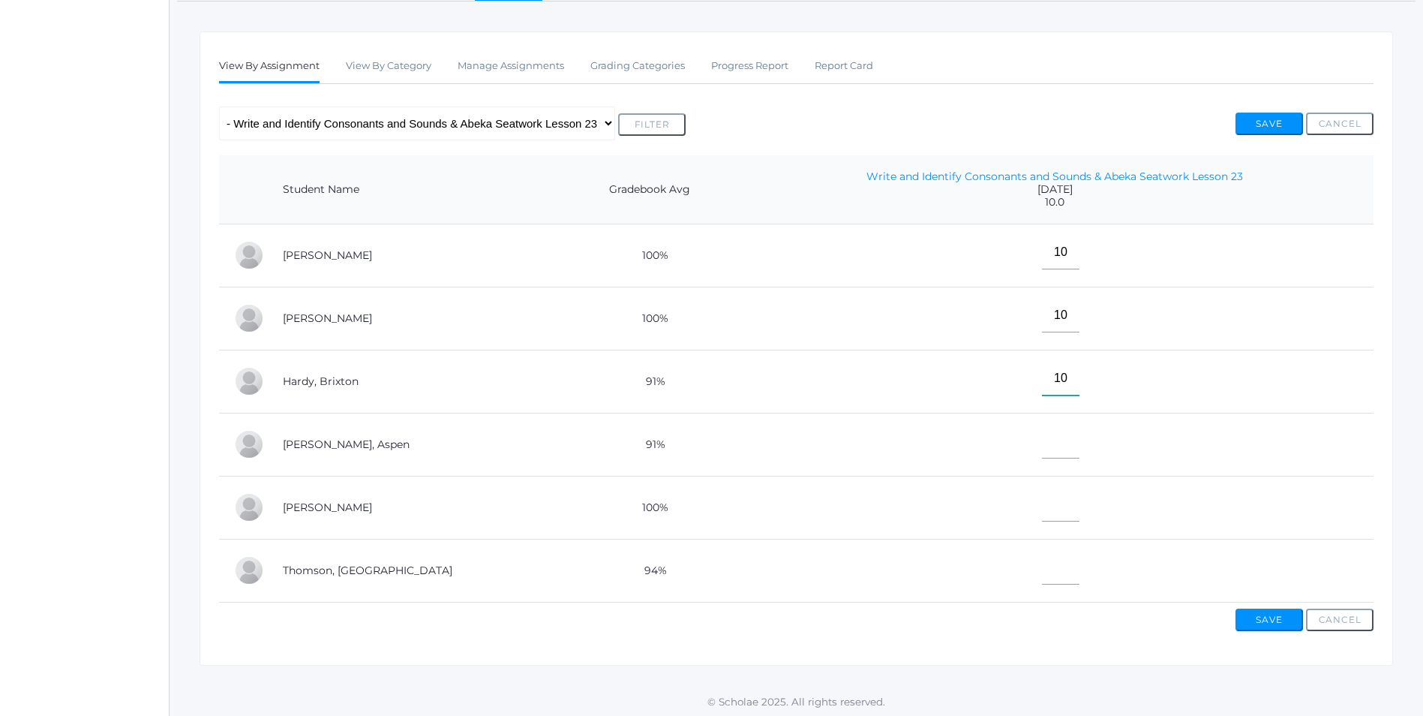
type input"] "10"
click at [1042, 455] on input"] "text" at bounding box center [1061, 442] width 38 height 34
type input"] "10"
click at [1042, 518] on input"] "text" at bounding box center [1061, 505] width 38 height 34
type input"] "E"
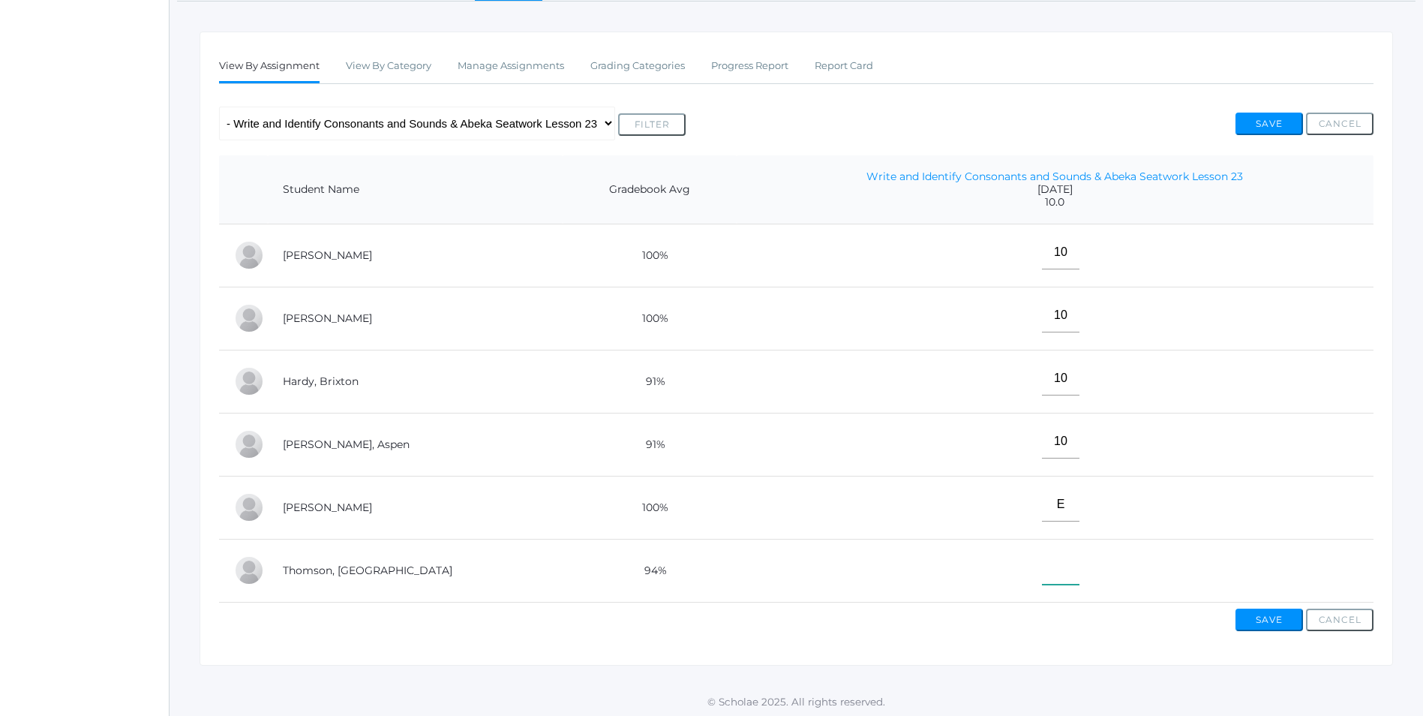
click at [1042, 578] on input"] "text" at bounding box center [1061, 568] width 38 height 34
type input"] "E"
click at [1276, 629] on button "Save" at bounding box center [1270, 619] width 68 height 23
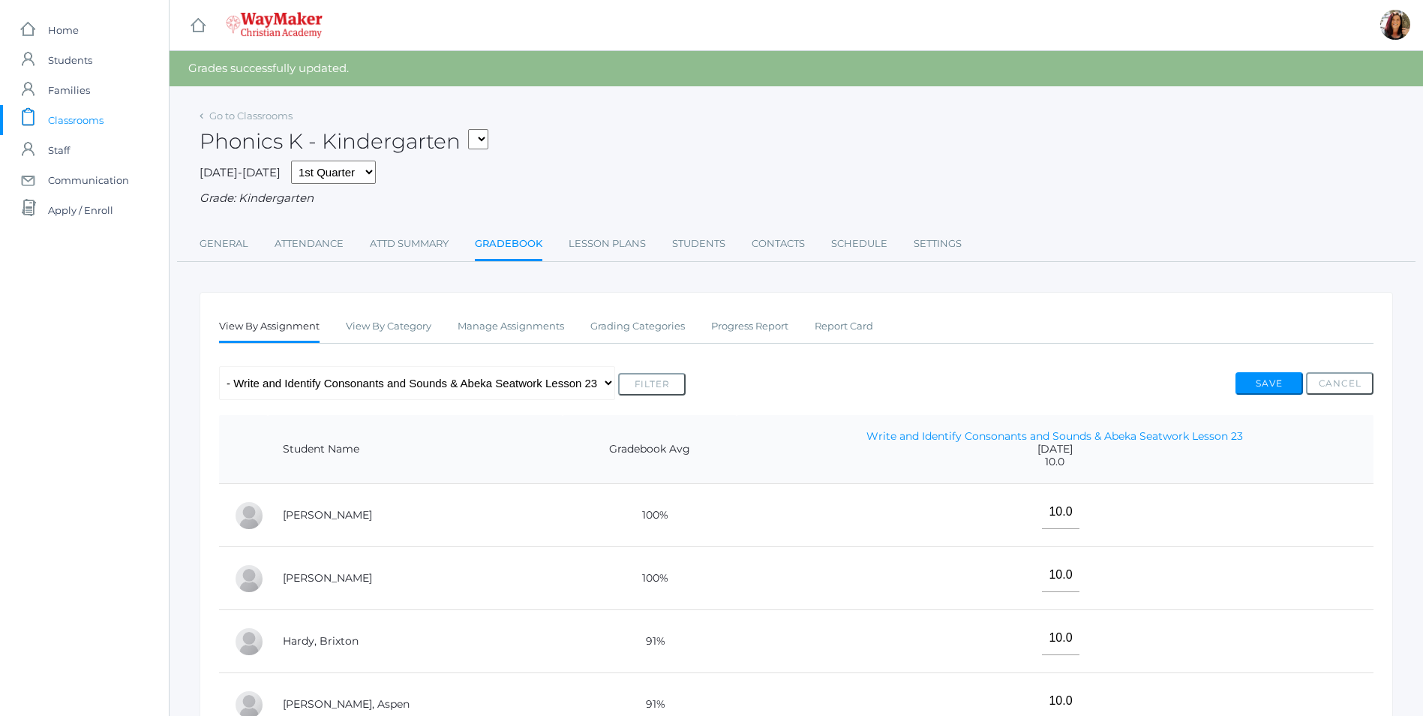
click at [488, 143] on select "KINDER - Phonics K Kindergarten KINDER - Literacy K Kindergarten KINDER - [DEMO…" at bounding box center [478, 139] width 20 height 20
select select "2557"
click at [473, 129] on select "KINDER - Phonics K Kindergarten KINDER - Literacy K Kindergarten KINDER - [DEMO…" at bounding box center [478, 139] width 20 height 20
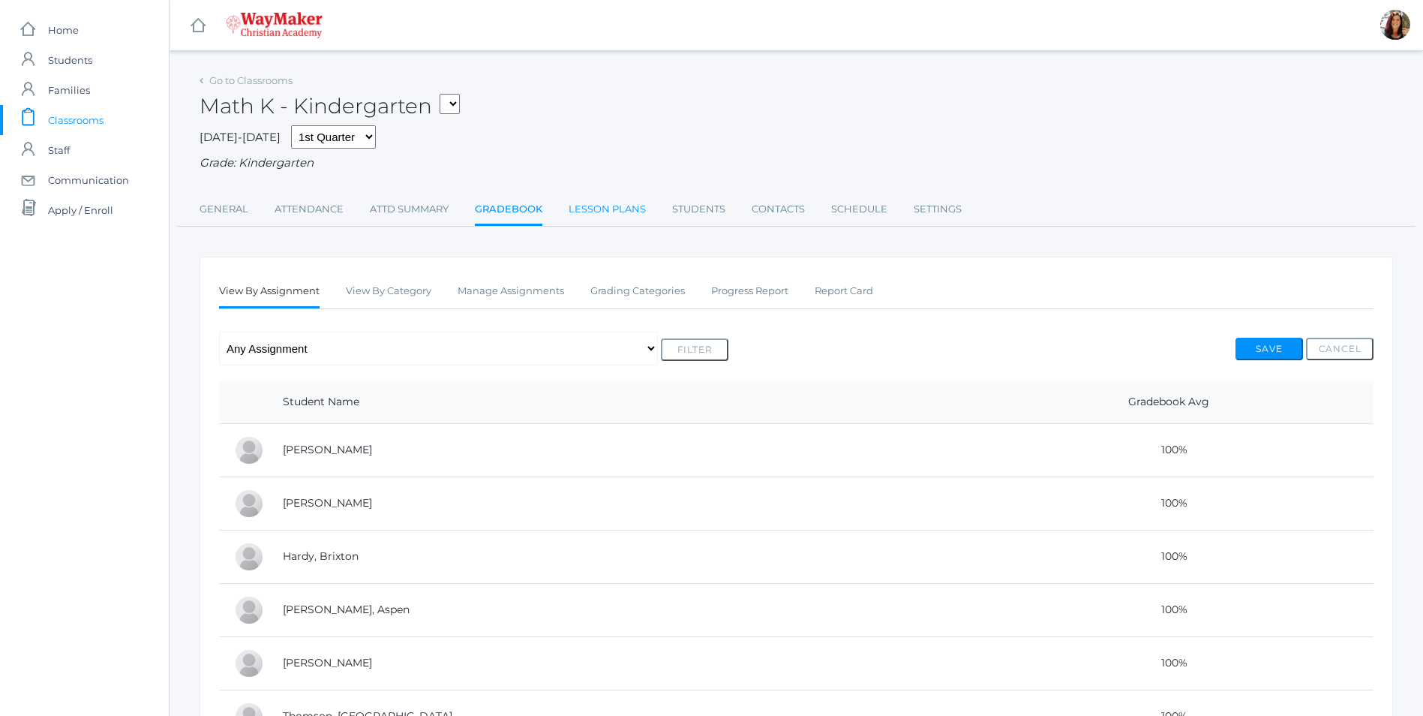
click at [579, 207] on link "Lesson Plans" at bounding box center [607, 209] width 77 height 30
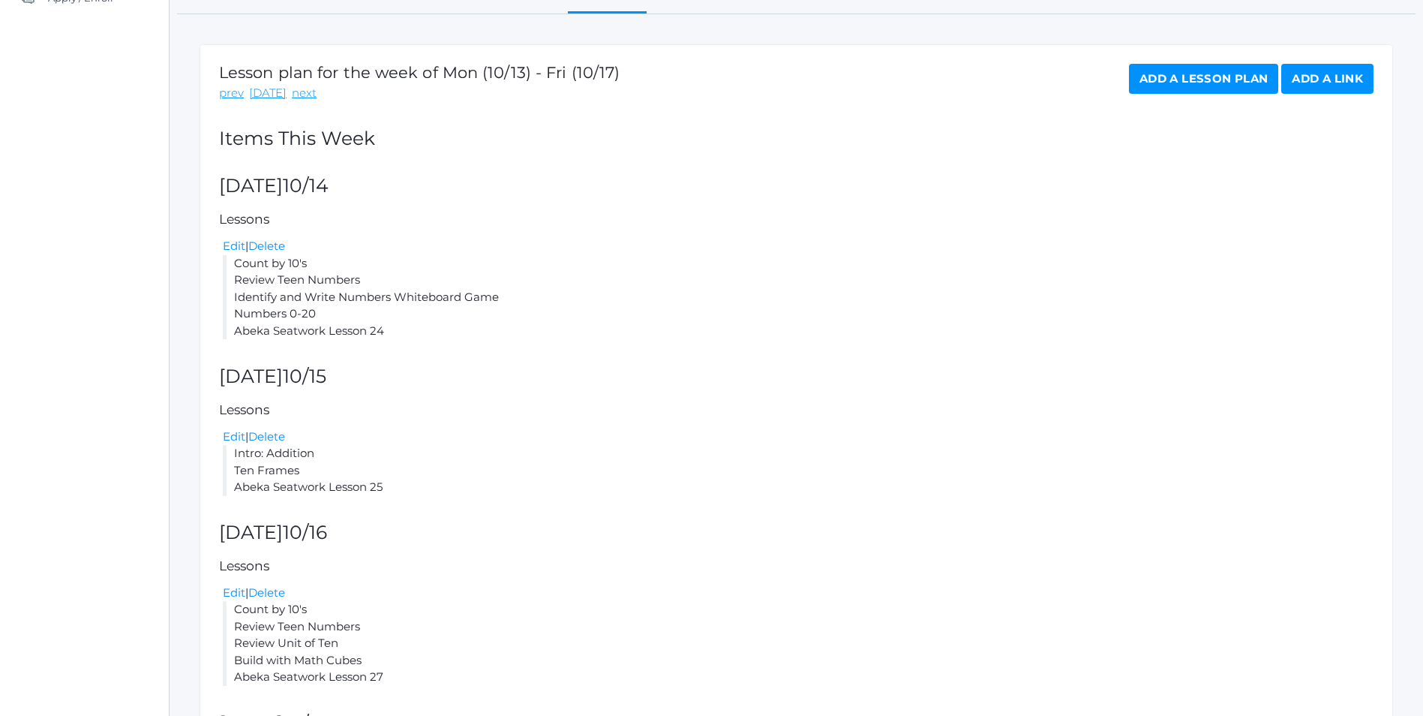
scroll to position [225, 0]
